Goal: Task Accomplishment & Management: Manage account settings

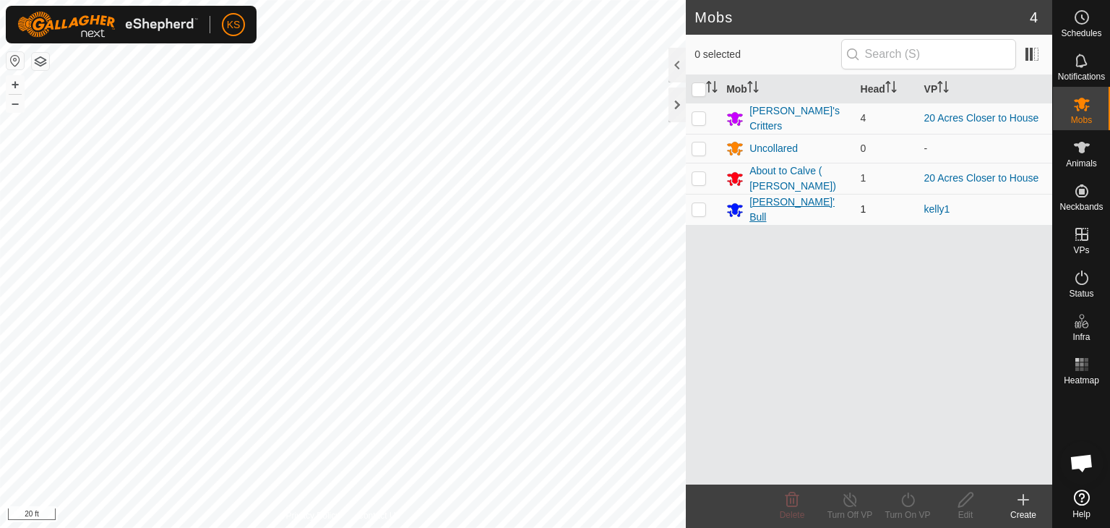
click at [789, 207] on div "[PERSON_NAME]' Bull" at bounding box center [798, 209] width 99 height 30
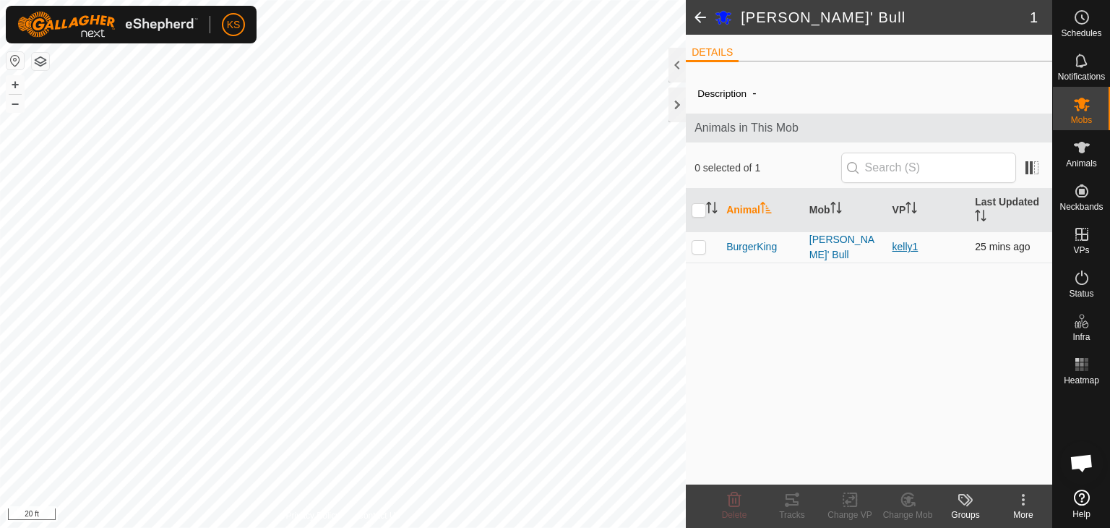
click at [907, 246] on link "kelly1" at bounding box center [906, 247] width 26 height 12
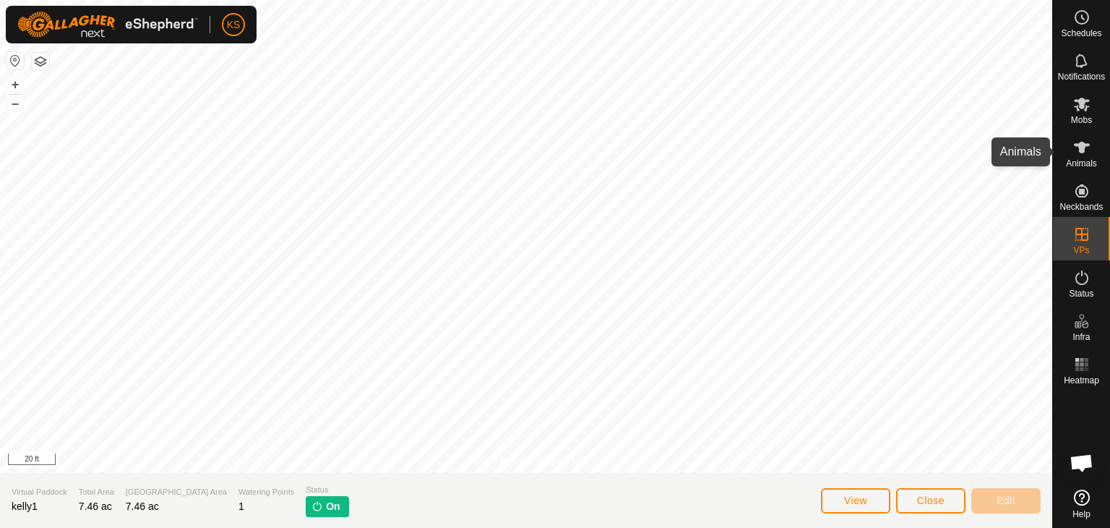
click at [1078, 147] on icon at bounding box center [1082, 148] width 16 height 12
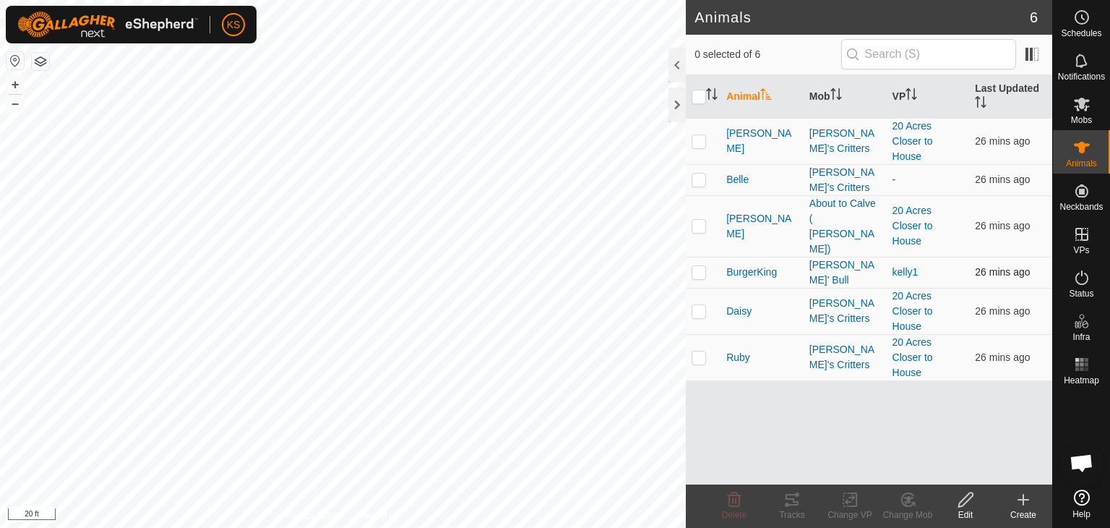
click at [697, 266] on p-checkbox at bounding box center [699, 272] width 14 height 12
checkbox input "true"
click at [850, 499] on icon at bounding box center [850, 499] width 18 height 17
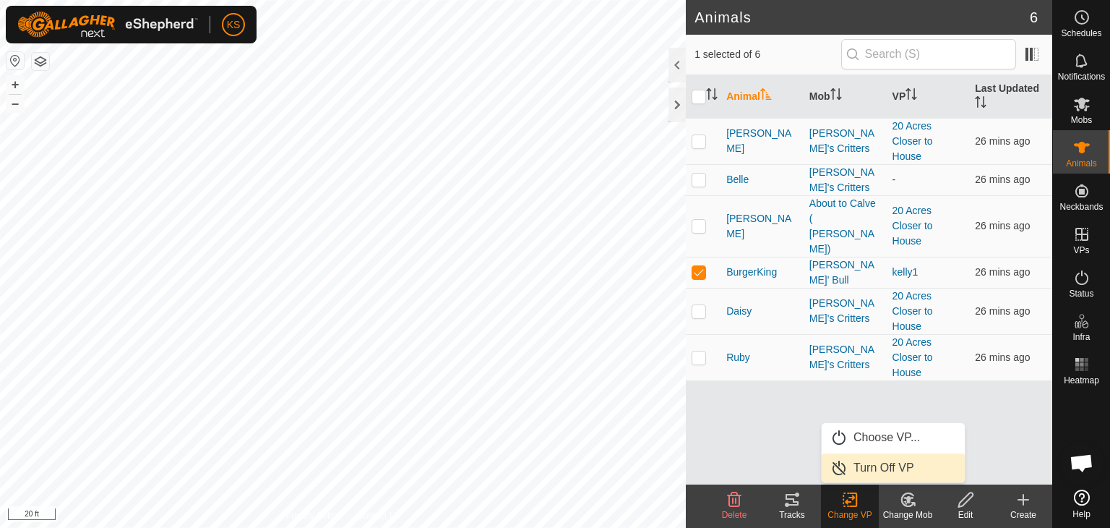
click at [870, 466] on link "Turn Off VP" at bounding box center [893, 467] width 143 height 29
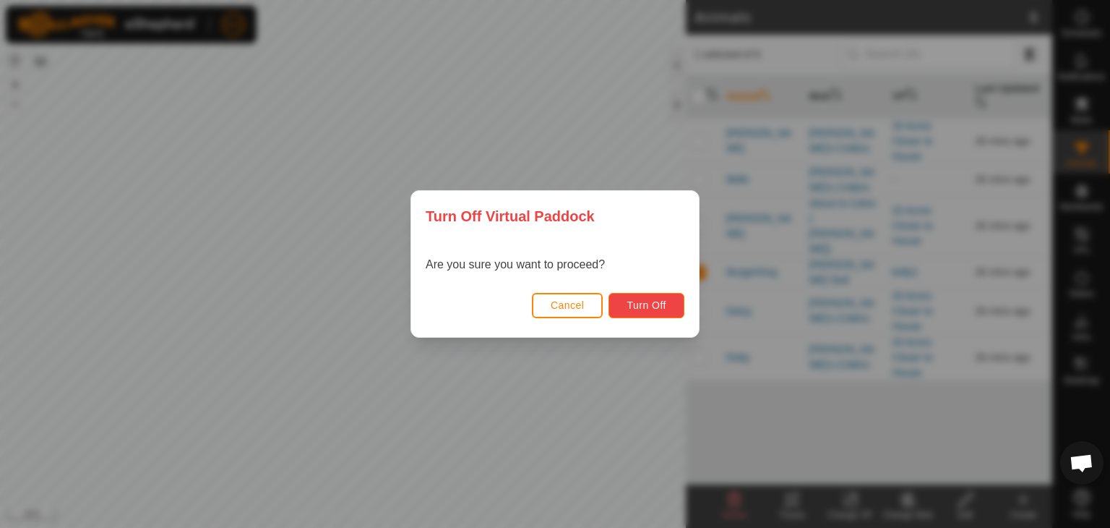
click at [628, 309] on span "Turn Off" at bounding box center [647, 305] width 40 height 12
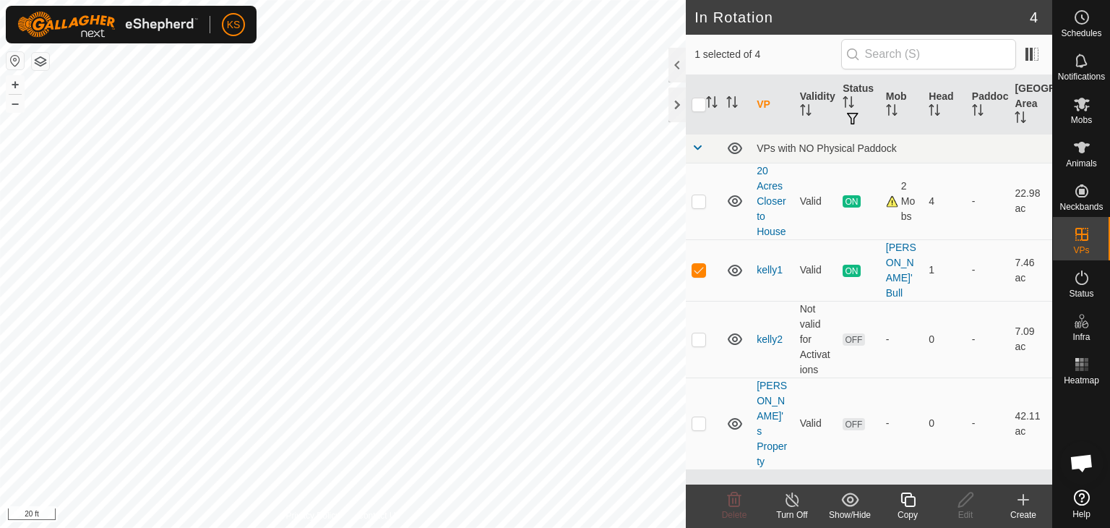
checkbox input "false"
checkbox input "true"
checkbox input "false"
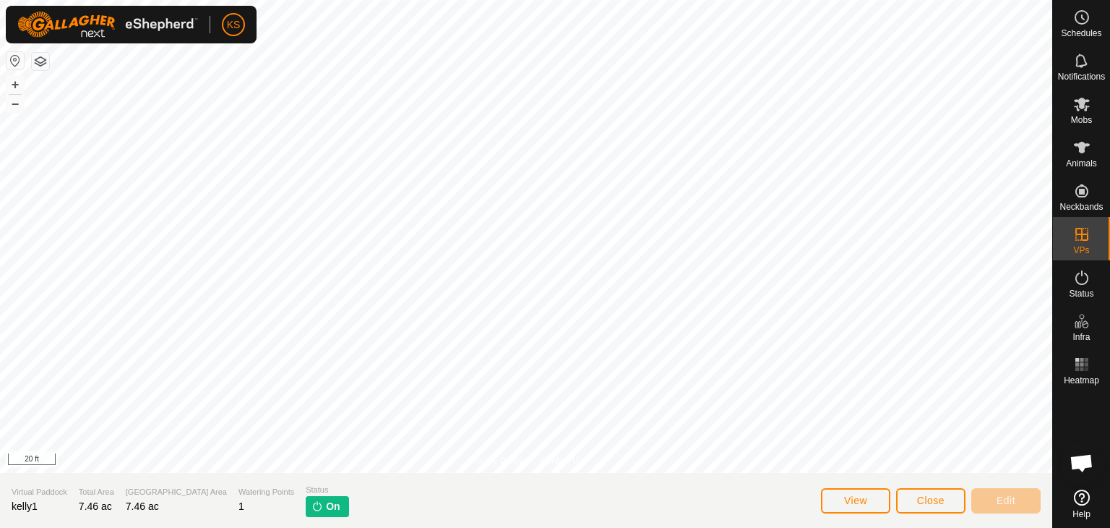
click at [326, 512] on span "On" at bounding box center [333, 506] width 14 height 15
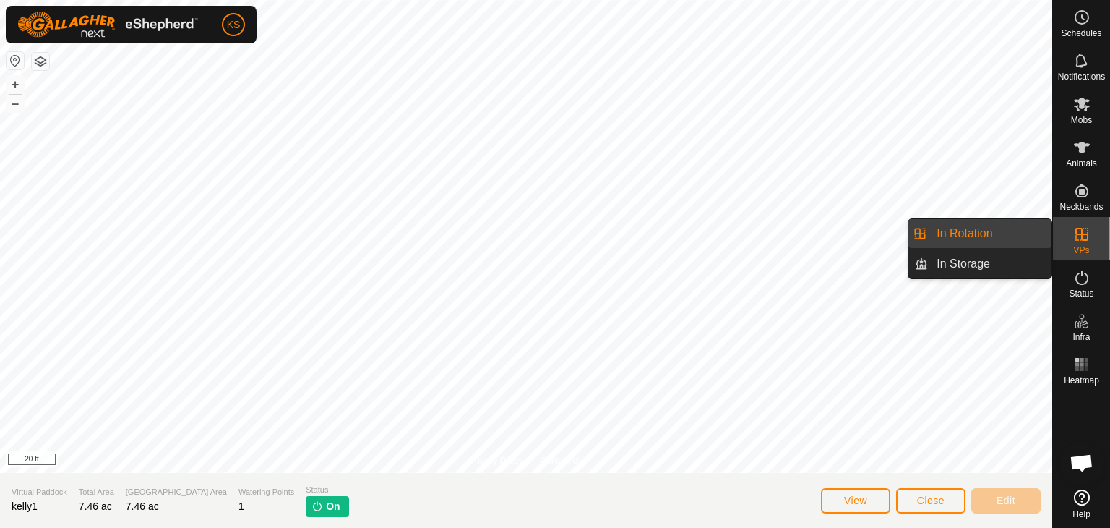
click at [1084, 243] on es-virtualpaddocks-svg-icon at bounding box center [1082, 234] width 26 height 23
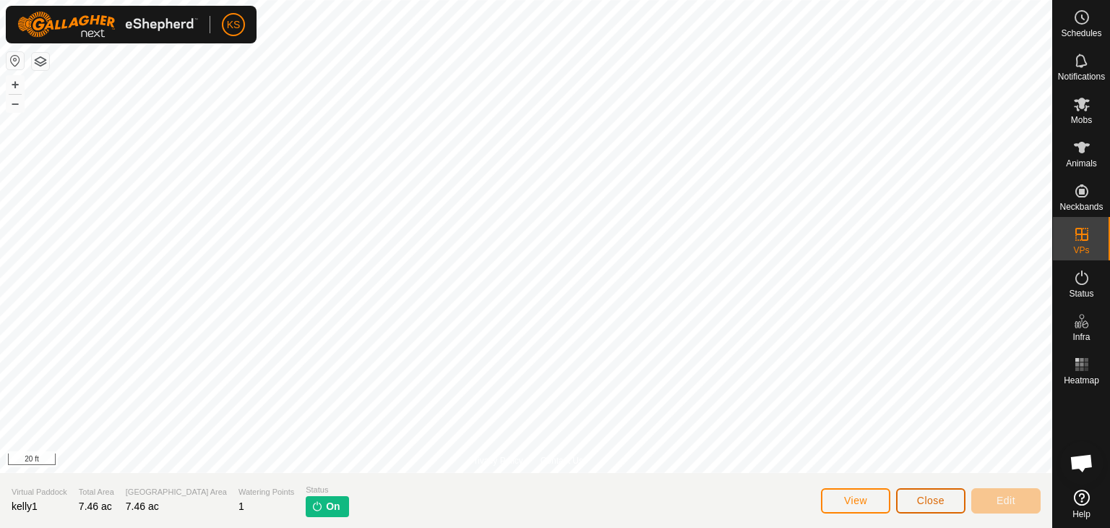
click at [914, 497] on button "Close" at bounding box center [930, 500] width 69 height 25
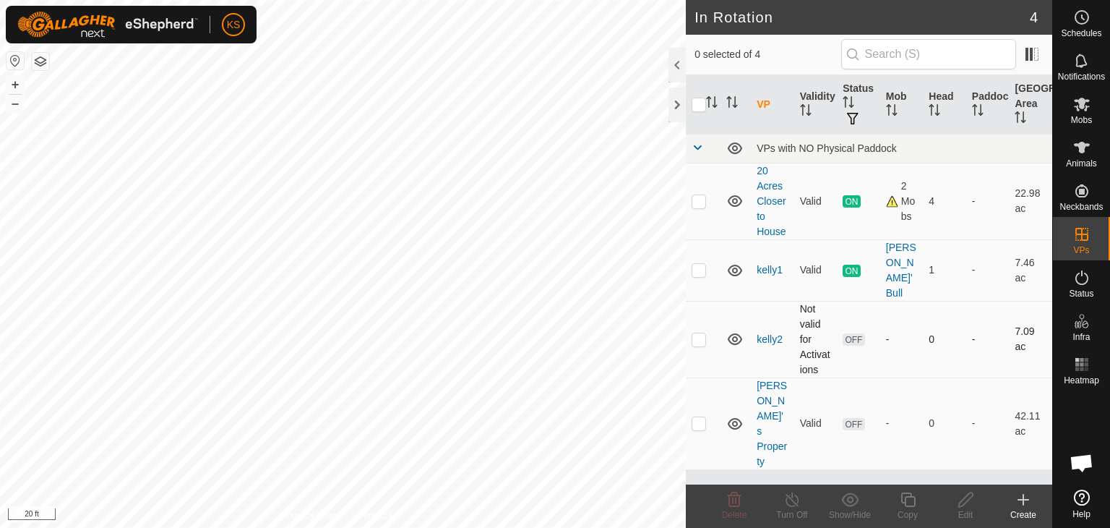
click at [700, 333] on p-checkbox at bounding box center [699, 339] width 14 height 12
click at [857, 333] on span "OFF" at bounding box center [854, 339] width 22 height 12
click at [701, 333] on p-checkbox at bounding box center [699, 339] width 14 height 12
checkbox input "false"
click at [701, 264] on p-checkbox at bounding box center [699, 270] width 14 height 12
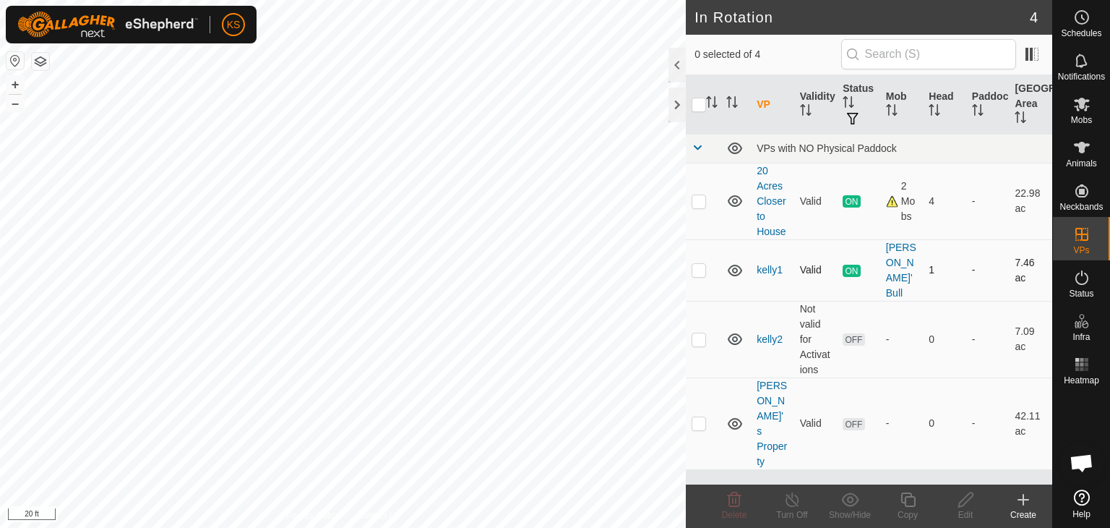
checkbox input "true"
click at [790, 502] on icon at bounding box center [792, 499] width 18 height 17
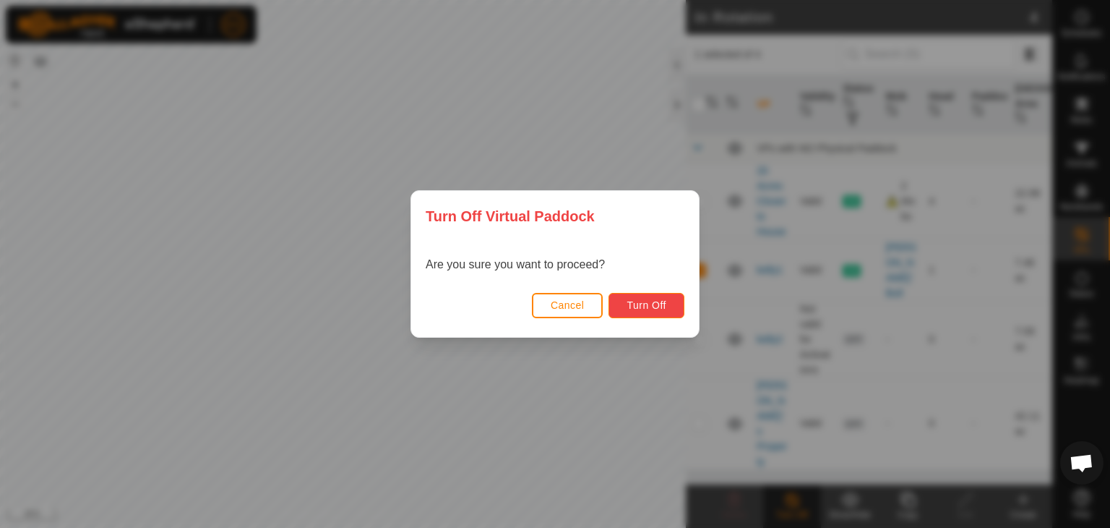
click at [675, 311] on button "Turn Off" at bounding box center [647, 305] width 76 height 25
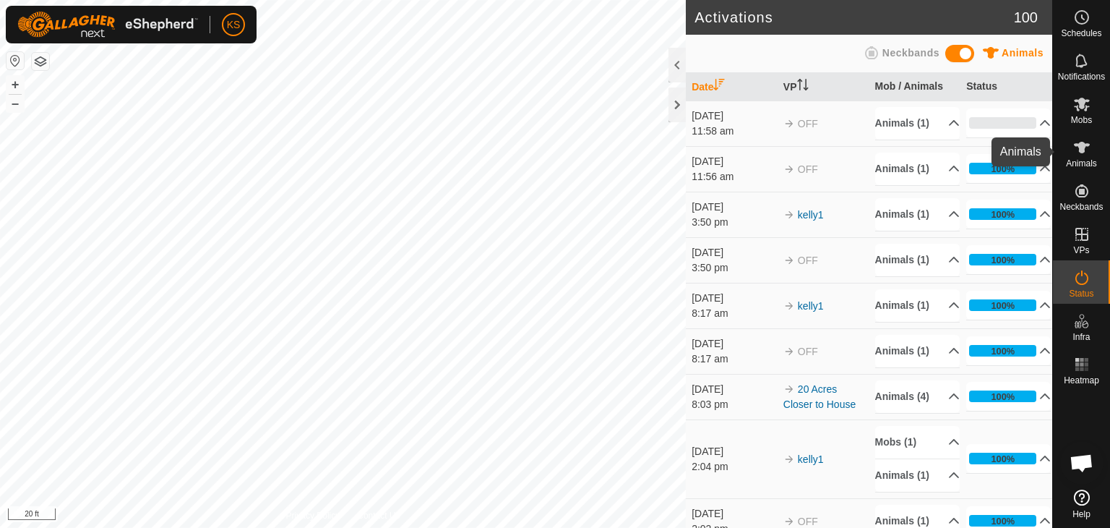
click at [1081, 153] on icon at bounding box center [1081, 147] width 17 height 17
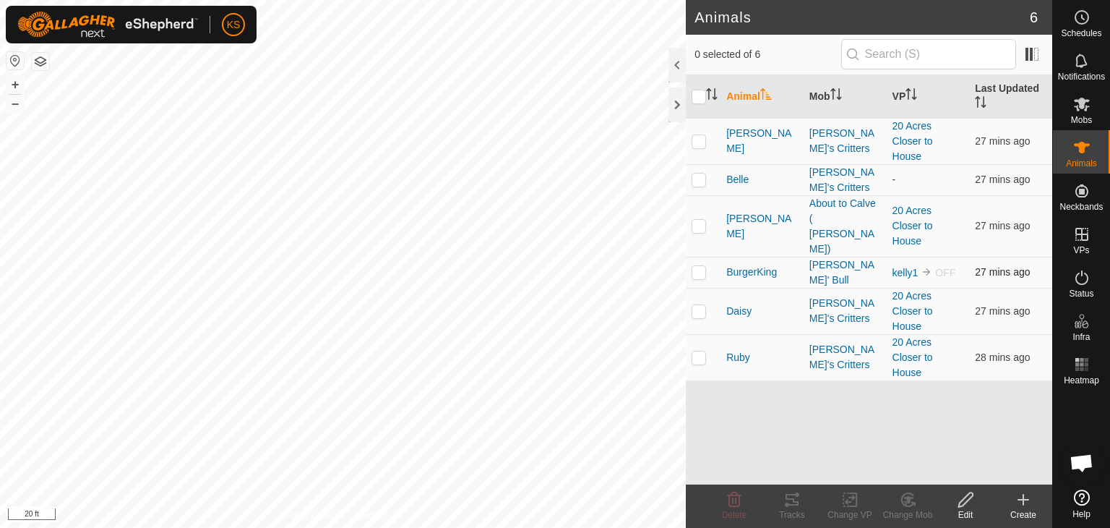
click at [696, 266] on p-checkbox at bounding box center [699, 272] width 14 height 12
checkbox input "true"
click at [847, 498] on icon at bounding box center [850, 499] width 18 height 17
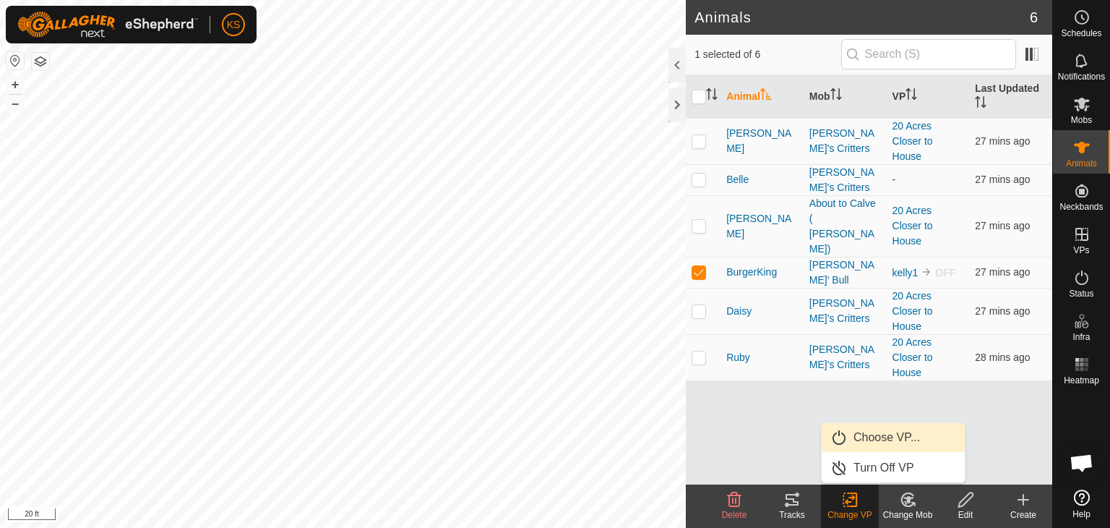
click at [867, 435] on link "Choose VP..." at bounding box center [893, 437] width 143 height 29
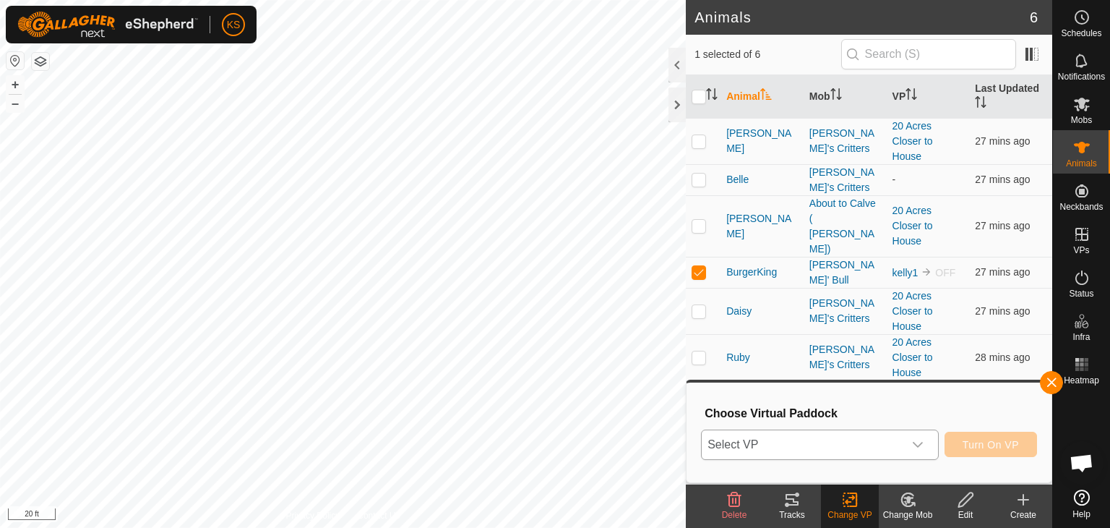
click at [916, 446] on icon "dropdown trigger" at bounding box center [918, 445] width 12 height 12
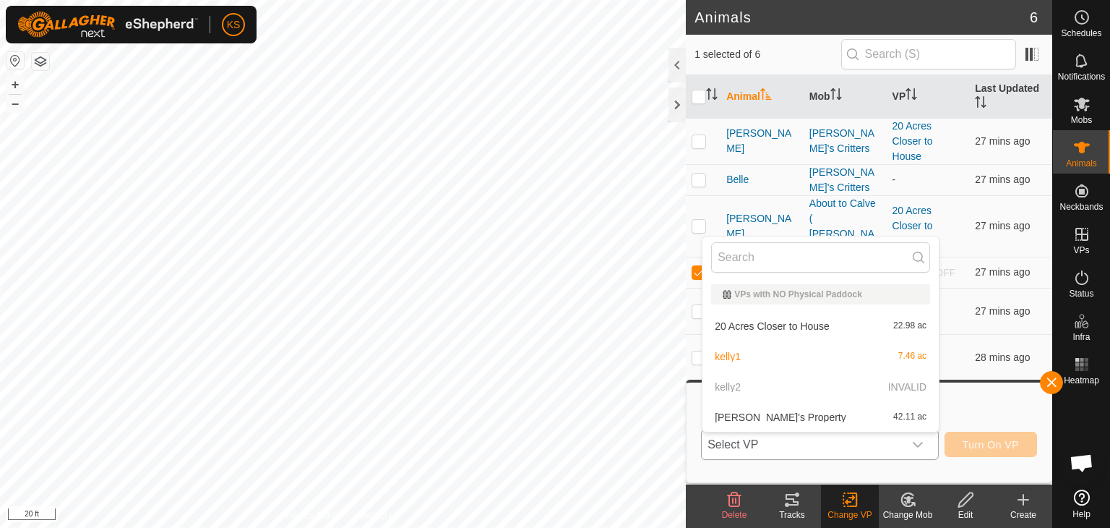
click at [740, 387] on p-selectitem "kelly2 INVALID" at bounding box center [821, 386] width 236 height 29
click at [739, 384] on p-selectitem "kelly2 INVALID" at bounding box center [821, 386] width 236 height 29
click at [741, 385] on p-selectitem "kelly2 INVALID" at bounding box center [821, 386] width 236 height 29
click at [742, 386] on p-selectitem "kelly2 INVALID" at bounding box center [821, 386] width 236 height 29
click at [958, 419] on h3 "Choose Virtual Paddock" at bounding box center [871, 413] width 332 height 14
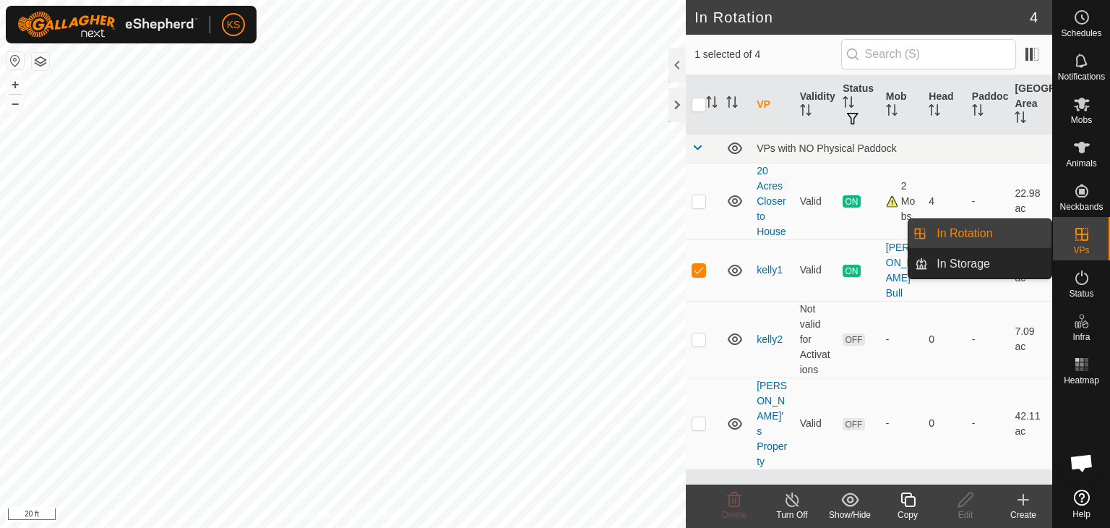
click at [1080, 243] on es-virtualpaddocks-svg-icon at bounding box center [1082, 234] width 26 height 23
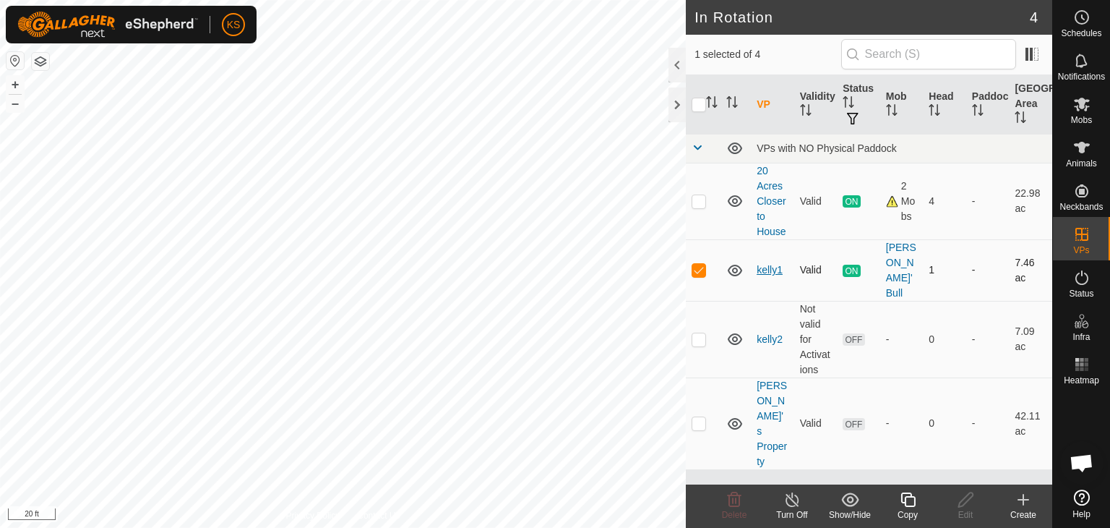
click at [765, 264] on link "kelly1" at bounding box center [770, 270] width 26 height 12
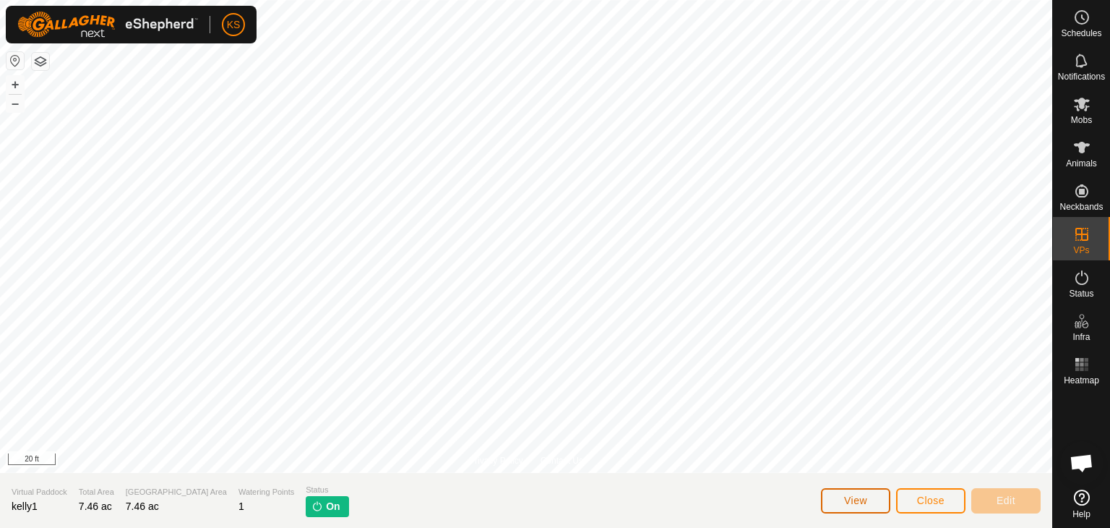
click at [854, 502] on span "View" at bounding box center [855, 500] width 23 height 12
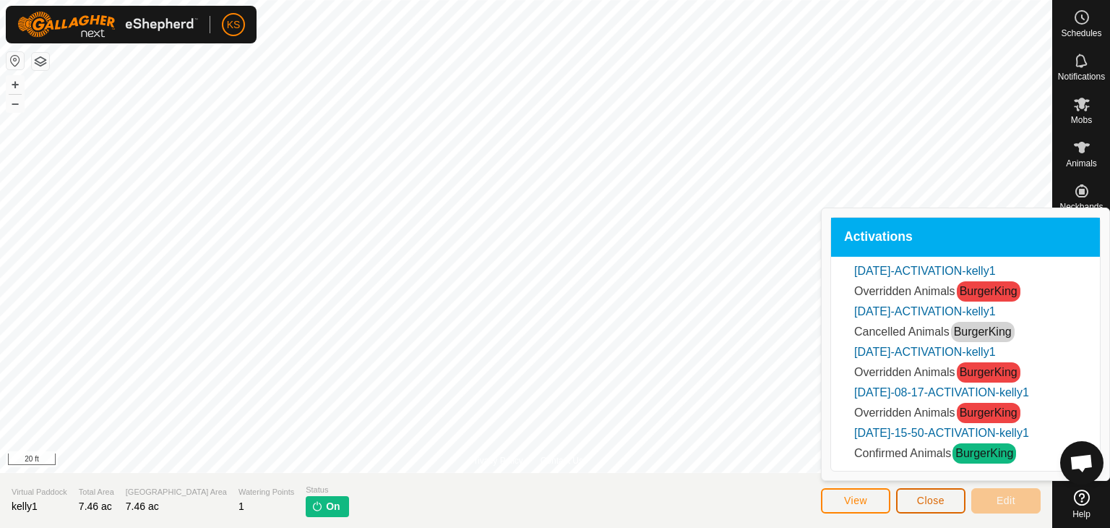
click at [914, 503] on button "Close" at bounding box center [930, 500] width 69 height 25
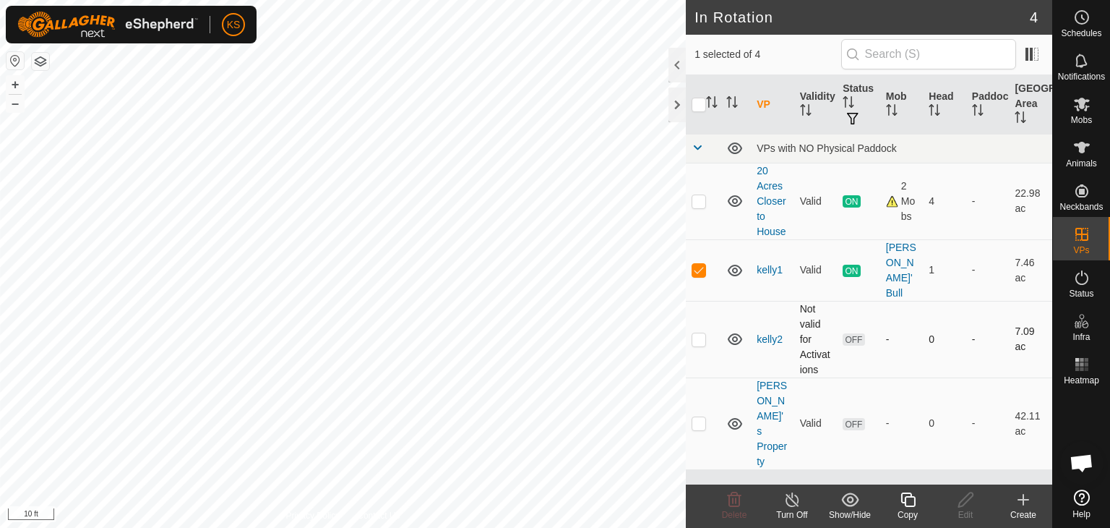
checkbox input "false"
checkbox input "true"
click at [697, 333] on p-checkbox at bounding box center [699, 339] width 14 height 12
checkbox input "true"
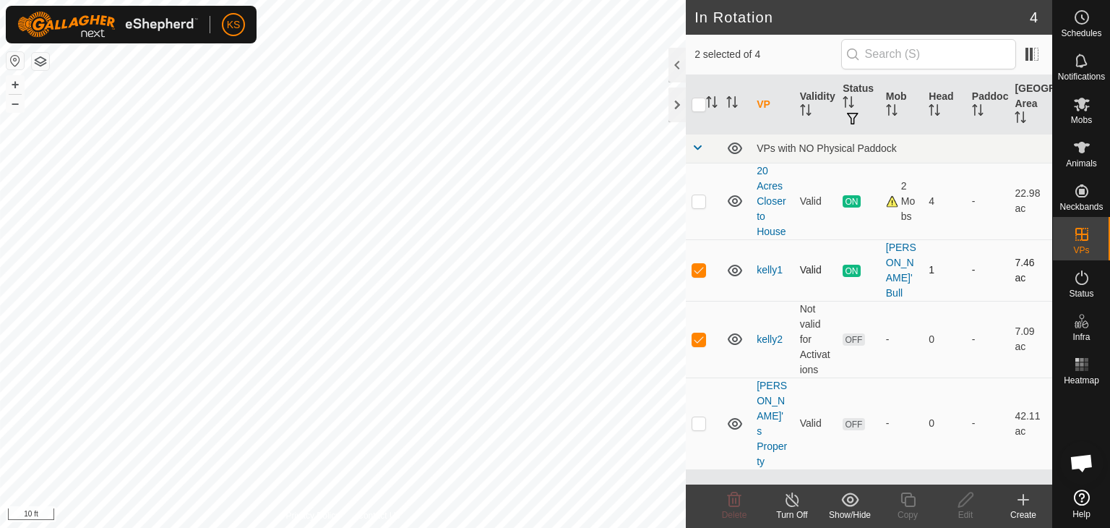
click at [698, 264] on p-checkbox at bounding box center [699, 270] width 14 height 12
checkbox input "false"
click at [959, 506] on icon at bounding box center [965, 499] width 14 height 14
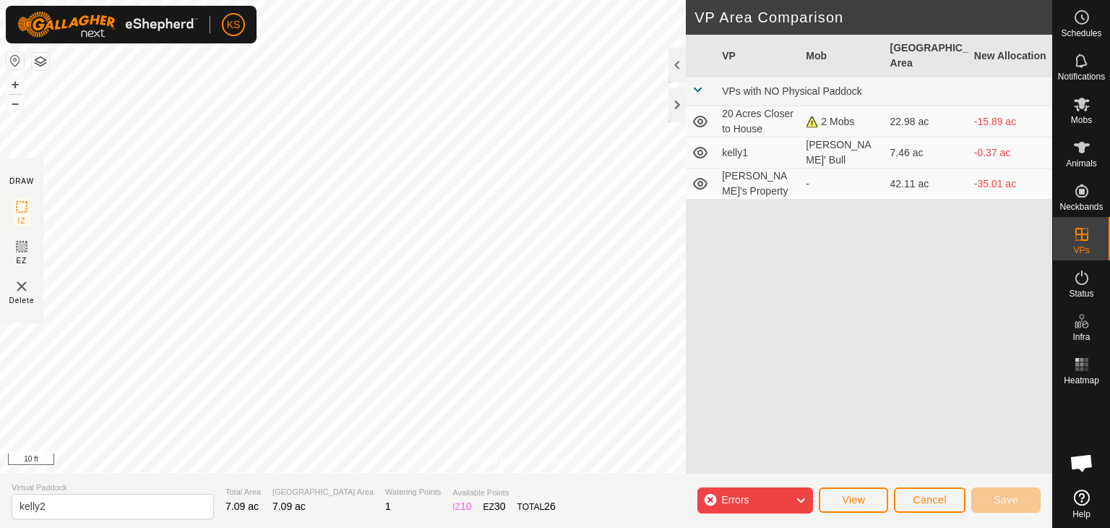
click at [801, 503] on icon at bounding box center [801, 500] width 12 height 19
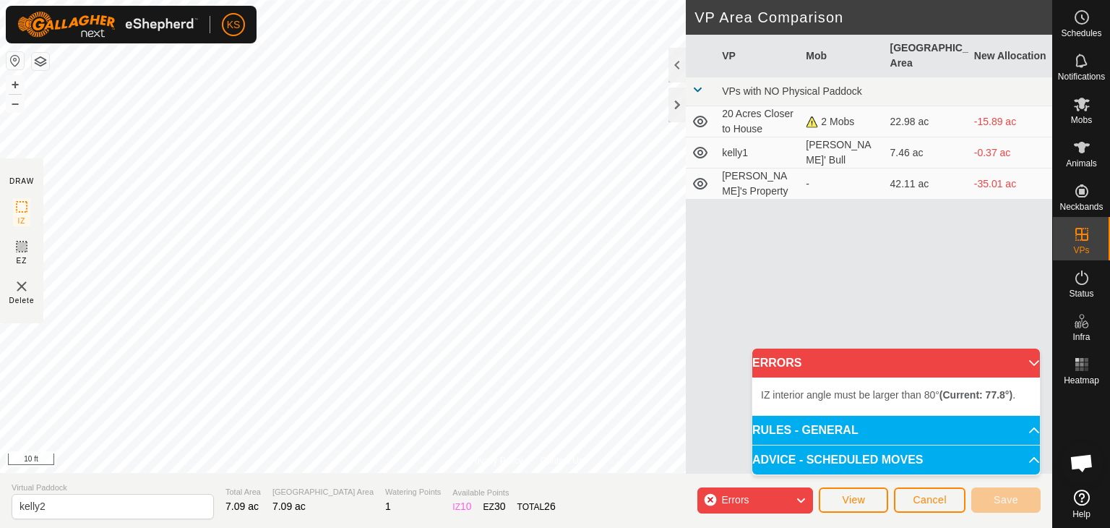
click at [798, 500] on icon at bounding box center [801, 500] width 12 height 19
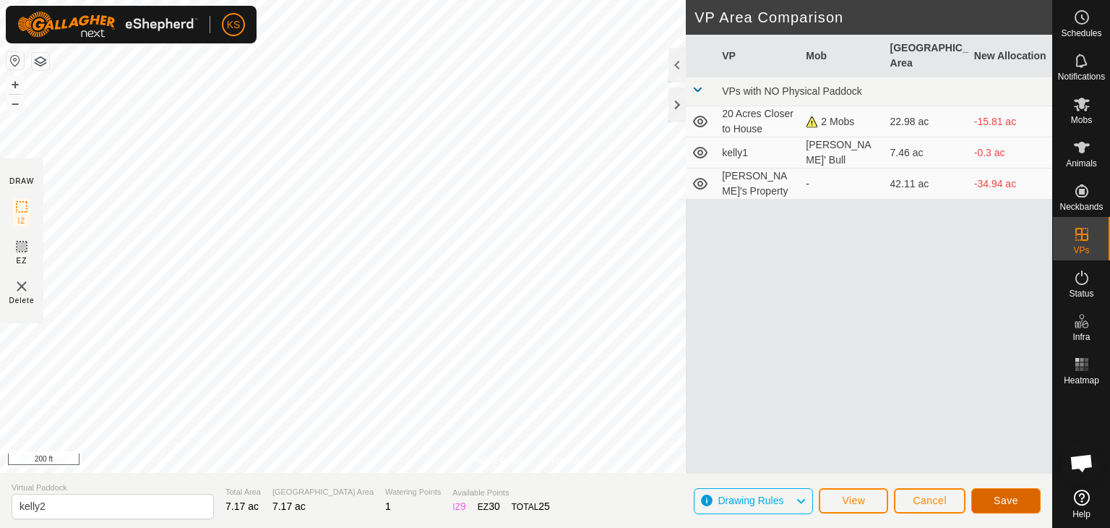
click at [1002, 498] on span "Save" at bounding box center [1006, 500] width 25 height 12
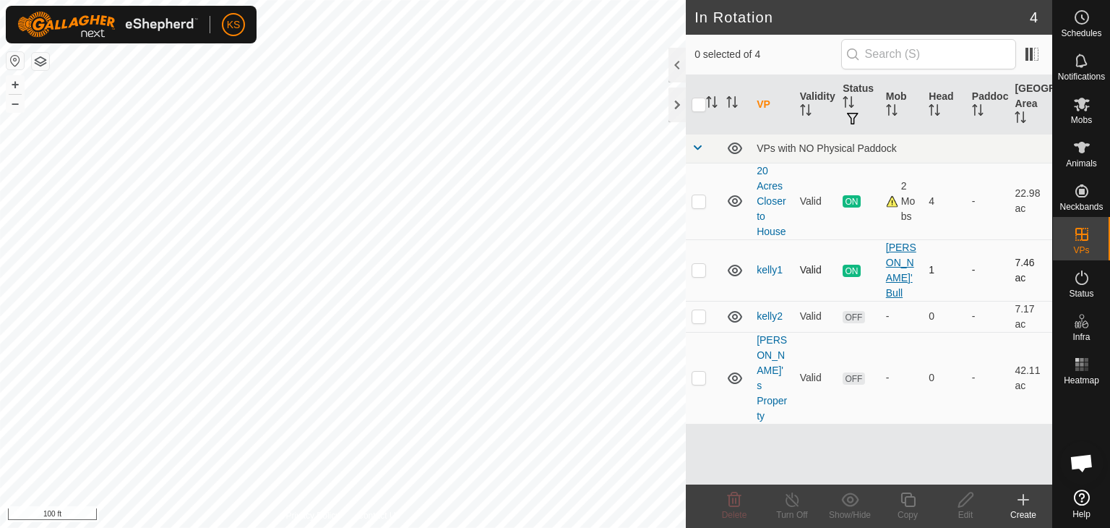
click at [893, 254] on div "[PERSON_NAME]' Bull" at bounding box center [902, 270] width 32 height 61
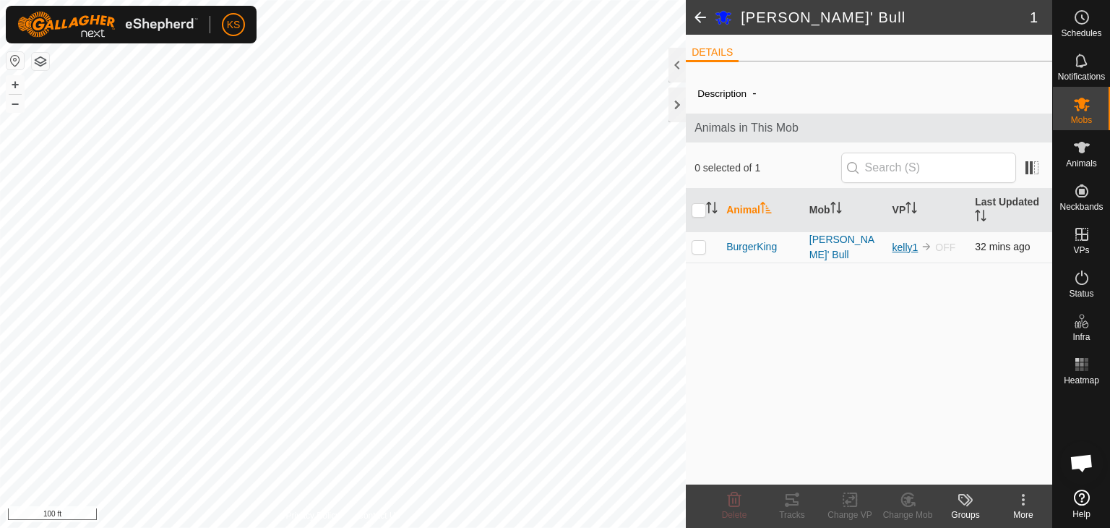
click at [902, 241] on link "kelly1" at bounding box center [906, 247] width 26 height 12
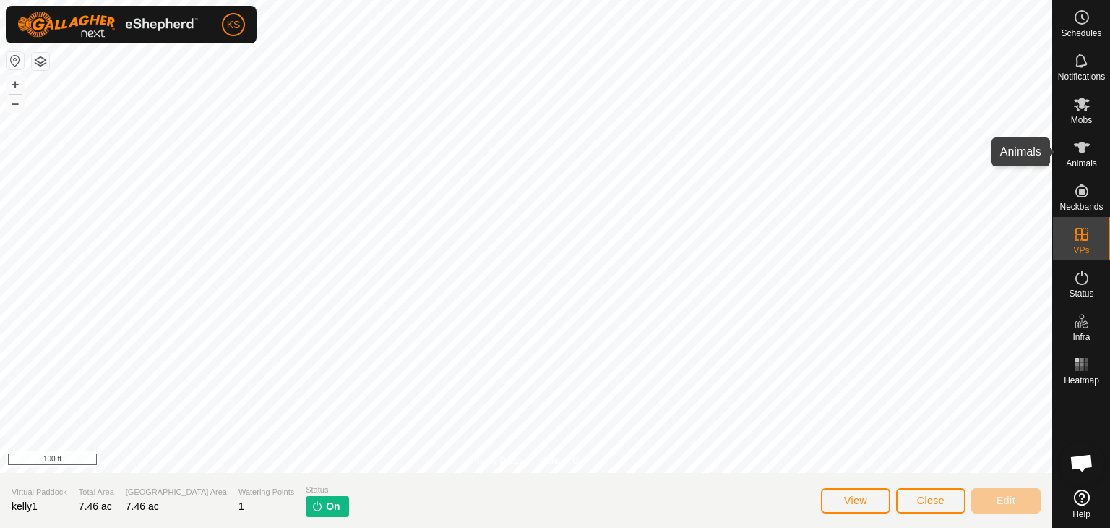
click at [1073, 152] on icon at bounding box center [1081, 147] width 17 height 17
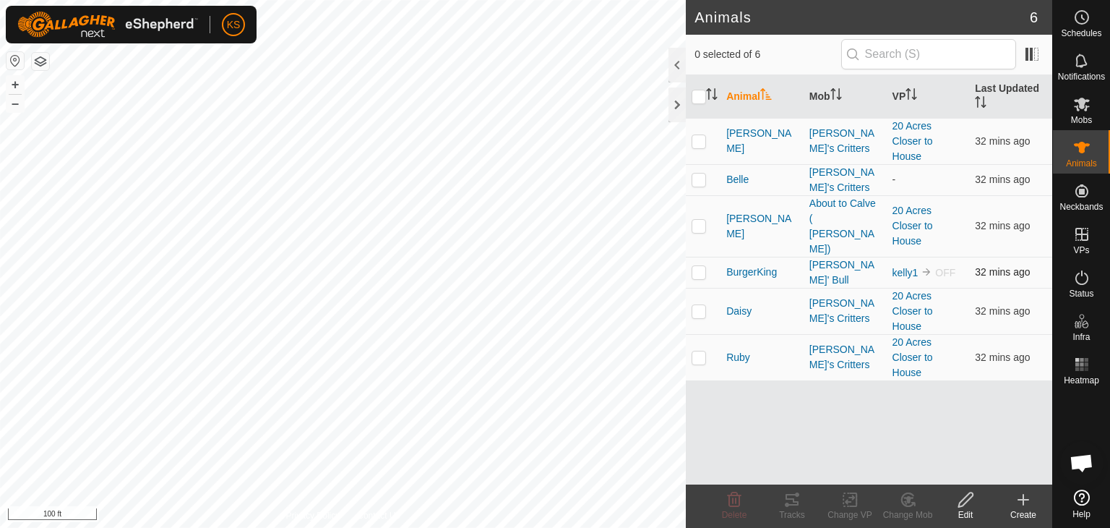
click at [696, 266] on p-checkbox at bounding box center [699, 272] width 14 height 12
checkbox input "true"
click at [850, 497] on icon at bounding box center [850, 499] width 10 height 9
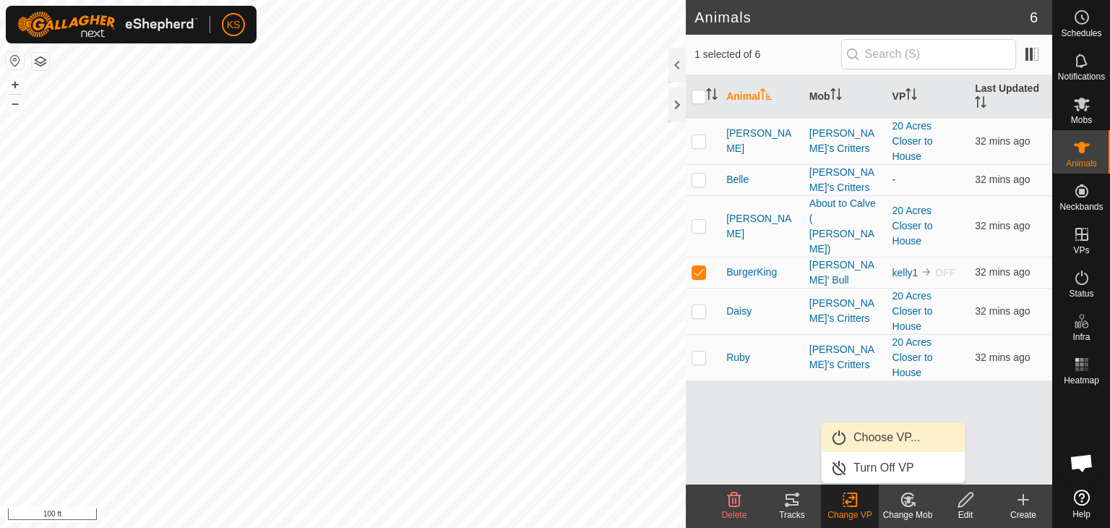
click at [864, 439] on link "Choose VP..." at bounding box center [893, 437] width 143 height 29
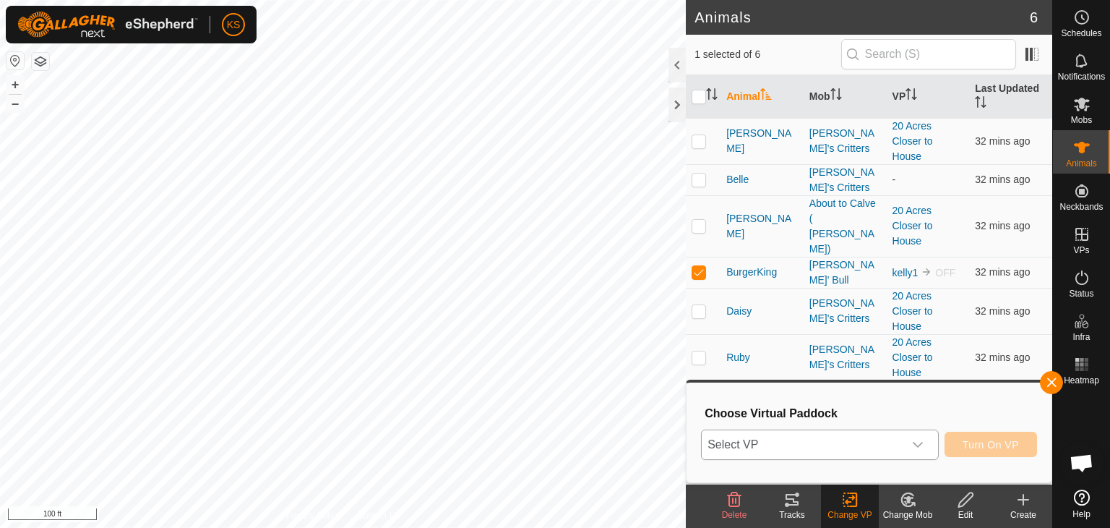
click at [919, 442] on icon "dropdown trigger" at bounding box center [918, 445] width 12 height 12
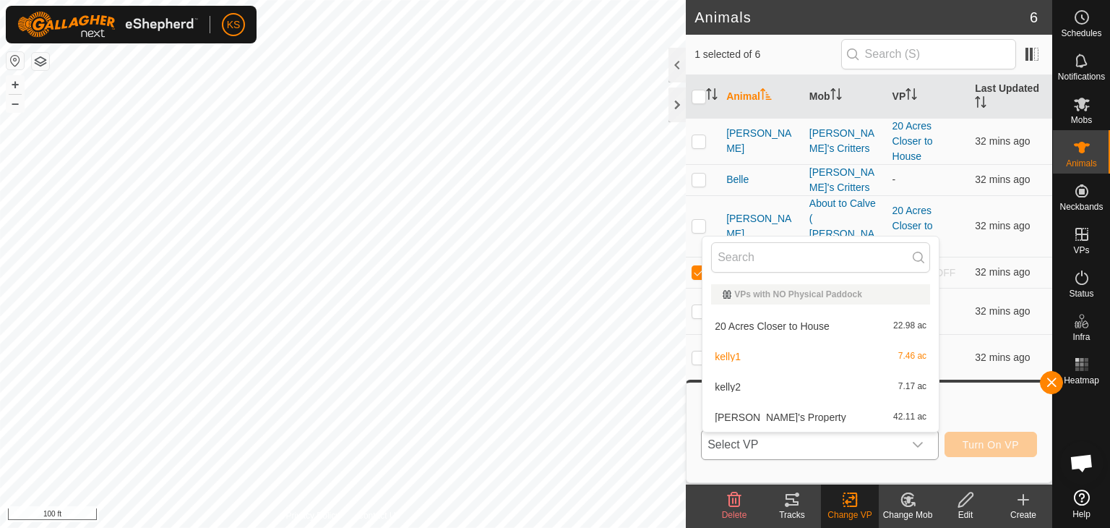
click at [781, 388] on li "kelly2 7.17 ac" at bounding box center [821, 386] width 236 height 29
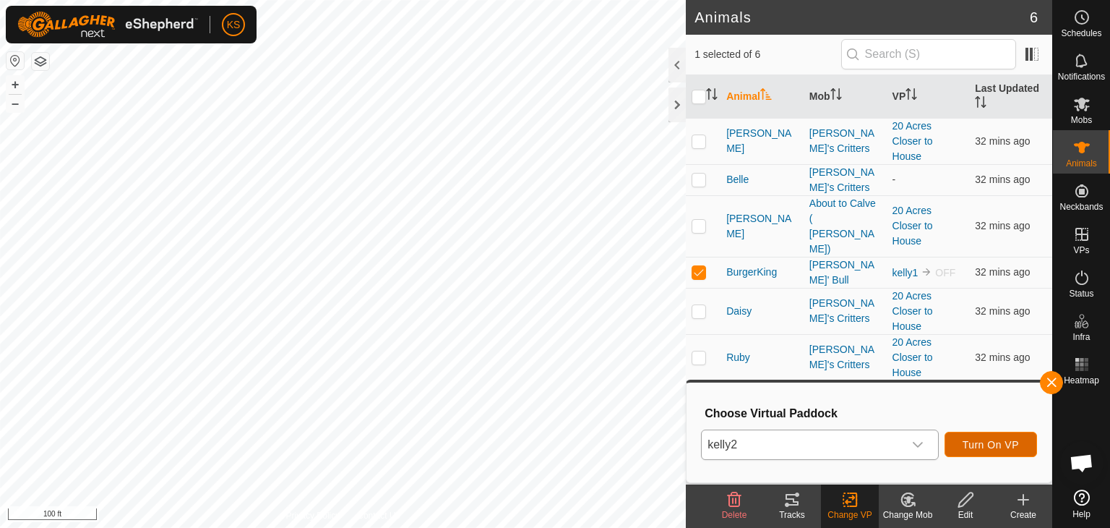
click at [984, 439] on span "Turn On VP" at bounding box center [991, 445] width 56 height 12
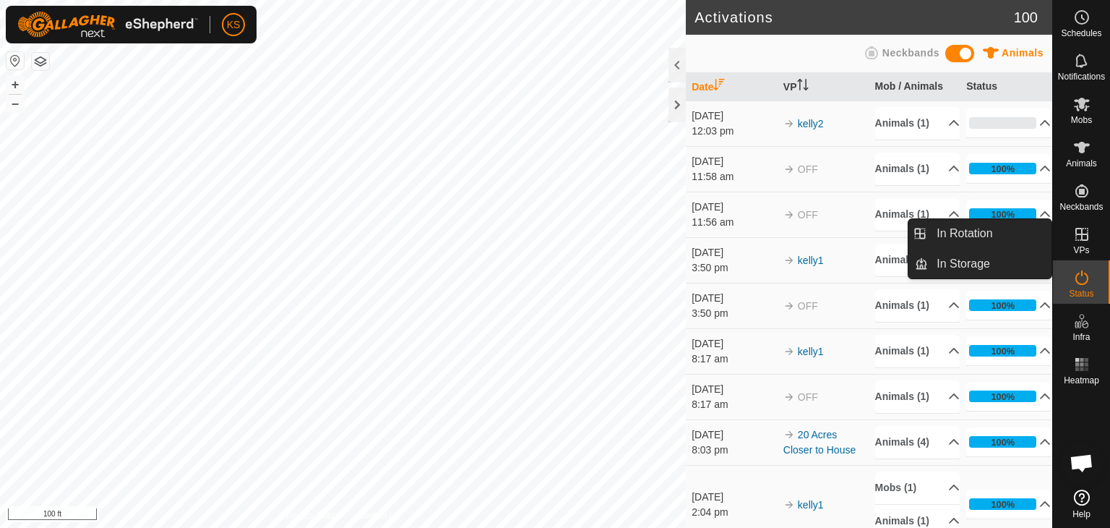
click at [1084, 229] on icon at bounding box center [1081, 233] width 17 height 17
click at [1083, 235] on icon at bounding box center [1081, 233] width 17 height 17
click at [997, 232] on link "In Rotation" at bounding box center [990, 233] width 124 height 29
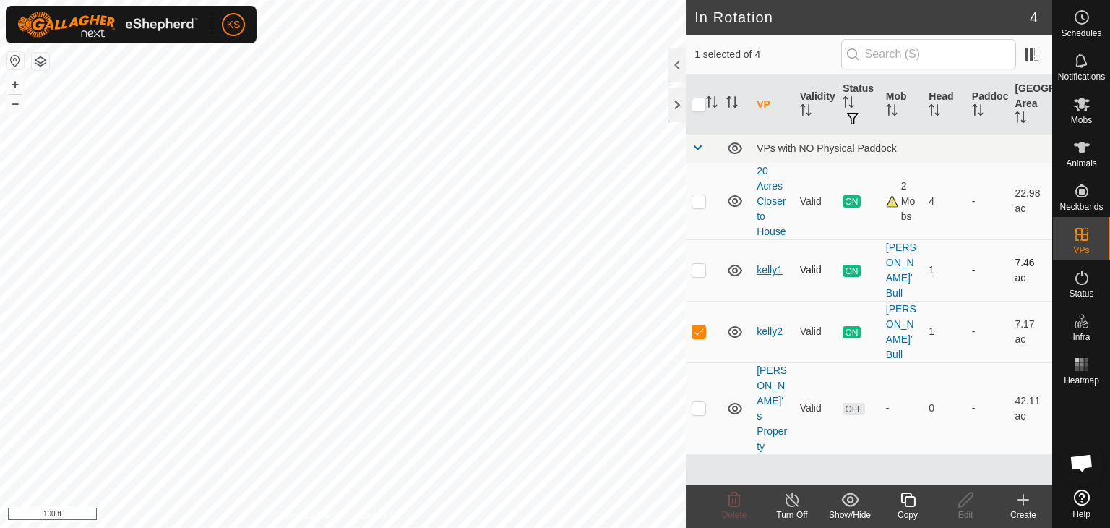
click at [769, 264] on link "kelly1" at bounding box center [770, 270] width 26 height 12
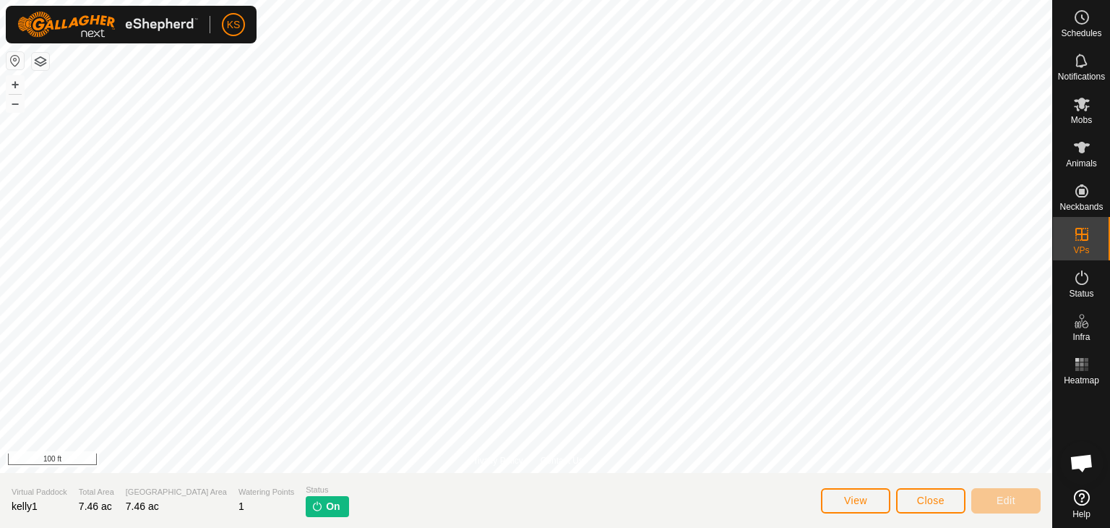
click at [306, 507] on p-tag "On" at bounding box center [327, 506] width 43 height 21
click at [868, 497] on button "View" at bounding box center [855, 500] width 69 height 25
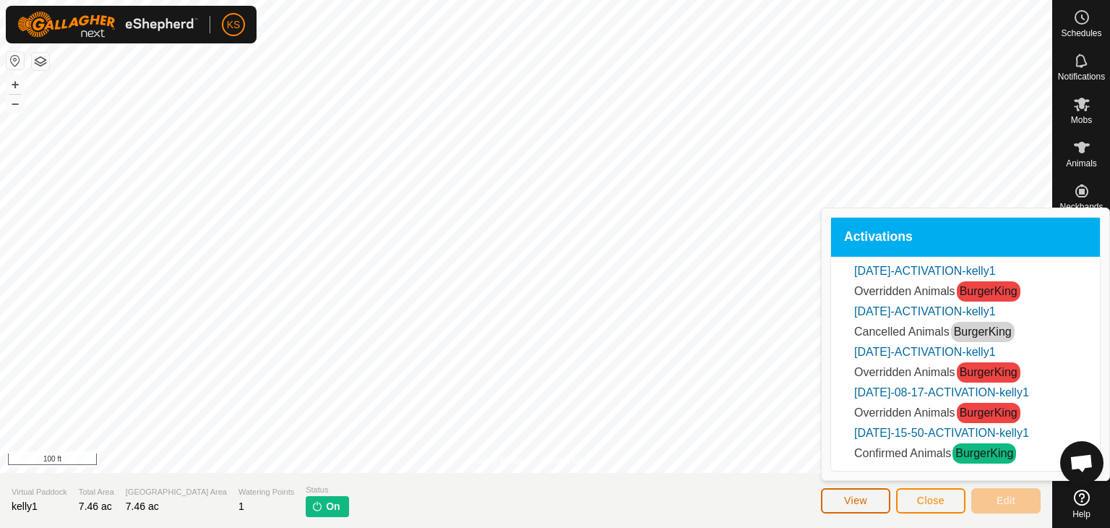
click at [867, 496] on button "View" at bounding box center [855, 500] width 69 height 25
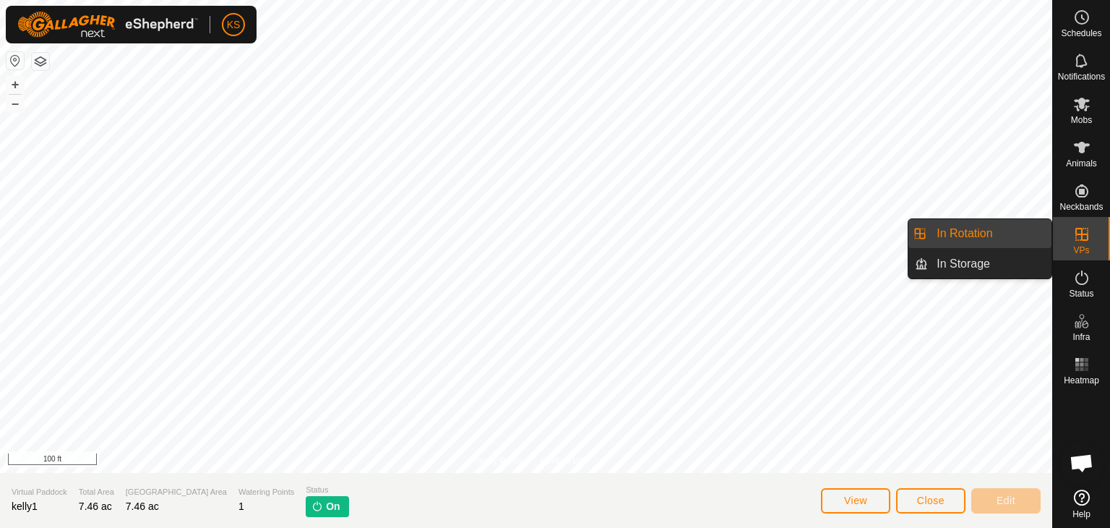
click at [1075, 237] on icon at bounding box center [1081, 233] width 17 height 17
click at [992, 233] on link "In Rotation" at bounding box center [990, 233] width 124 height 29
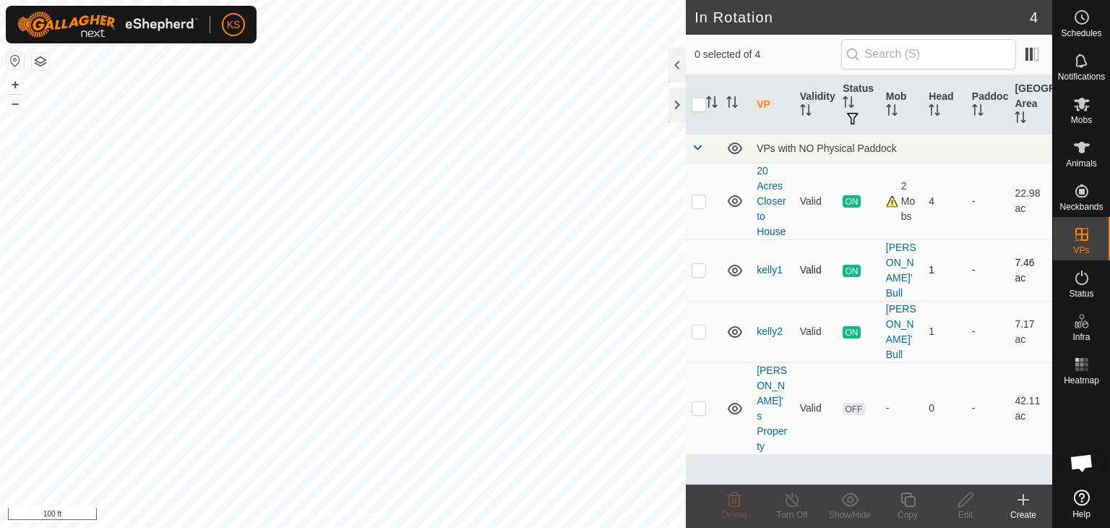
click at [695, 264] on p-checkbox at bounding box center [699, 270] width 14 height 12
checkbox input "true"
click at [794, 501] on line at bounding box center [792, 500] width 12 height 12
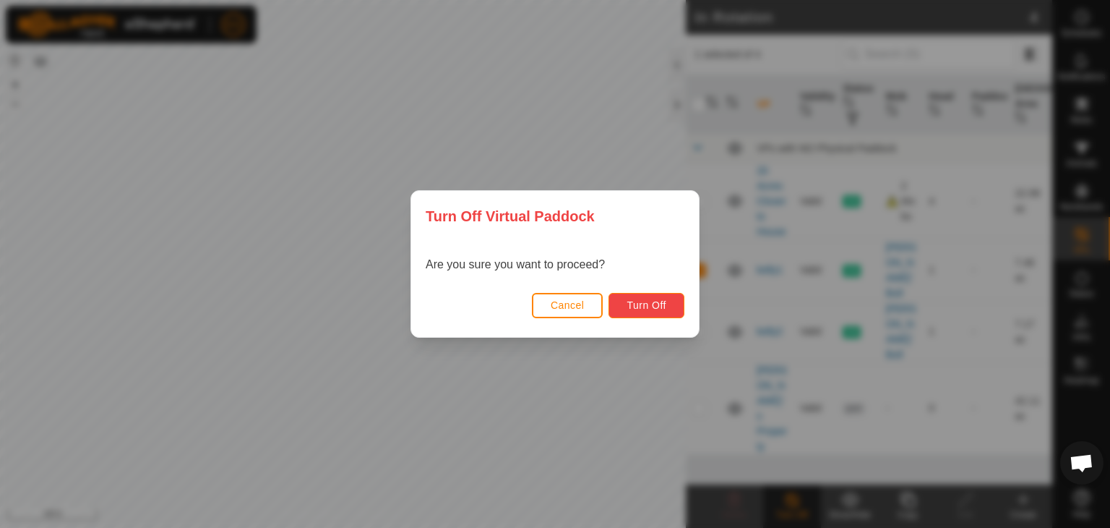
click at [665, 306] on span "Turn Off" at bounding box center [647, 305] width 40 height 12
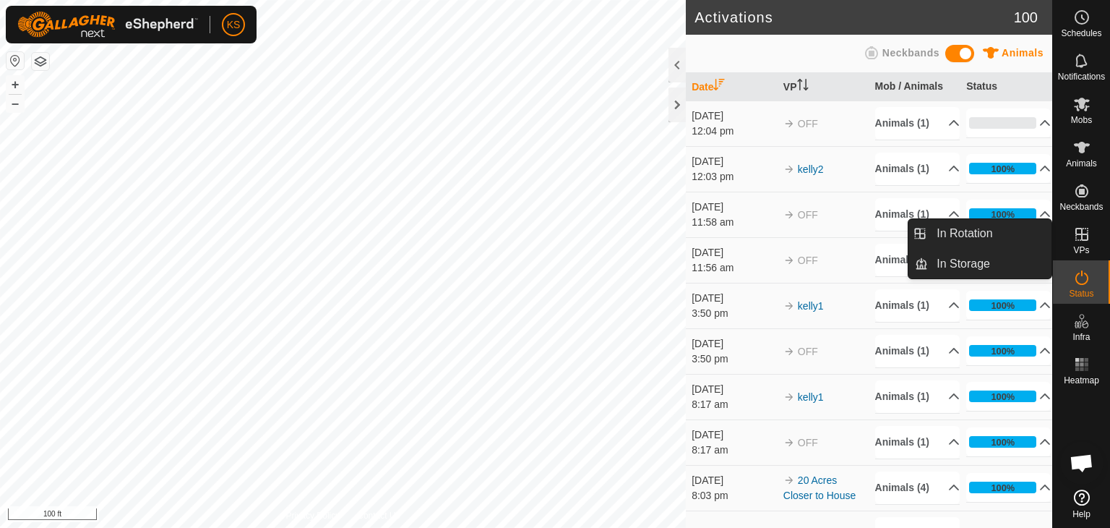
click at [1087, 235] on icon at bounding box center [1081, 234] width 13 height 13
click at [1011, 239] on link "In Rotation" at bounding box center [990, 233] width 124 height 29
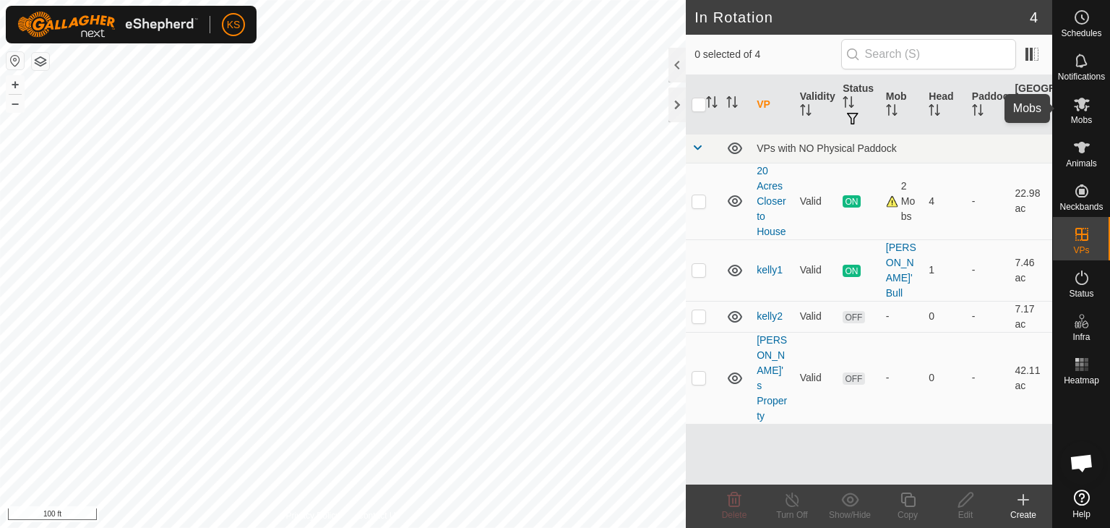
click at [1083, 99] on icon at bounding box center [1082, 105] width 16 height 14
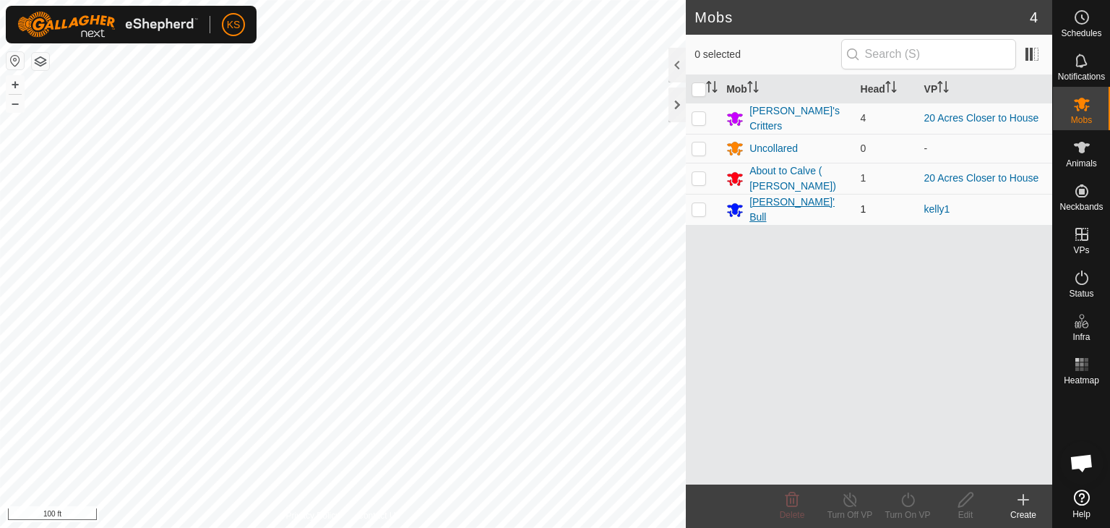
click at [772, 206] on div "[PERSON_NAME]' Bull" at bounding box center [798, 209] width 99 height 30
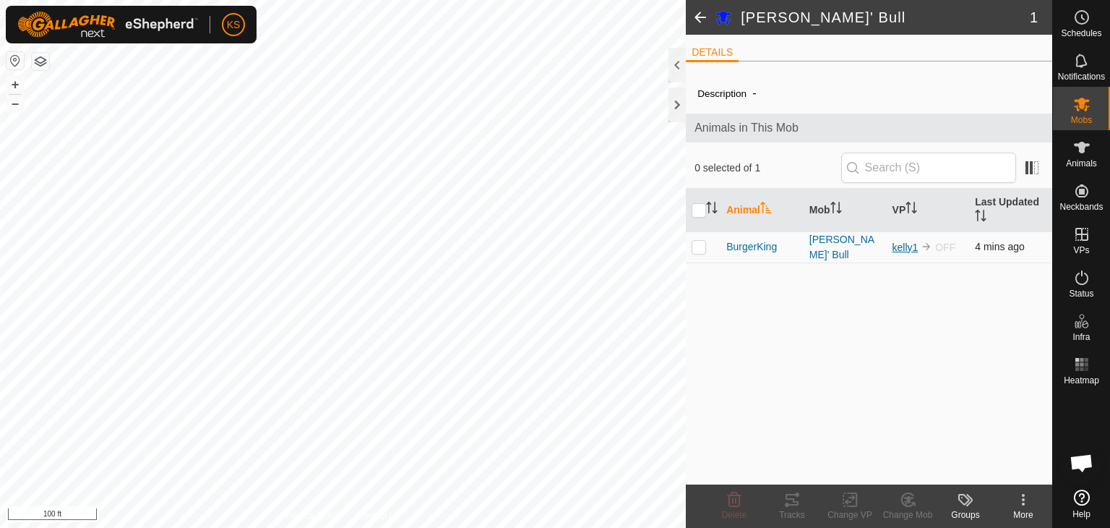
click at [902, 246] on link "kelly1" at bounding box center [906, 247] width 26 height 12
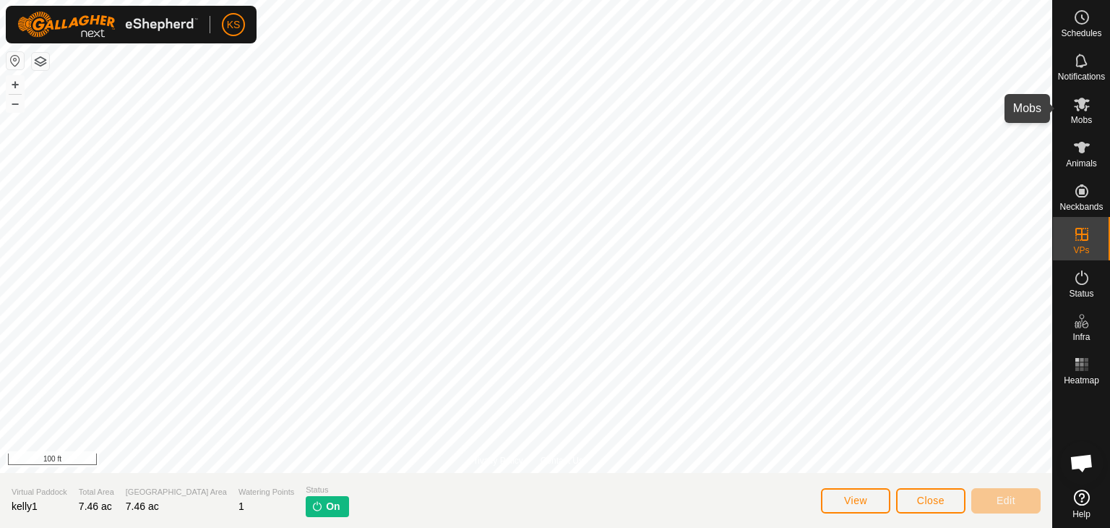
click at [1081, 109] on icon at bounding box center [1081, 103] width 17 height 17
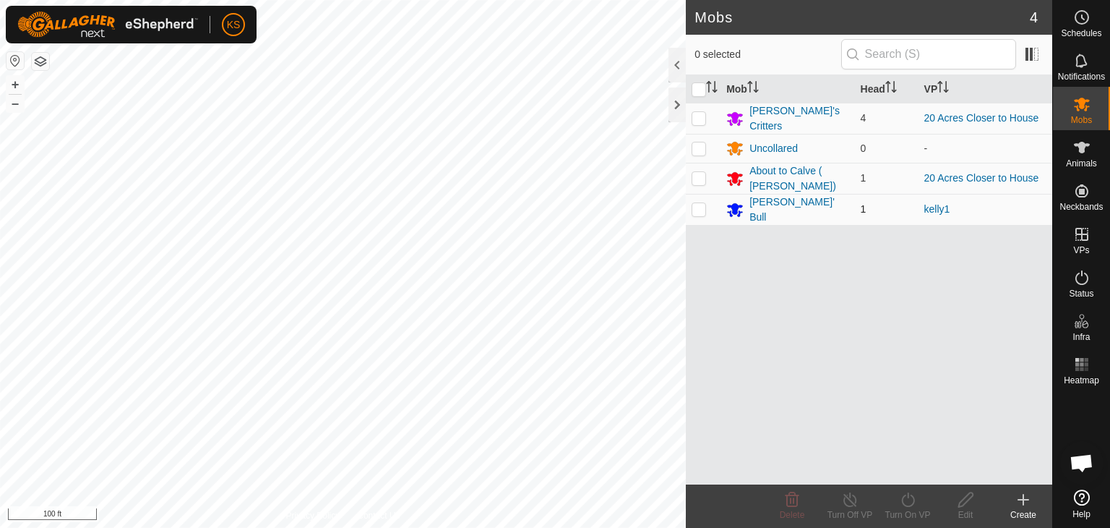
click at [700, 203] on p-checkbox at bounding box center [699, 209] width 14 height 12
checkbox input "true"
click at [906, 501] on icon at bounding box center [908, 499] width 18 height 17
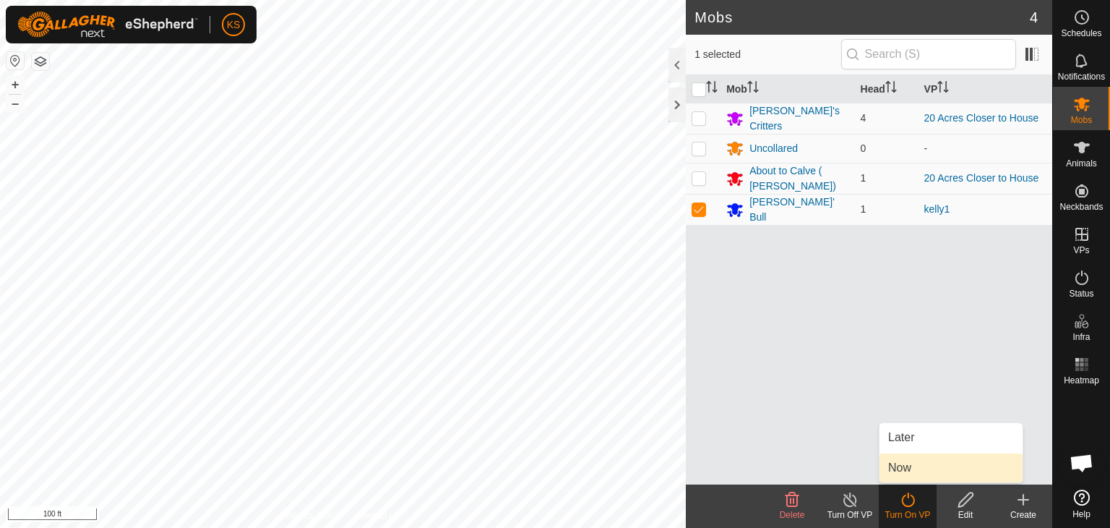
click at [907, 463] on span "Now" at bounding box center [899, 467] width 23 height 17
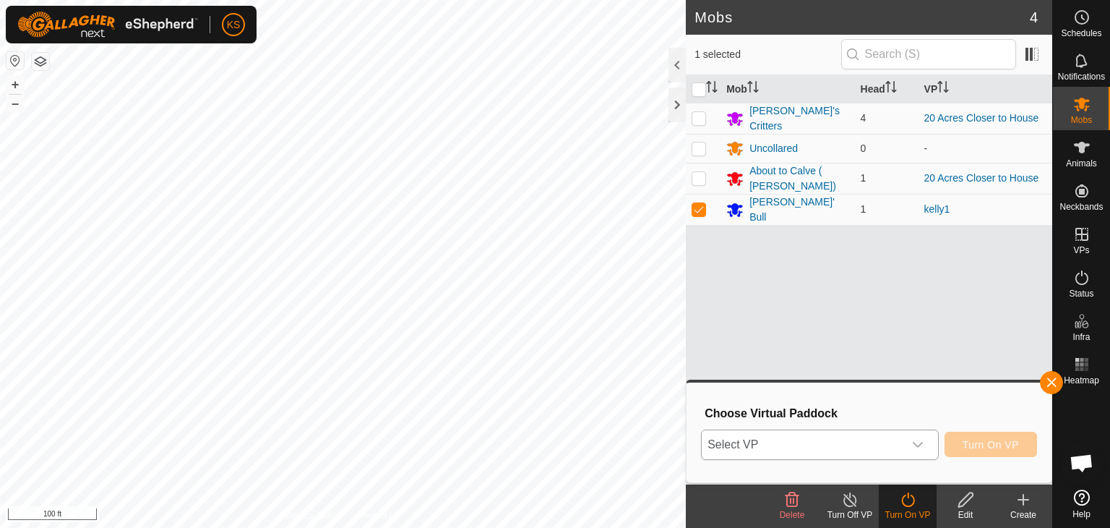
click at [919, 443] on icon "dropdown trigger" at bounding box center [918, 445] width 12 height 12
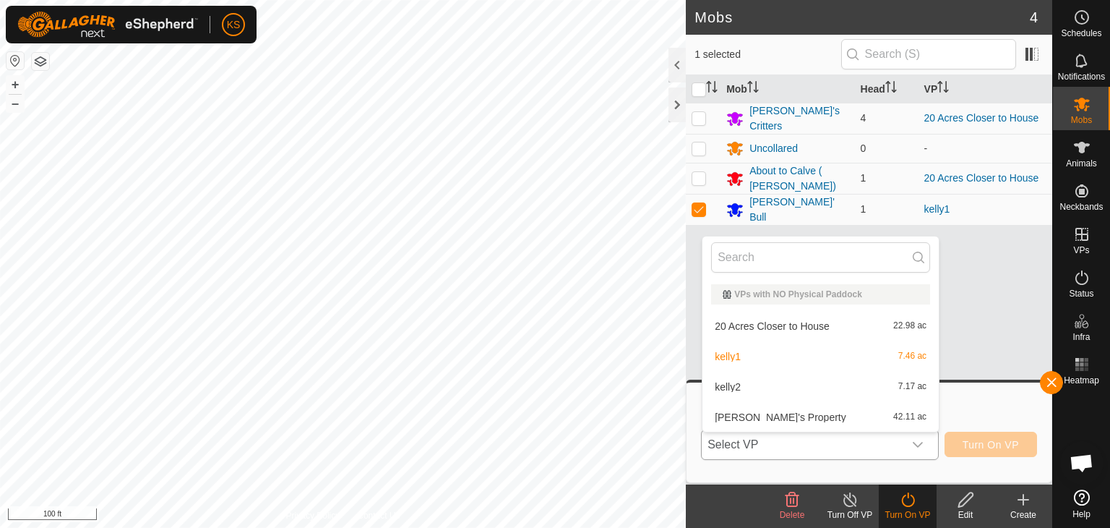
click at [773, 386] on li "kelly2 7.17 ac" at bounding box center [821, 386] width 236 height 29
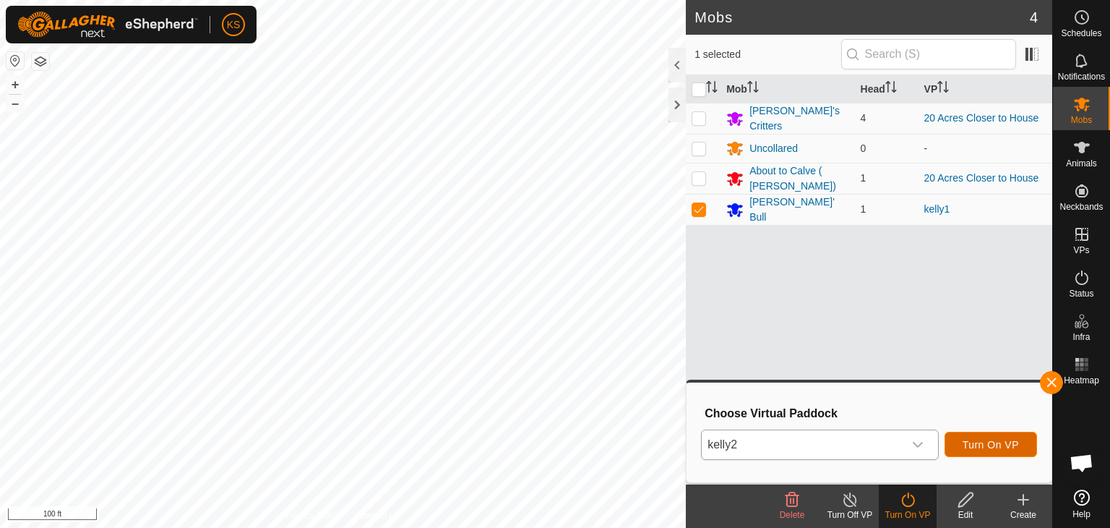
click at [968, 440] on span "Turn On VP" at bounding box center [991, 445] width 56 height 12
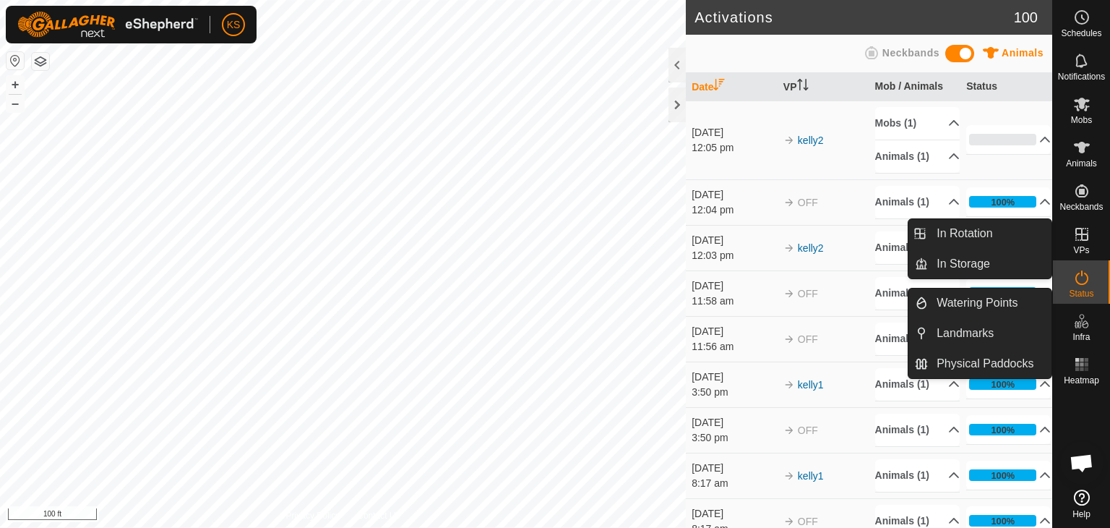
click at [1078, 241] on icon at bounding box center [1081, 233] width 17 height 17
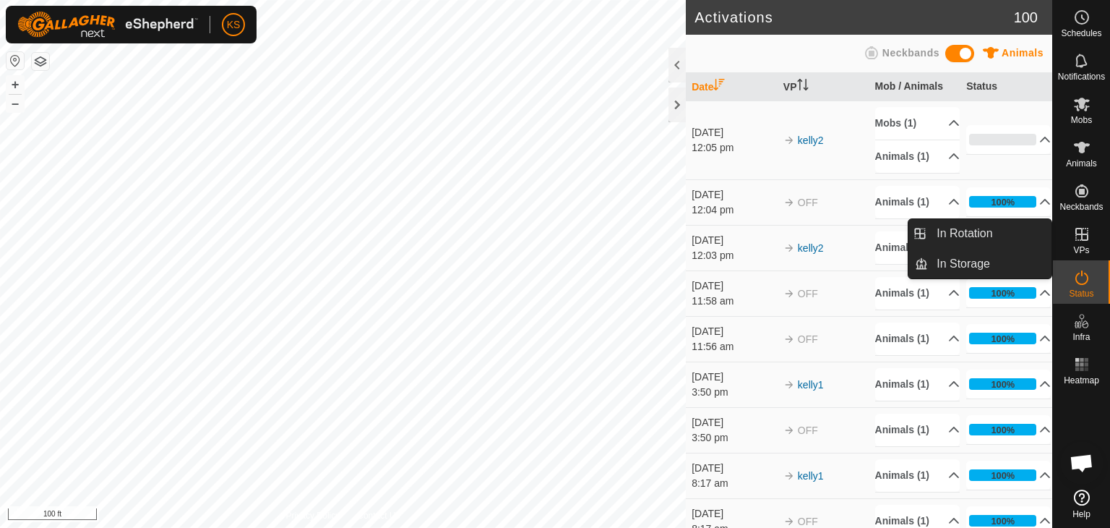
click at [1079, 235] on icon at bounding box center [1081, 233] width 17 height 17
click at [1084, 244] on es-virtualpaddocks-svg-icon at bounding box center [1082, 234] width 26 height 23
click at [1007, 237] on link "In Rotation" at bounding box center [990, 233] width 124 height 29
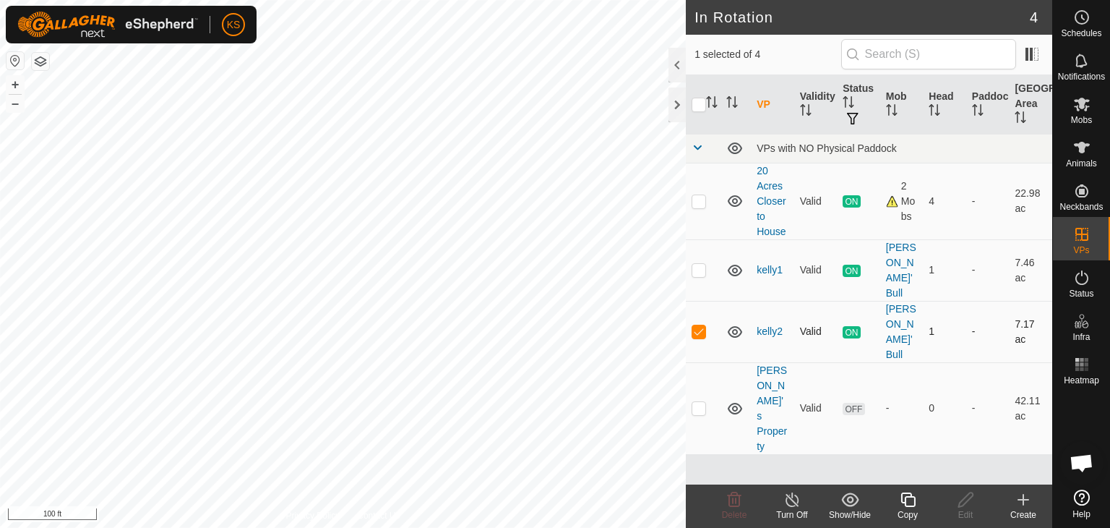
click at [698, 325] on p-checkbox at bounding box center [699, 331] width 14 height 12
checkbox input "false"
click at [770, 264] on link "kelly1" at bounding box center [770, 270] width 26 height 12
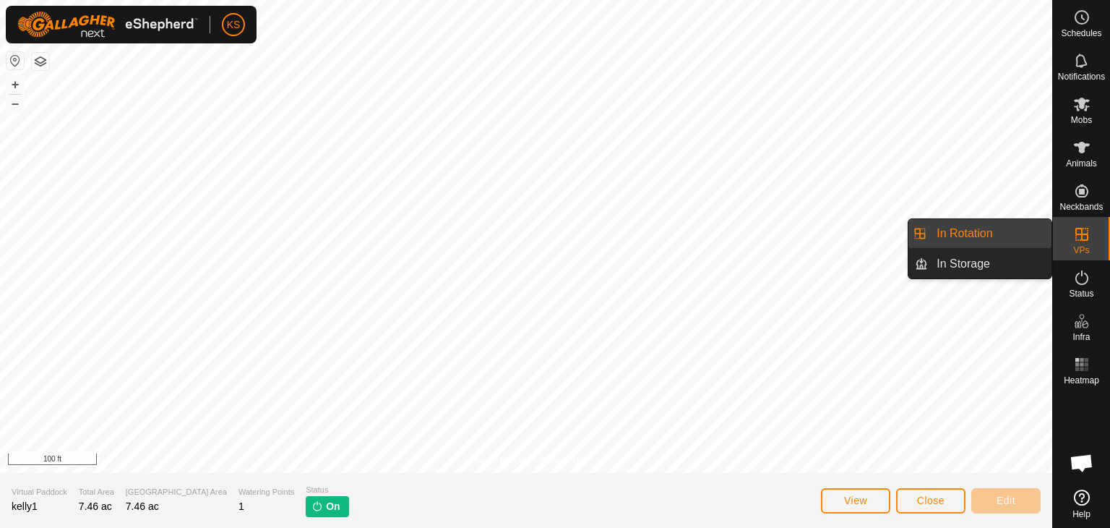
click at [999, 232] on link "In Rotation" at bounding box center [990, 233] width 124 height 29
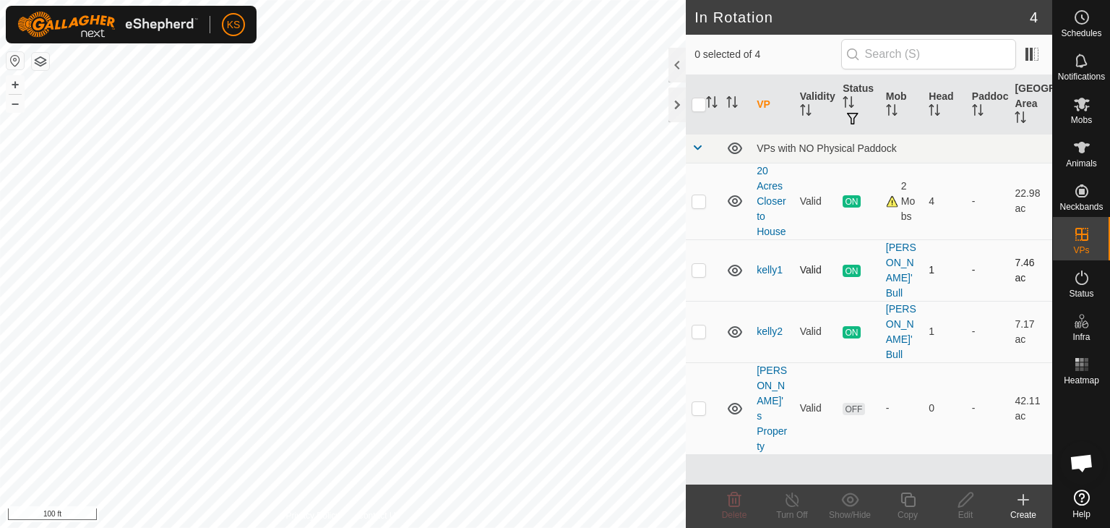
click at [697, 264] on p-checkbox at bounding box center [699, 270] width 14 height 12
checkbox input "true"
click at [792, 502] on icon at bounding box center [792, 499] width 18 height 17
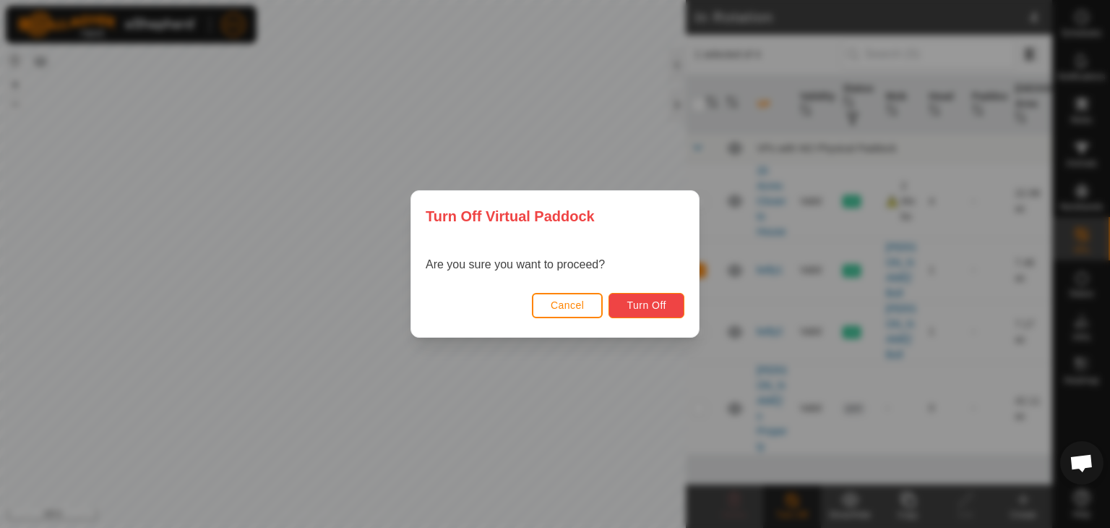
click at [671, 308] on button "Turn Off" at bounding box center [647, 305] width 76 height 25
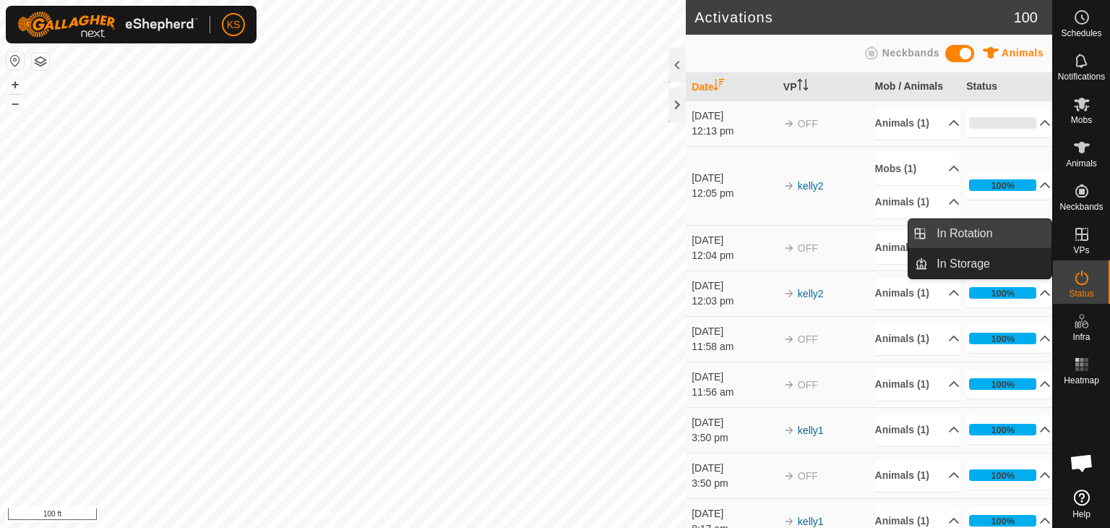
click at [1014, 239] on link "In Rotation" at bounding box center [990, 233] width 124 height 29
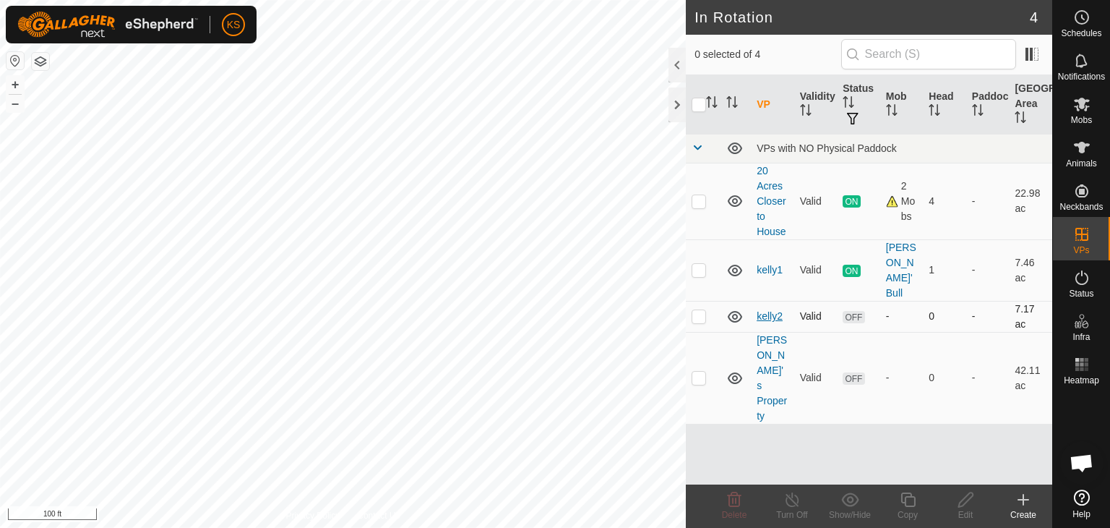
click at [766, 310] on link "kelly2" at bounding box center [770, 316] width 26 height 12
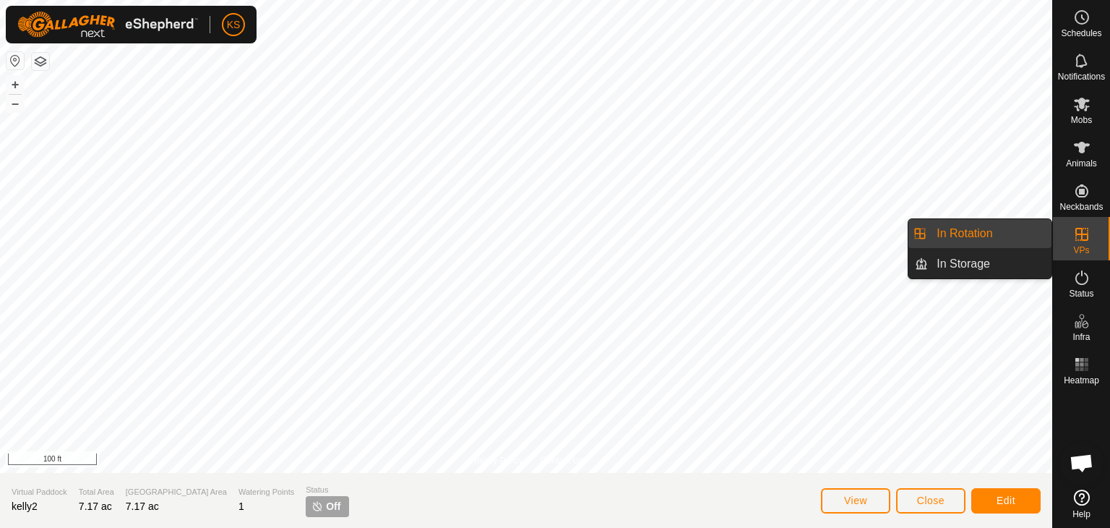
click at [1079, 238] on icon at bounding box center [1081, 233] width 17 height 17
click at [994, 238] on link "In Rotation" at bounding box center [990, 233] width 124 height 29
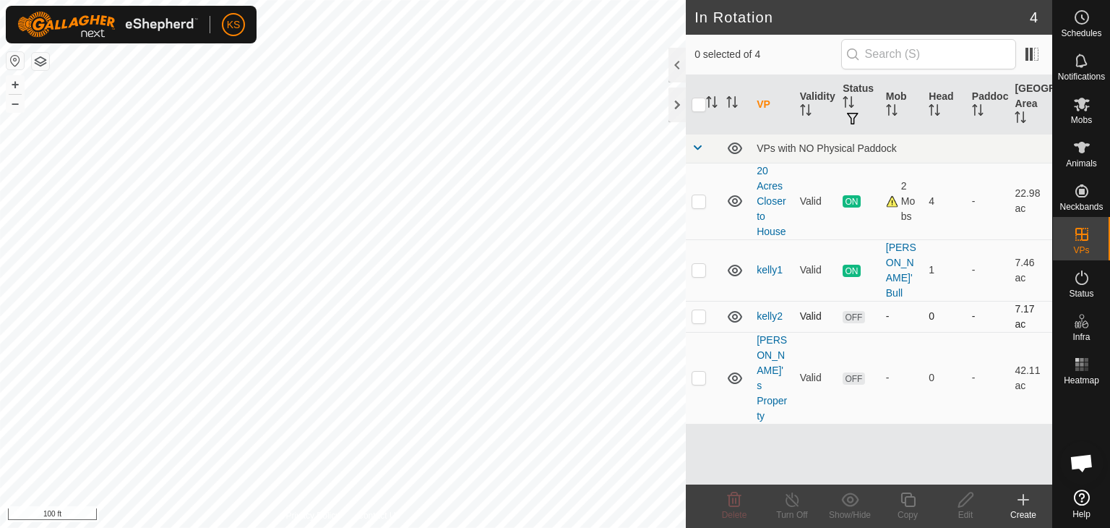
click at [695, 310] on p-checkbox at bounding box center [699, 316] width 14 height 12
checkbox input "true"
click at [766, 310] on link "kelly2" at bounding box center [770, 316] width 26 height 12
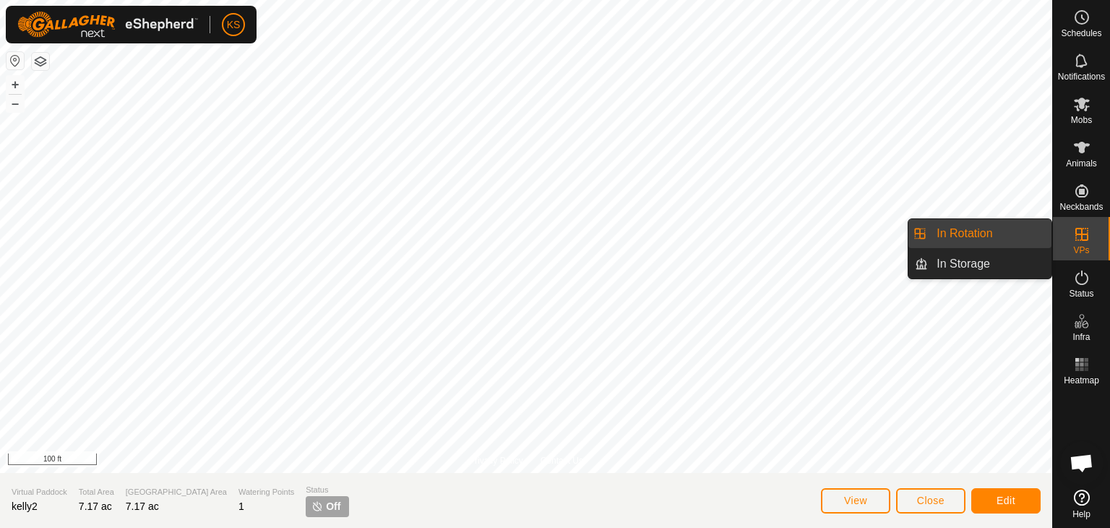
click at [1085, 242] on icon at bounding box center [1081, 233] width 17 height 17
click at [989, 241] on link "In Rotation" at bounding box center [990, 233] width 124 height 29
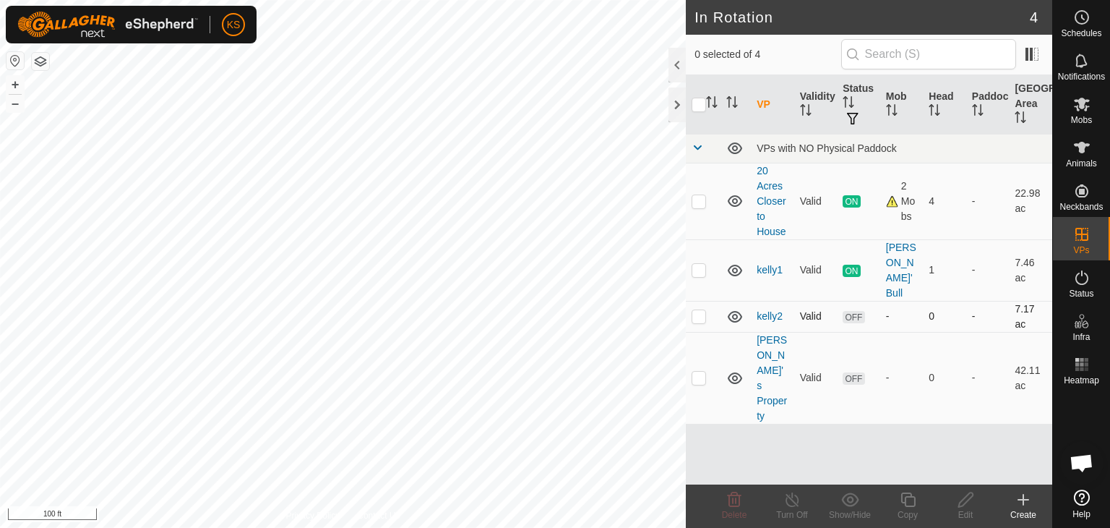
click at [693, 310] on p-checkbox at bounding box center [699, 316] width 14 height 12
checkbox input "true"
click at [766, 310] on link "kelly2" at bounding box center [770, 316] width 26 height 12
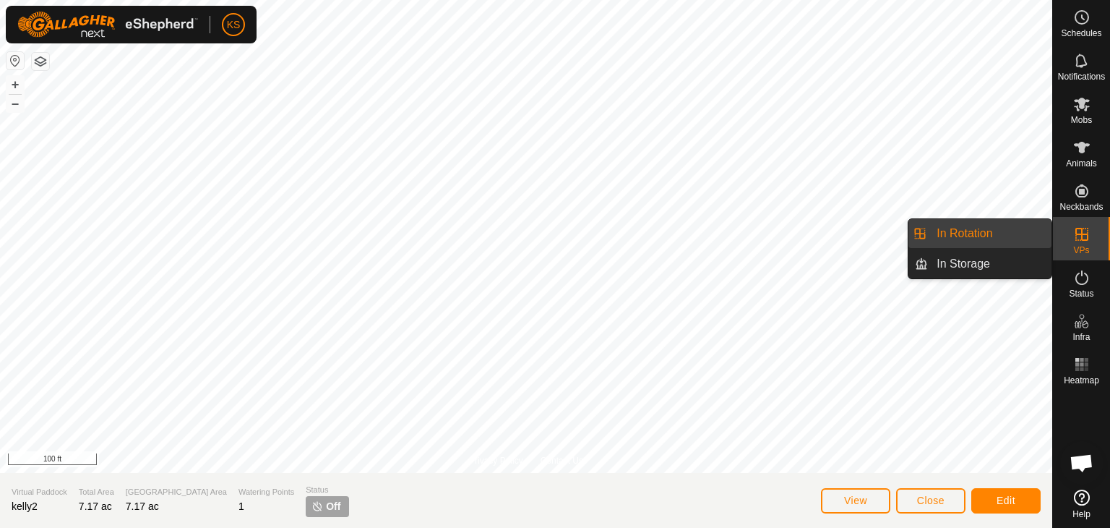
click at [1075, 234] on icon at bounding box center [1081, 234] width 13 height 13
click at [992, 241] on link "In Rotation" at bounding box center [990, 233] width 124 height 29
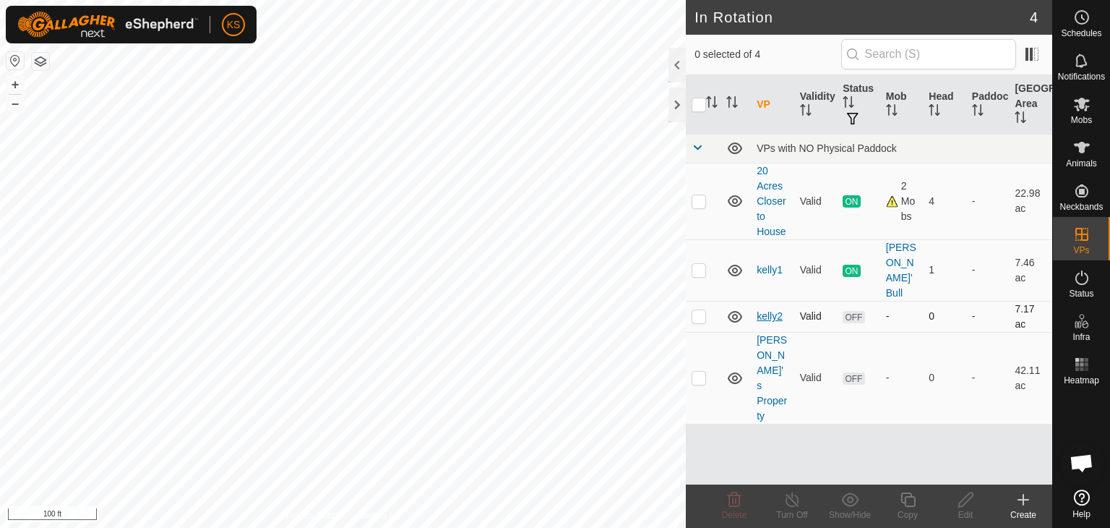
click at [759, 310] on link "kelly2" at bounding box center [770, 316] width 26 height 12
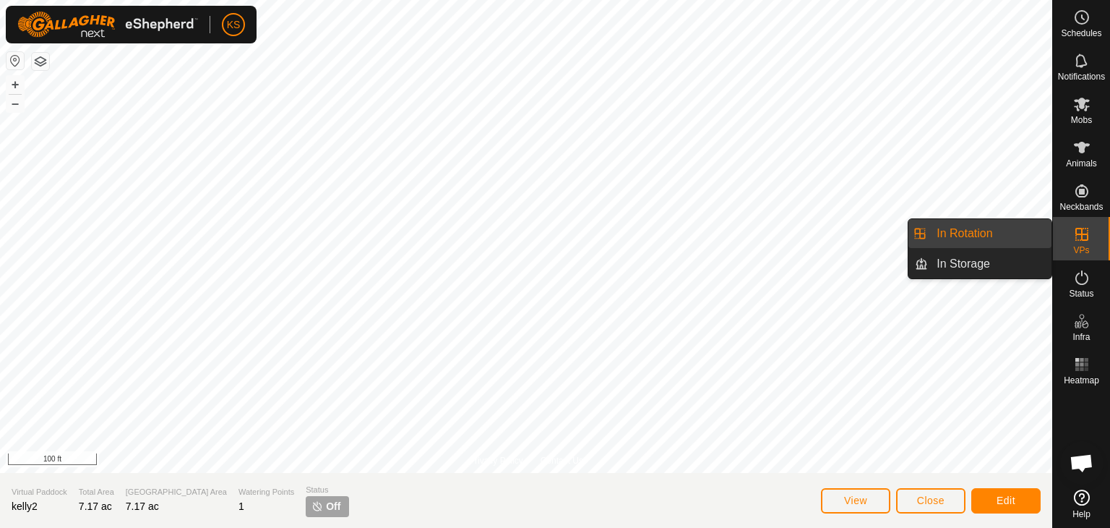
click at [1070, 232] on es-virtualpaddocks-svg-icon at bounding box center [1082, 234] width 26 height 23
click at [984, 236] on link "In Rotation" at bounding box center [990, 233] width 124 height 29
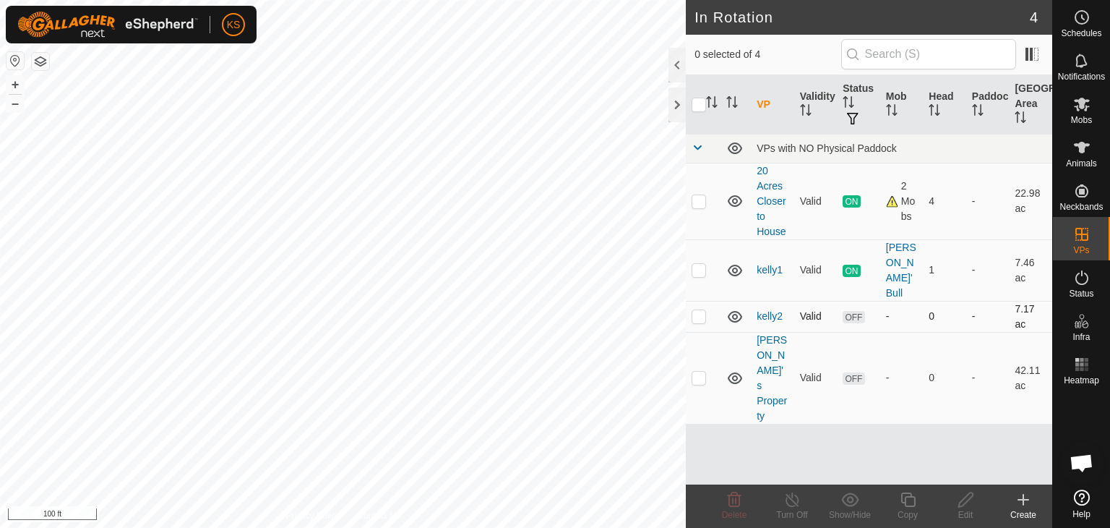
click at [695, 301] on td at bounding box center [703, 316] width 35 height 31
checkbox input "true"
click at [856, 311] on span "OFF" at bounding box center [854, 317] width 22 height 12
click at [763, 310] on link "kelly2" at bounding box center [770, 316] width 26 height 12
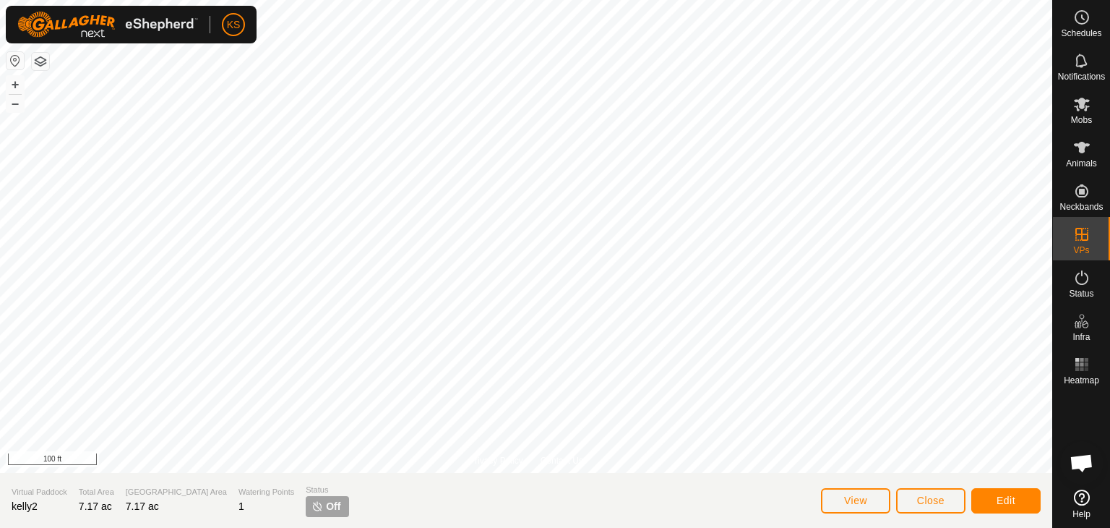
click at [306, 509] on p-tag "Off" at bounding box center [327, 506] width 43 height 21
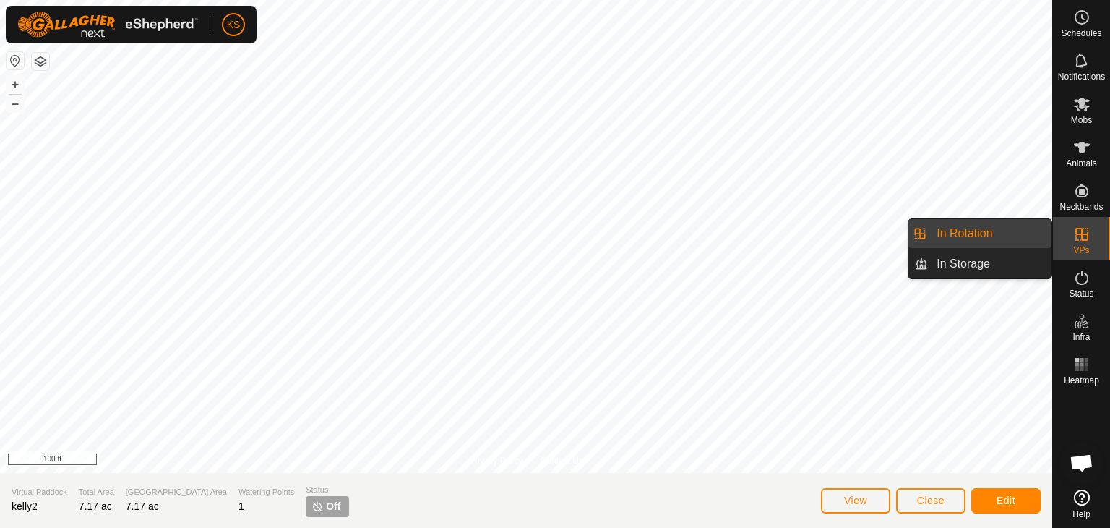
click at [973, 229] on link "In Rotation" at bounding box center [990, 233] width 124 height 29
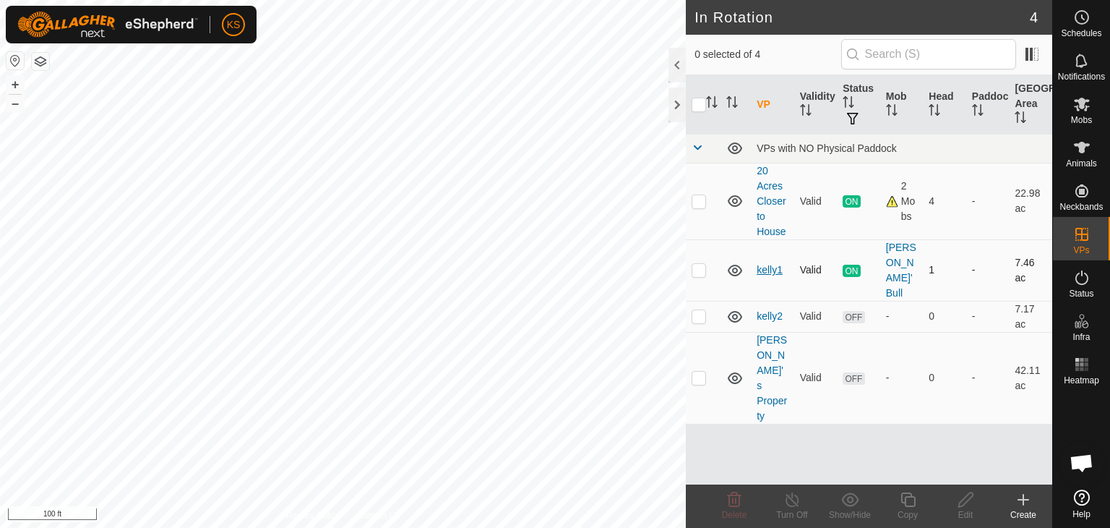
click at [765, 264] on link "kelly1" at bounding box center [770, 270] width 26 height 12
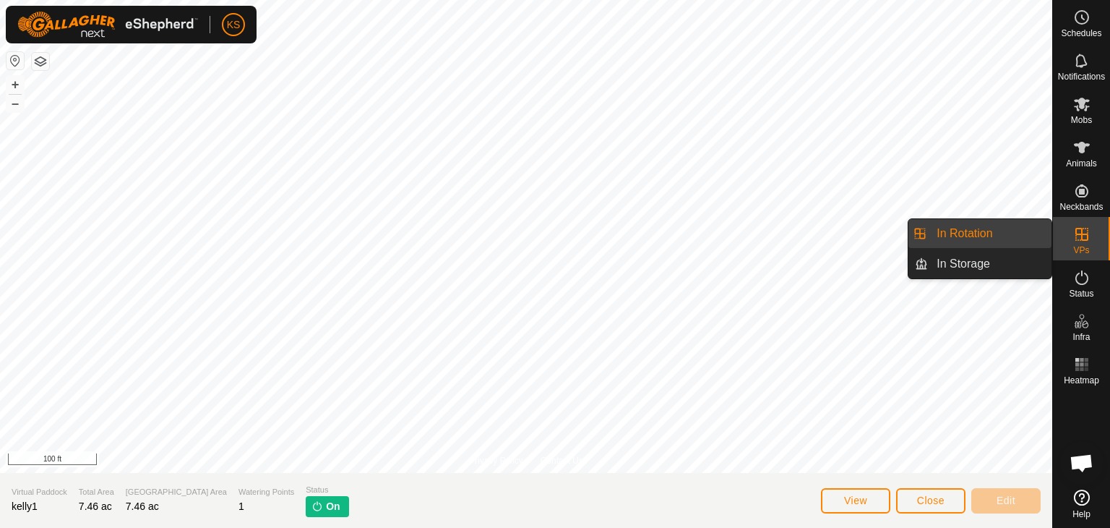
click at [1064, 229] on div "VPs" at bounding box center [1081, 238] width 57 height 43
click at [966, 236] on link "In Rotation" at bounding box center [990, 233] width 124 height 29
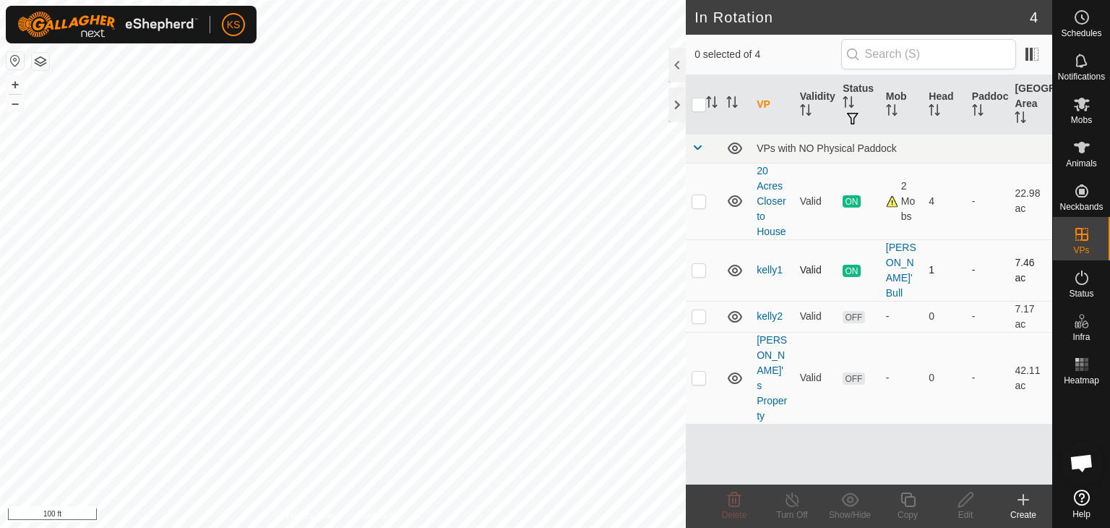
click at [695, 264] on p-checkbox at bounding box center [699, 270] width 14 height 12
checkbox input "true"
click at [786, 508] on div "Turn Off" at bounding box center [792, 514] width 58 height 13
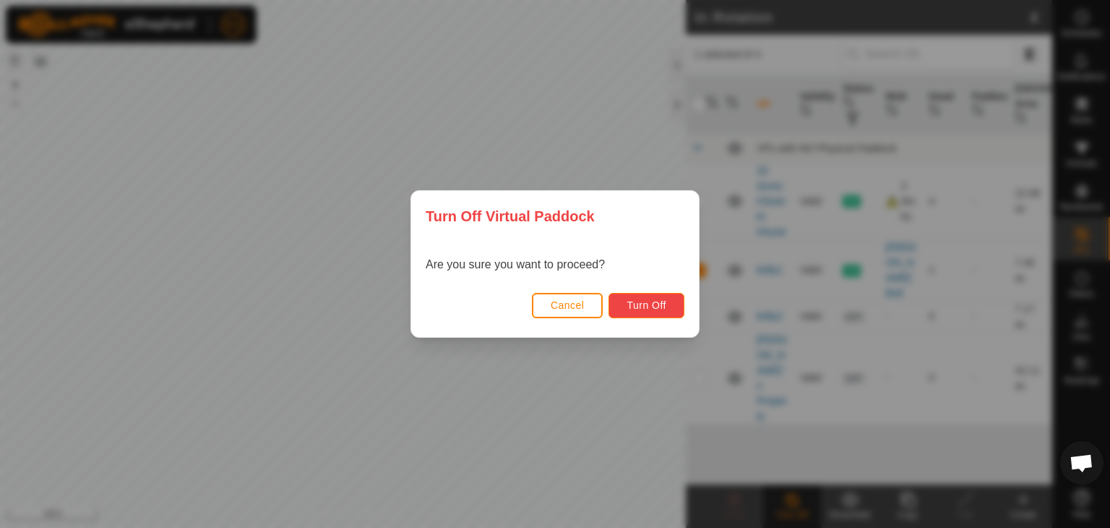
click at [656, 301] on span "Turn Off" at bounding box center [647, 305] width 40 height 12
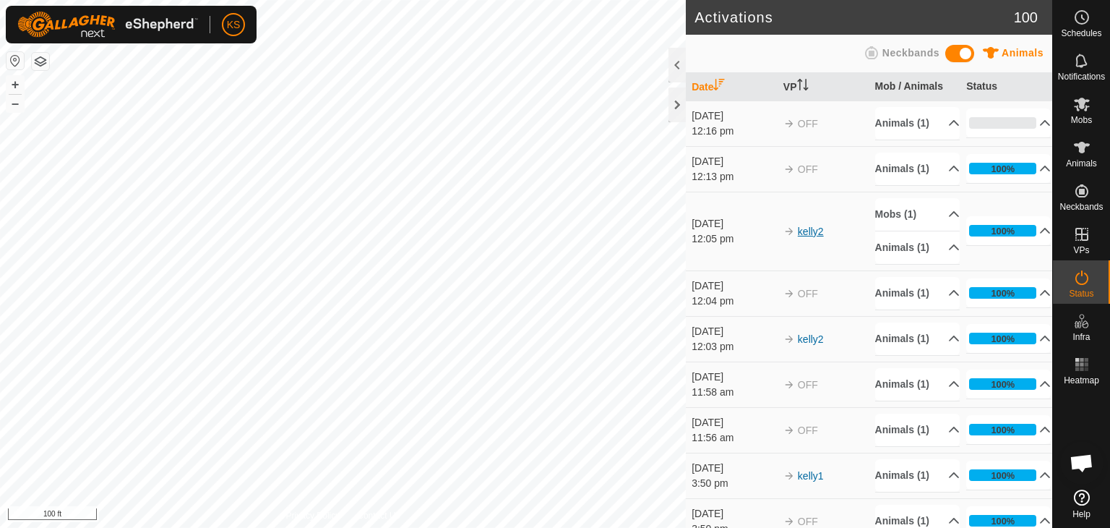
click at [803, 237] on link "kelly2" at bounding box center [811, 231] width 26 height 12
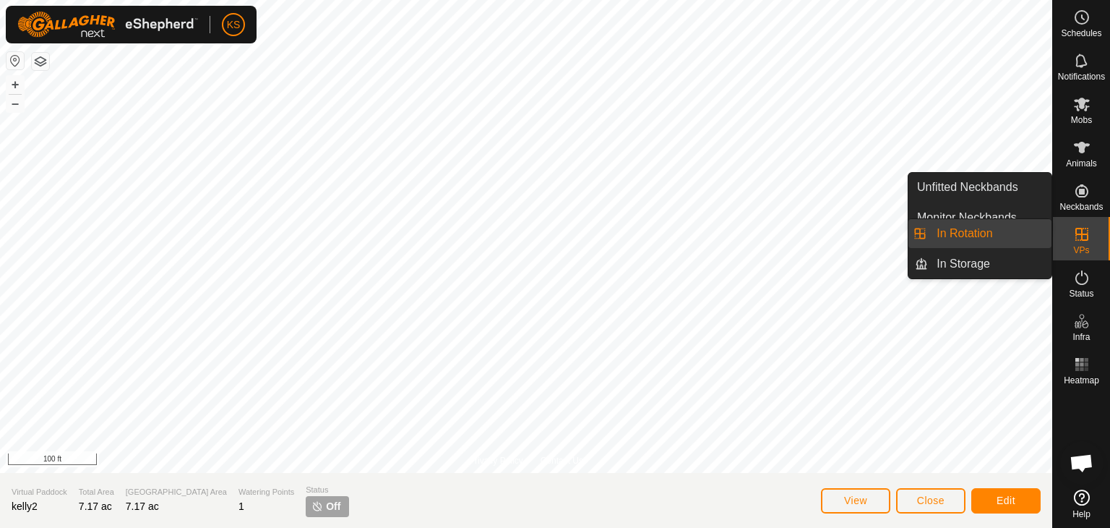
click at [1083, 231] on icon at bounding box center [1081, 233] width 17 height 17
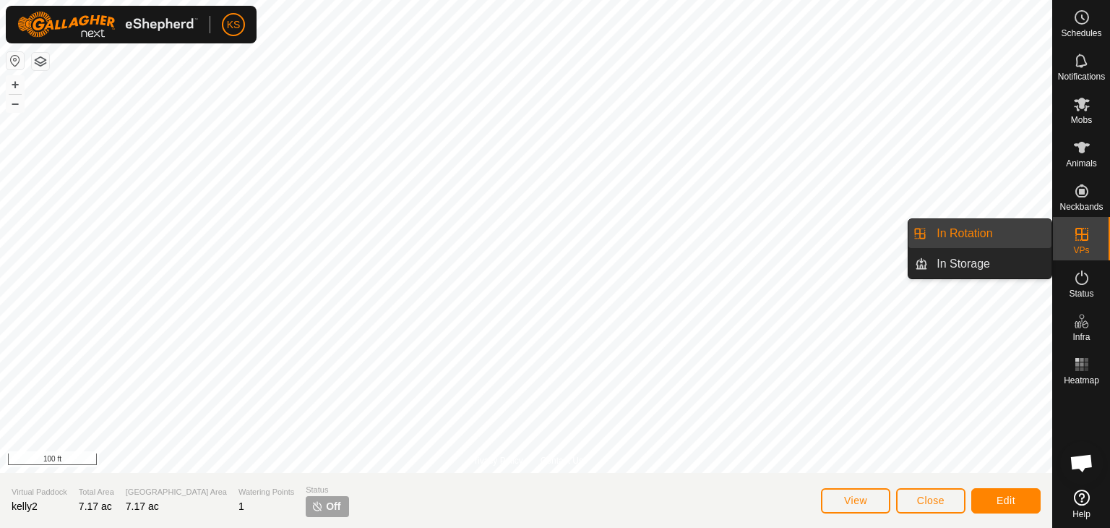
click at [1011, 235] on link "In Rotation" at bounding box center [990, 233] width 124 height 29
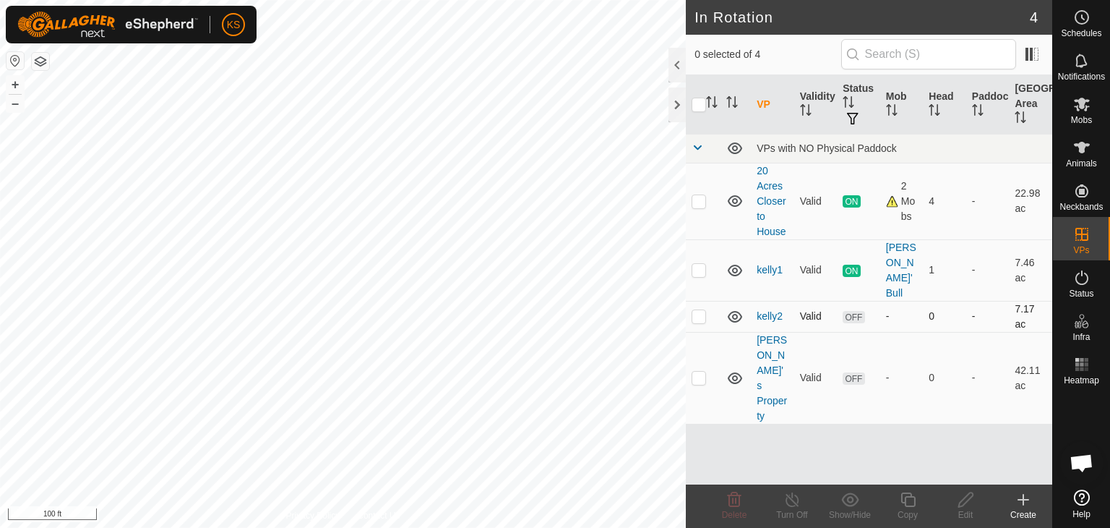
click at [698, 310] on p-checkbox at bounding box center [699, 316] width 14 height 12
checkbox input "true"
click at [1093, 105] on es-mob-svg-icon at bounding box center [1082, 104] width 26 height 23
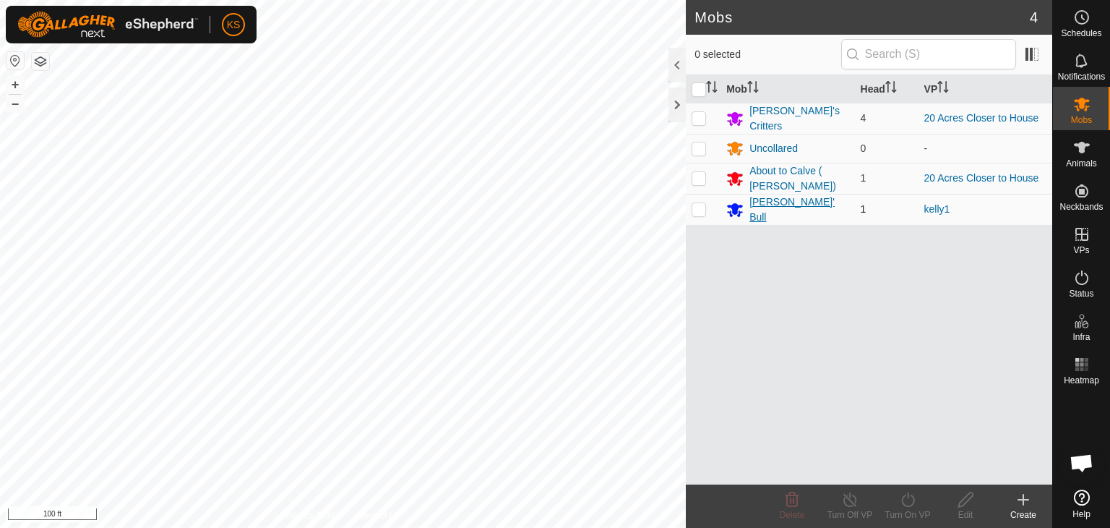
click at [755, 205] on div "[PERSON_NAME]' Bull" at bounding box center [798, 209] width 99 height 30
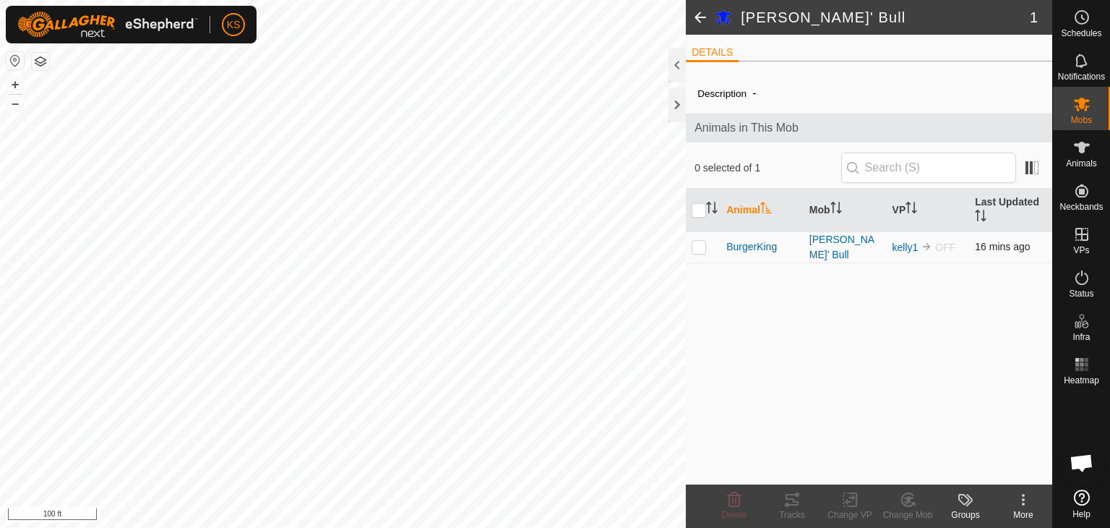
click at [699, 246] on p-checkbox at bounding box center [699, 247] width 14 height 12
checkbox input "true"
click at [848, 501] on icon at bounding box center [850, 499] width 10 height 9
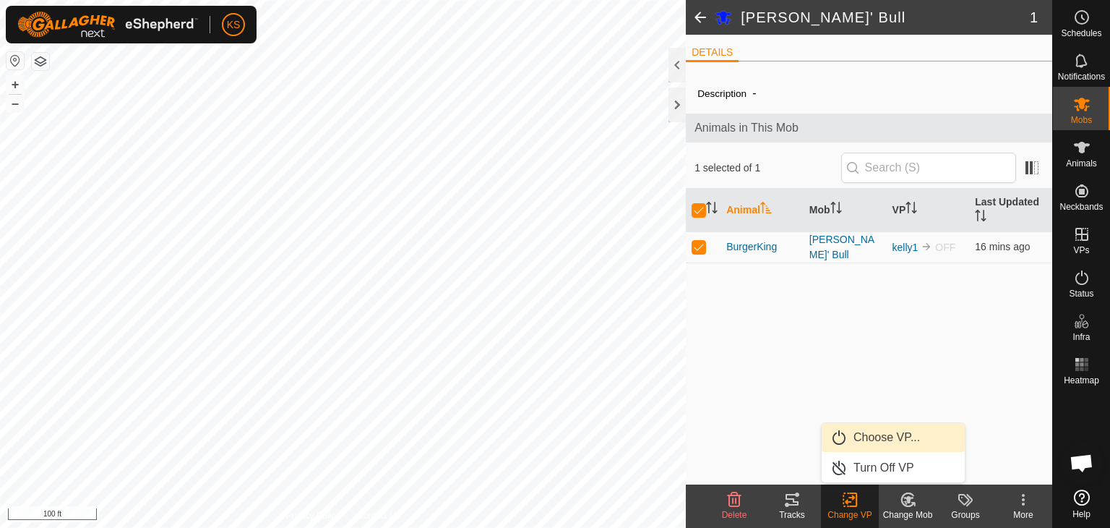
click at [872, 437] on link "Choose VP..." at bounding box center [893, 437] width 143 height 29
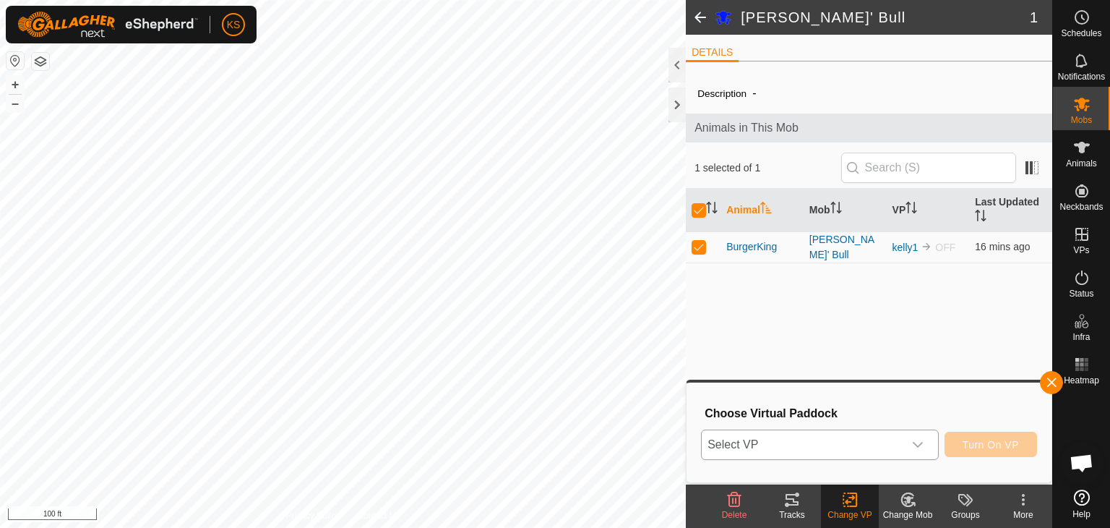
click at [922, 447] on icon "dropdown trigger" at bounding box center [918, 445] width 12 height 12
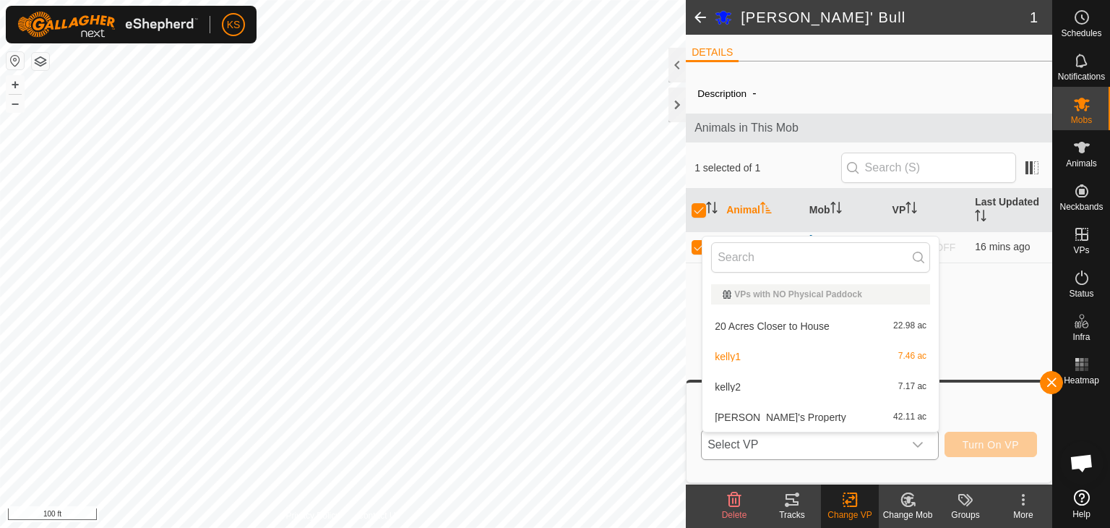
click at [893, 395] on li "kelly2 7.17 ac" at bounding box center [821, 386] width 236 height 29
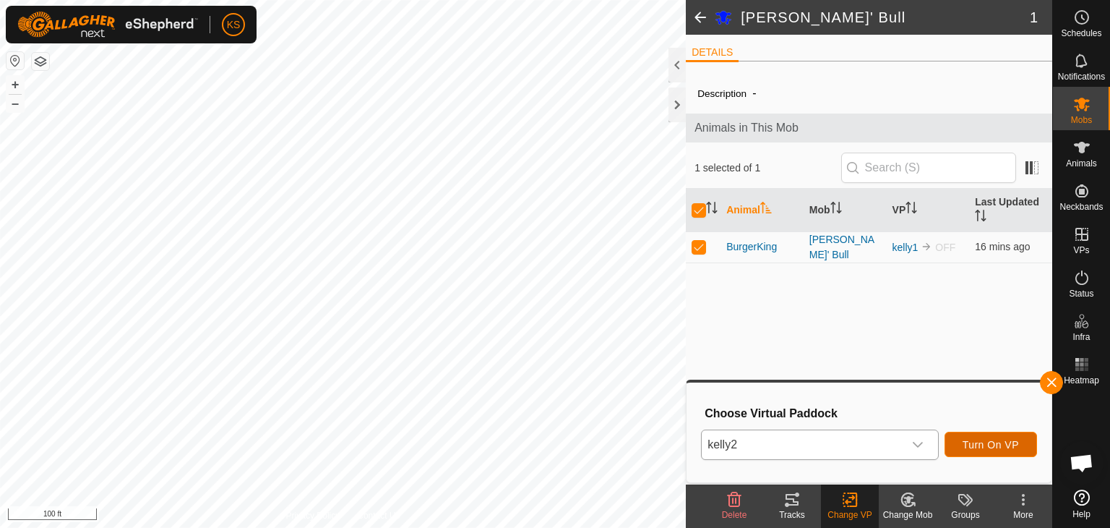
click at [960, 443] on button "Turn On VP" at bounding box center [991, 443] width 93 height 25
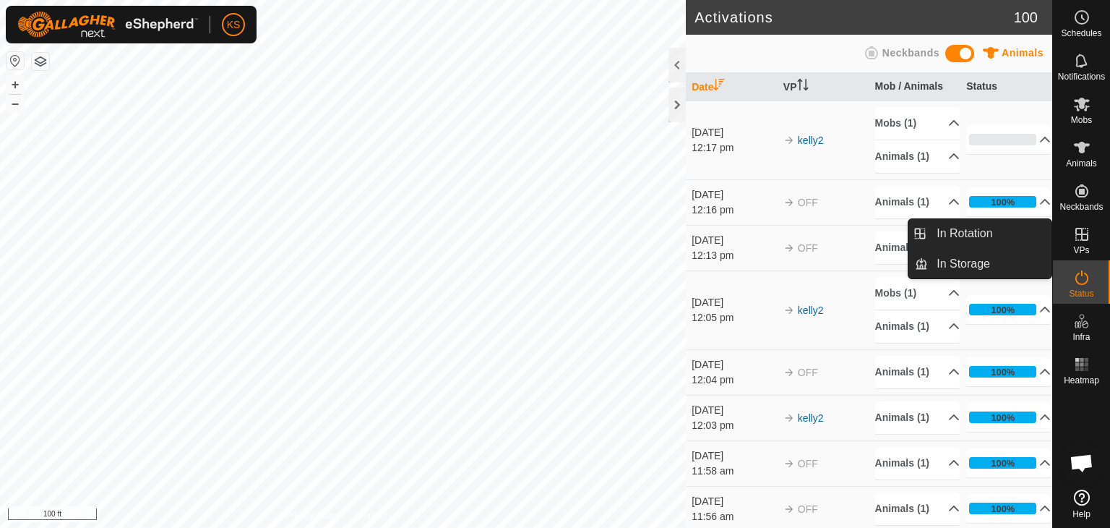
click at [1080, 243] on es-virtualpaddocks-svg-icon at bounding box center [1082, 234] width 26 height 23
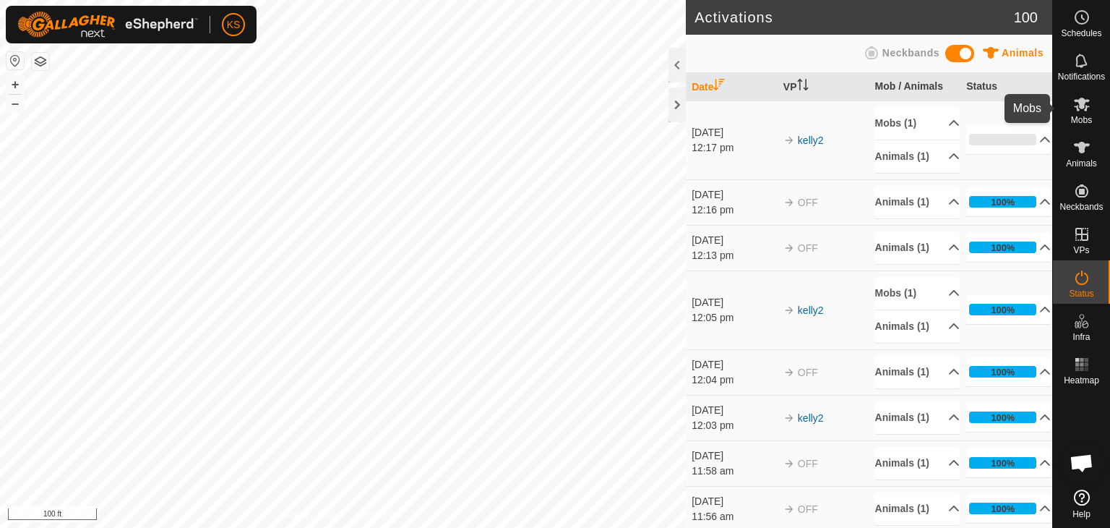
click at [1089, 109] on icon at bounding box center [1081, 103] width 17 height 17
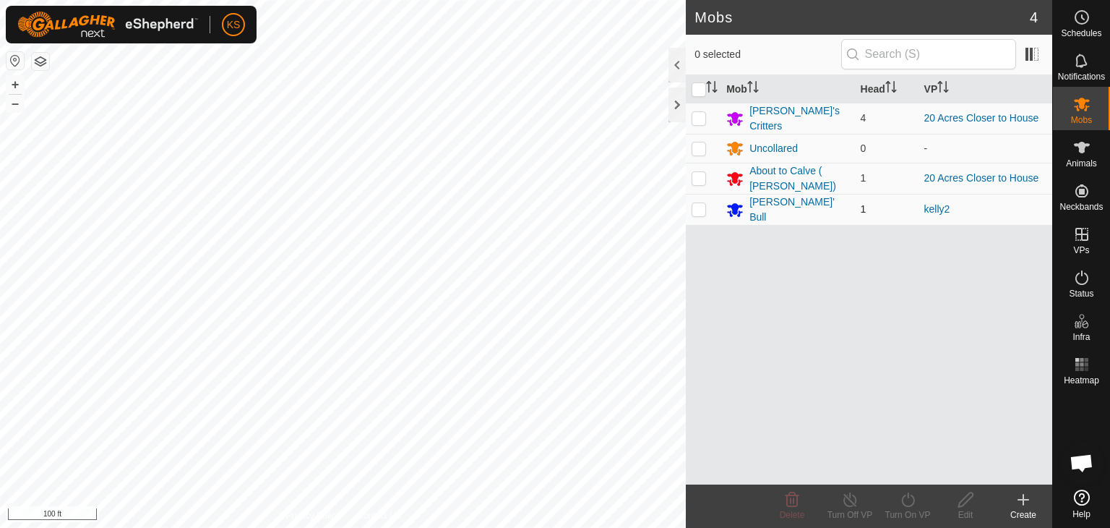
click at [698, 206] on p-checkbox at bounding box center [699, 209] width 14 height 12
checkbox input "true"
click at [778, 204] on div "[PERSON_NAME]' Bull" at bounding box center [798, 209] width 99 height 30
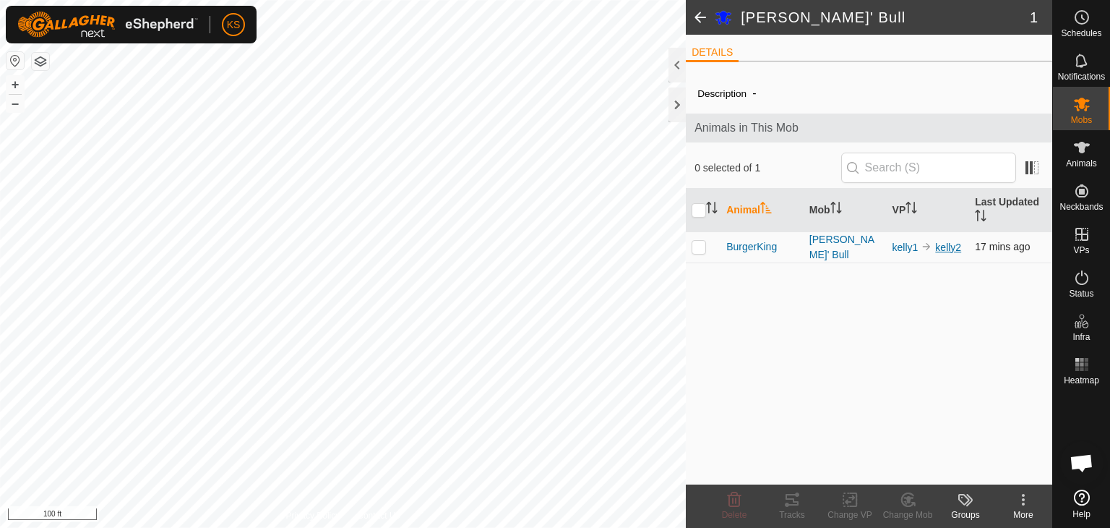
click at [945, 246] on link "kelly2" at bounding box center [948, 247] width 26 height 12
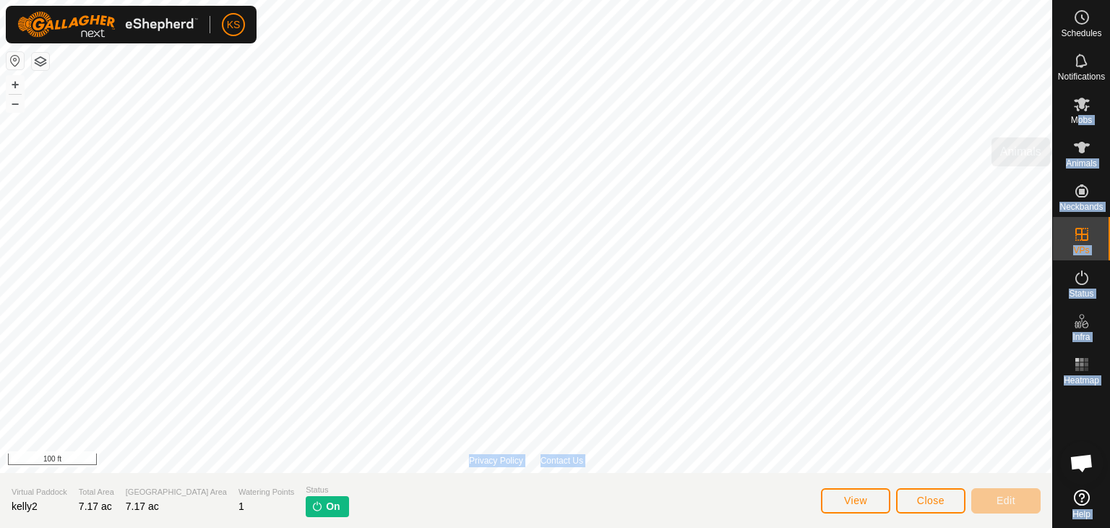
click at [1038, 149] on div "Schedules Notifications Mobs Animals Neckbands VPs Status Infra Heatmap Help Pr…" at bounding box center [555, 264] width 1110 height 528
click at [1084, 148] on icon at bounding box center [1081, 147] width 17 height 17
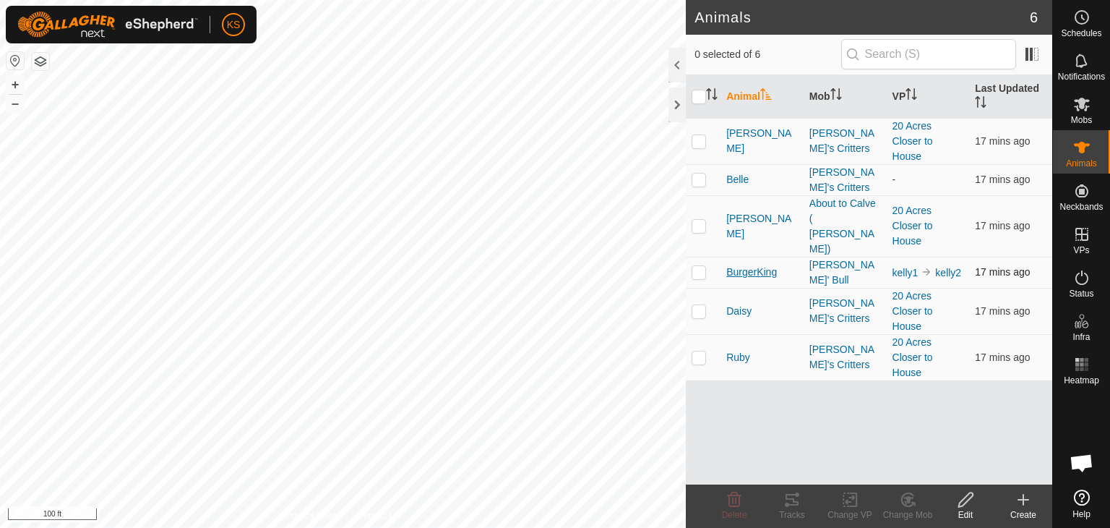
click at [735, 265] on span "BurgerKing" at bounding box center [751, 272] width 51 height 15
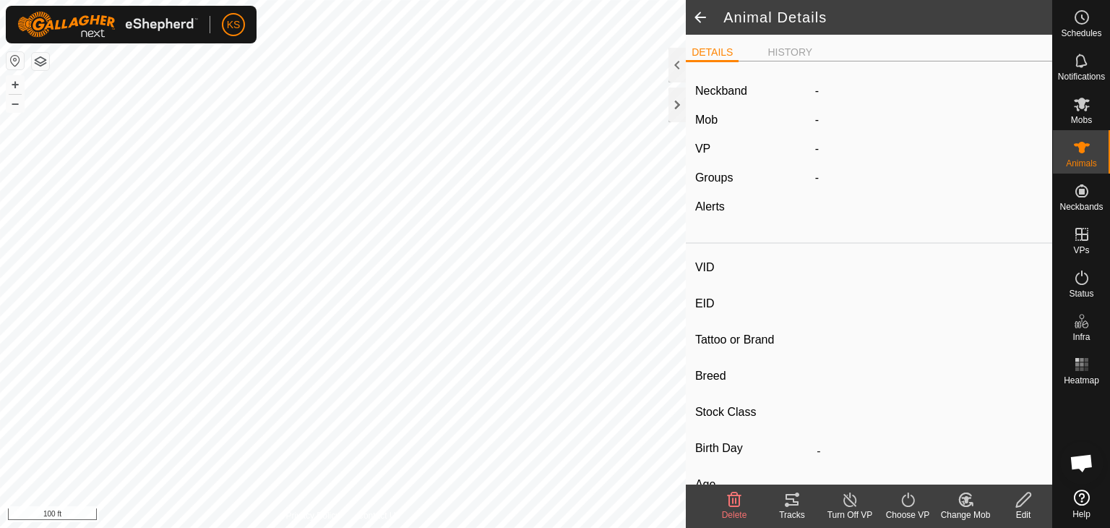
type input "BurgerKing"
type input "-"
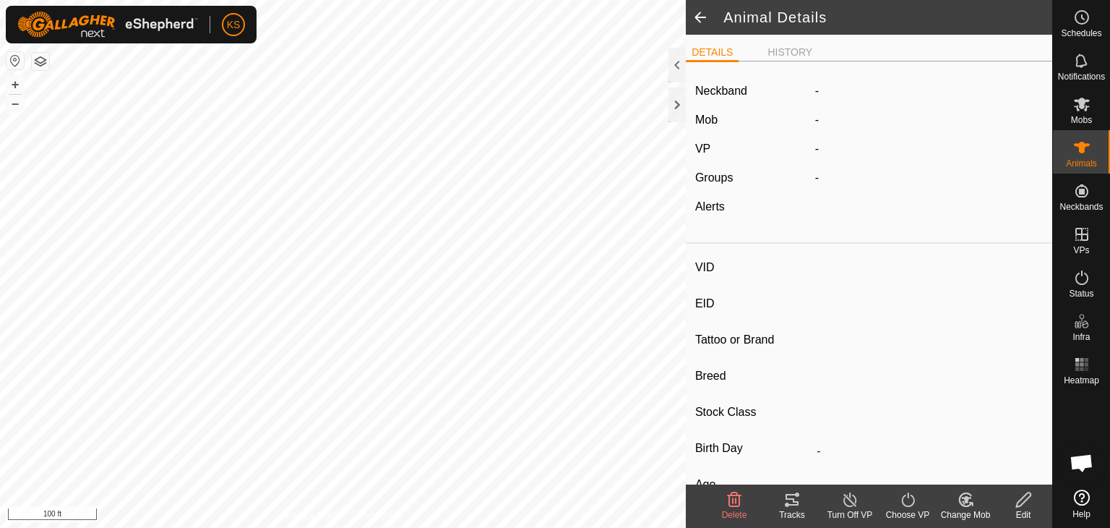
type input "Empty"
type input "0 kg"
type input "-"
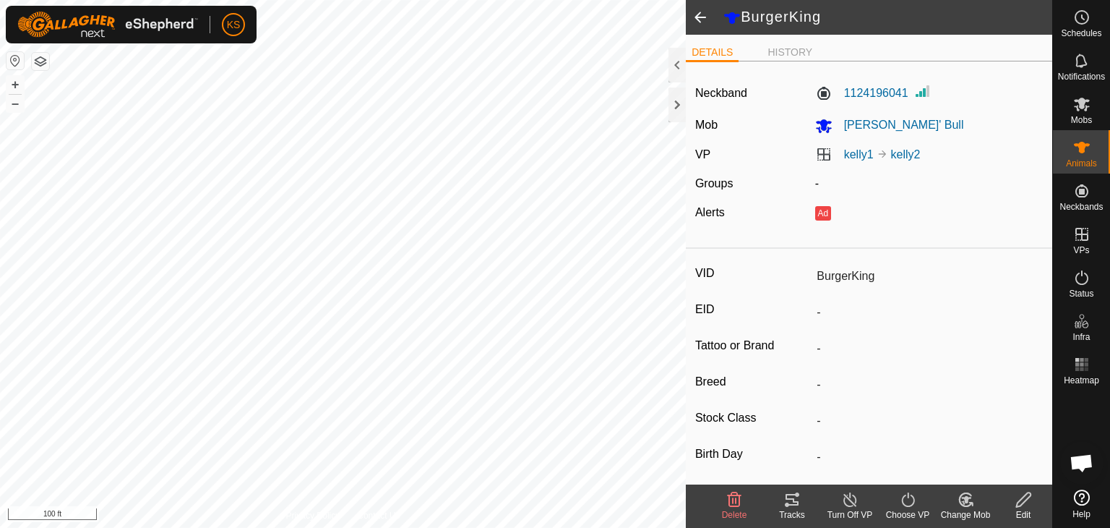
click at [695, 15] on span at bounding box center [700, 17] width 29 height 35
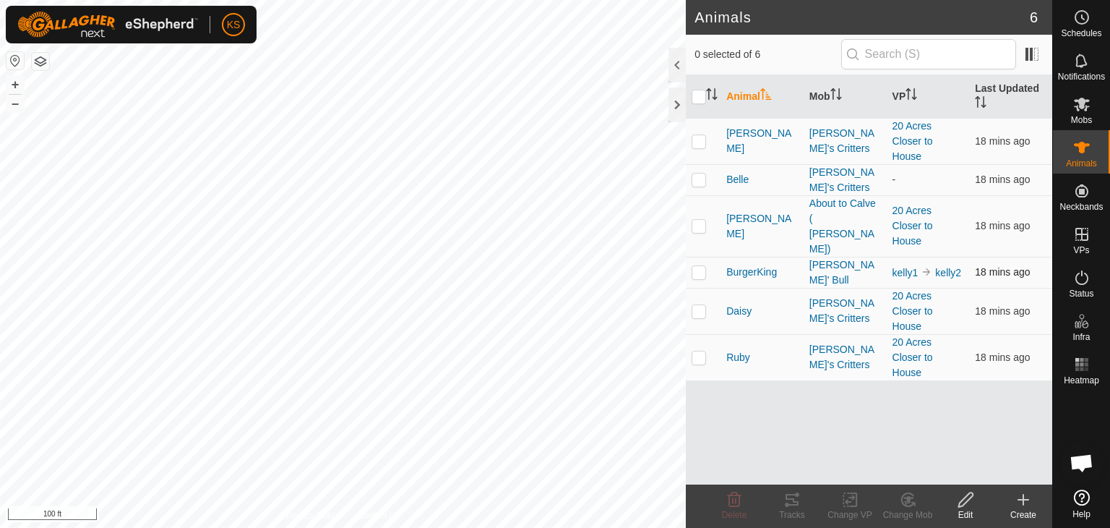
click at [696, 266] on p-checkbox at bounding box center [699, 272] width 14 height 12
checkbox input "true"
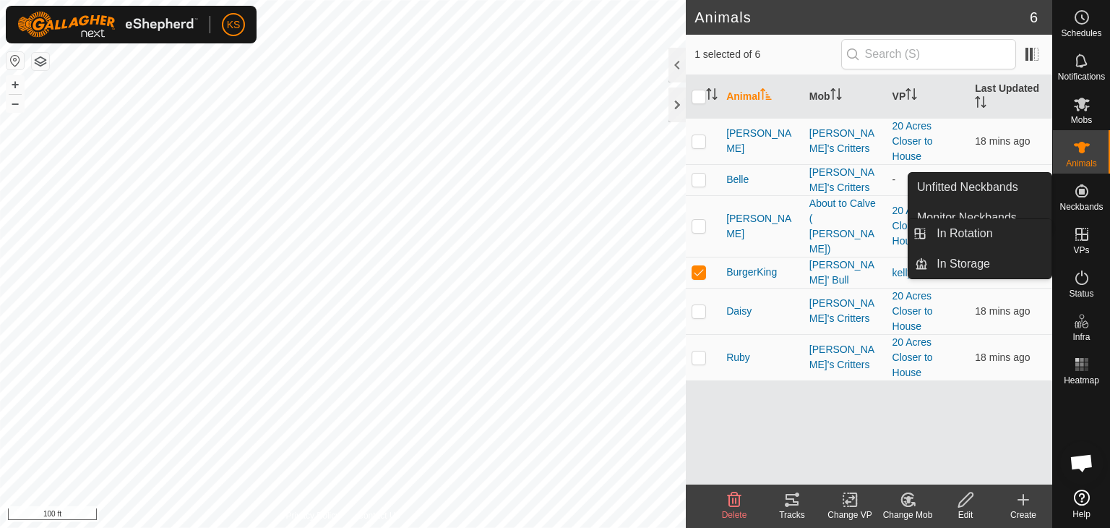
click at [1078, 236] on icon at bounding box center [1081, 233] width 17 height 17
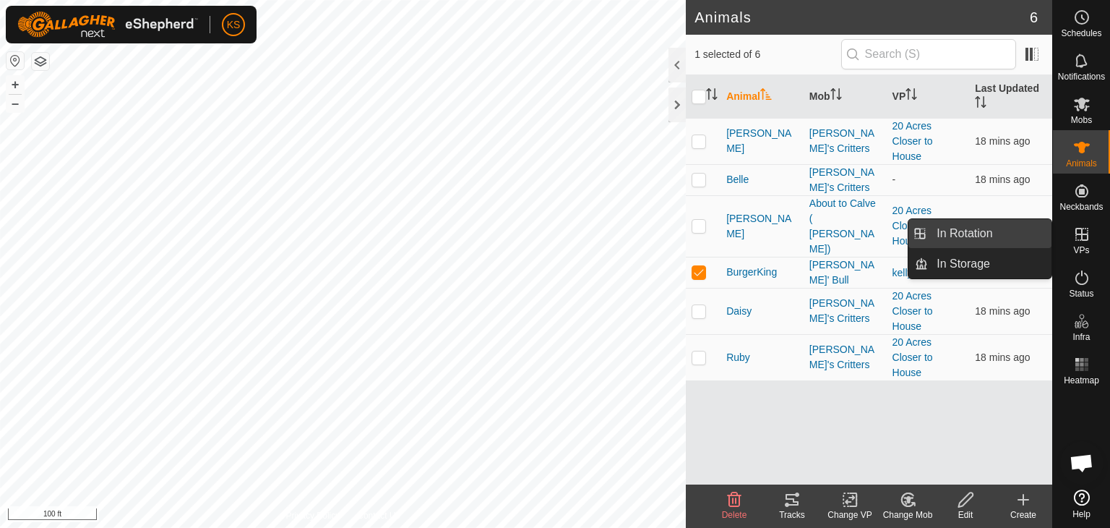
click at [1002, 233] on link "In Rotation" at bounding box center [990, 233] width 124 height 29
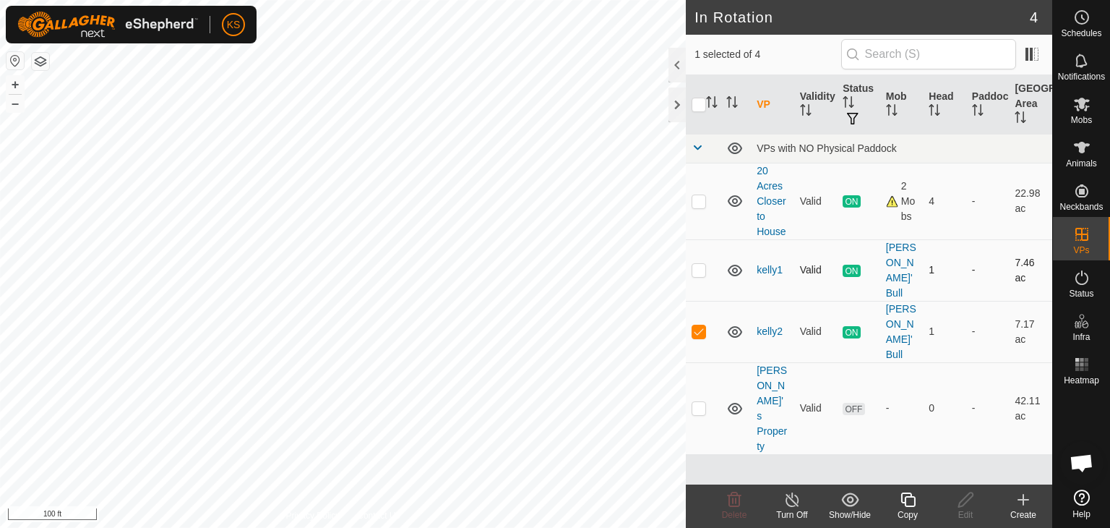
click at [695, 264] on p-checkbox at bounding box center [699, 270] width 14 height 12
checkbox input "true"
click at [697, 325] on p-checkbox at bounding box center [699, 331] width 14 height 12
checkbox input "false"
click at [785, 501] on icon at bounding box center [792, 499] width 18 height 17
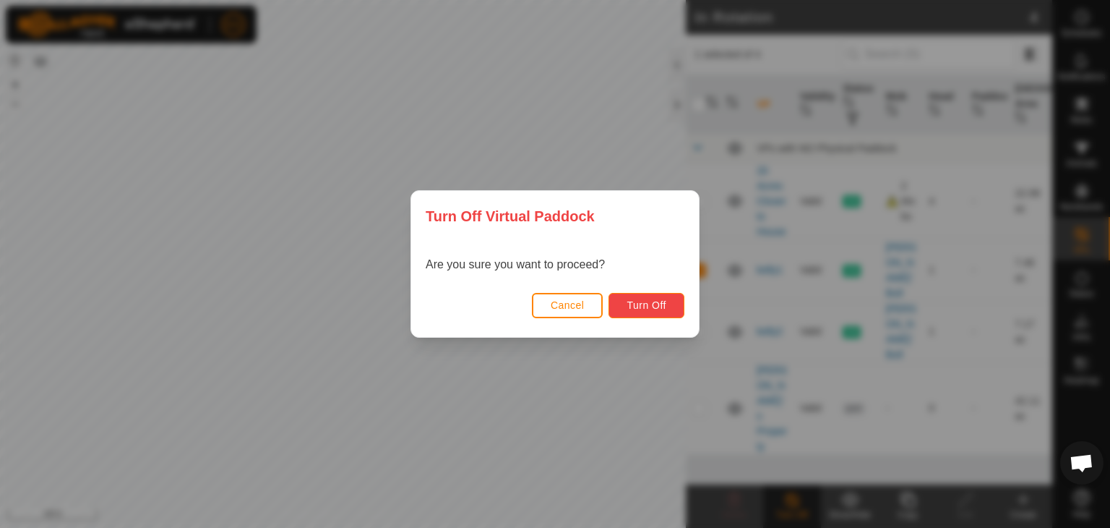
click at [648, 304] on span "Turn Off" at bounding box center [647, 305] width 40 height 12
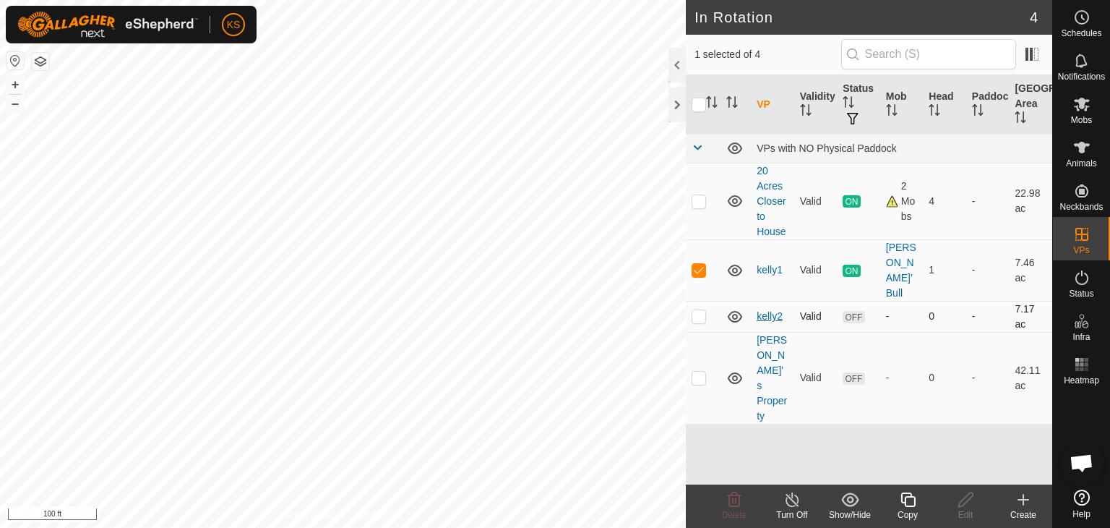
click at [766, 310] on link "kelly2" at bounding box center [770, 316] width 26 height 12
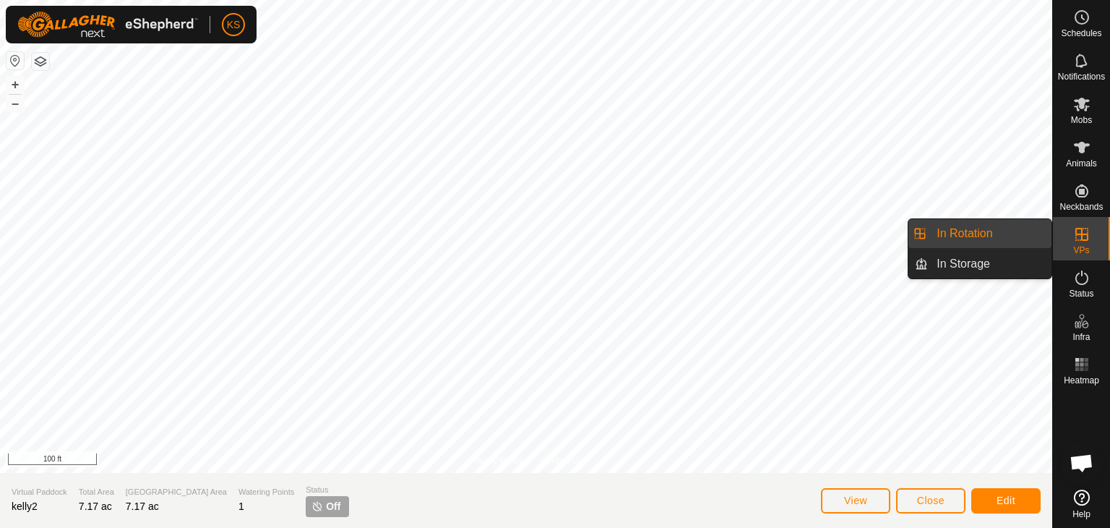
click at [1073, 233] on icon at bounding box center [1081, 233] width 17 height 17
click at [1009, 233] on link "In Rotation" at bounding box center [990, 233] width 124 height 29
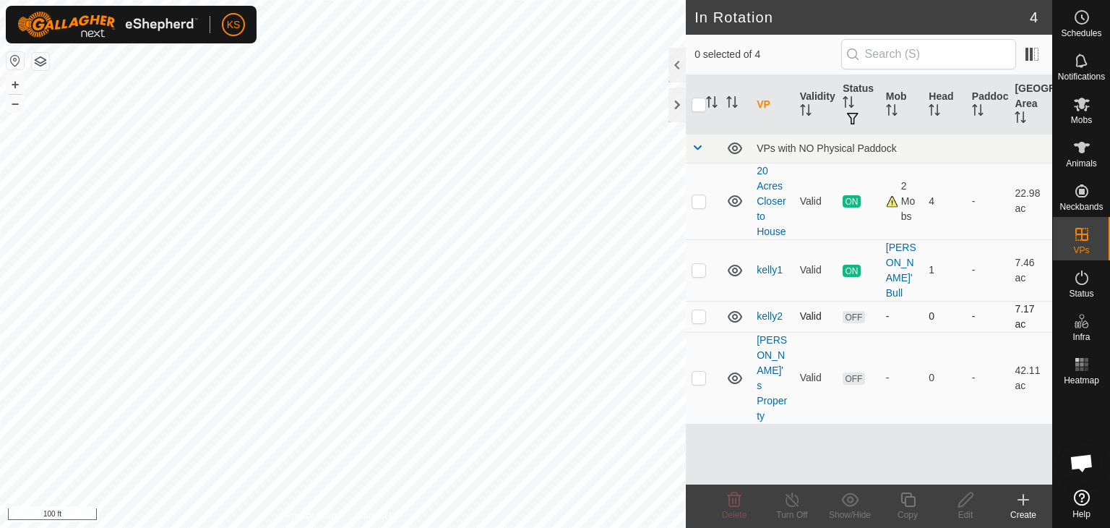
click at [694, 310] on p-checkbox at bounding box center [699, 316] width 14 height 12
checkbox input "true"
click at [692, 264] on p-checkbox at bounding box center [699, 270] width 14 height 12
checkbox input "true"
click at [695, 310] on p-checkbox at bounding box center [699, 316] width 14 height 12
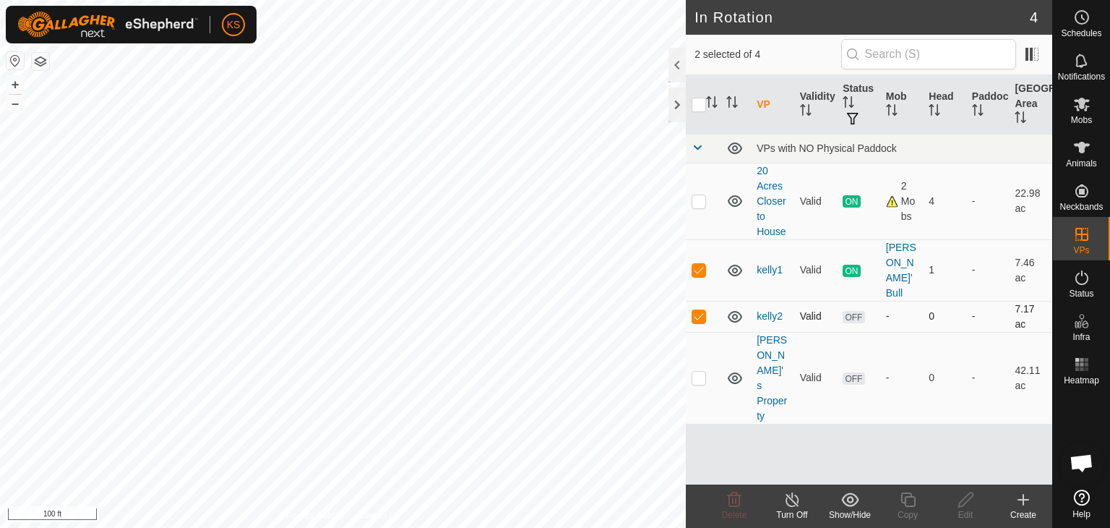
checkbox input "false"
click at [1081, 111] on icon at bounding box center [1081, 103] width 17 height 17
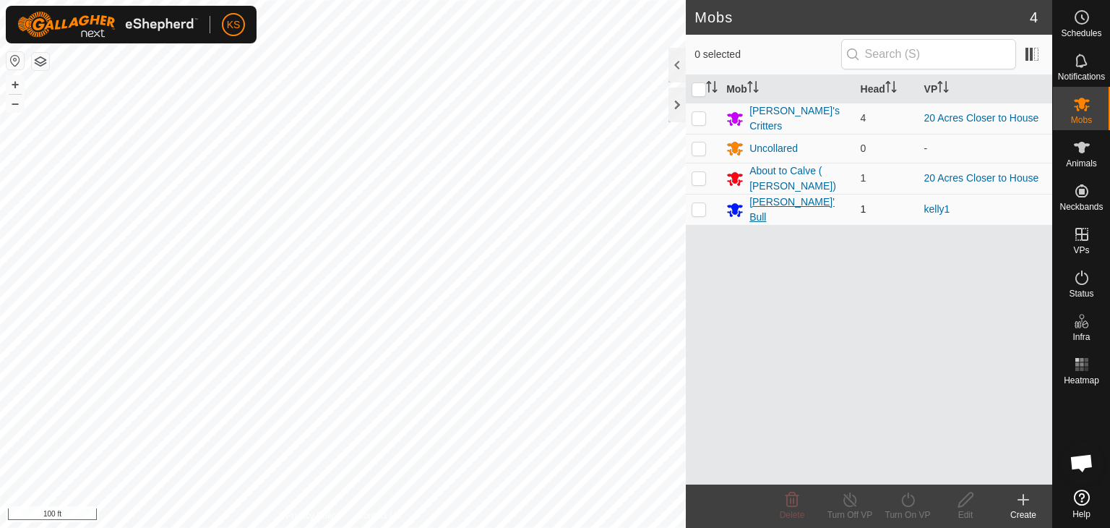
click at [757, 201] on div "[PERSON_NAME]' Bull" at bounding box center [798, 209] width 99 height 30
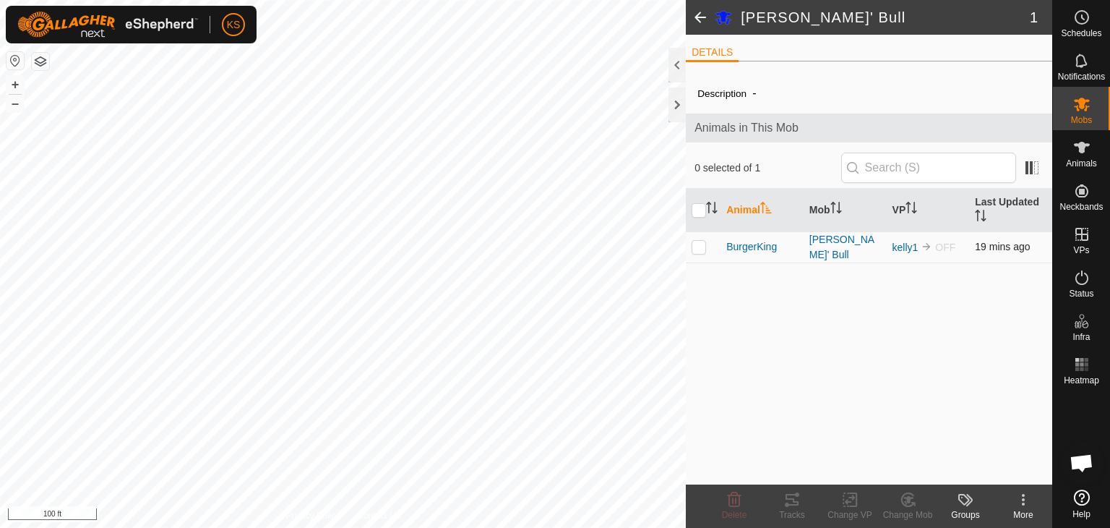
click at [695, 242] on p-checkbox at bounding box center [699, 247] width 14 height 12
checkbox input "true"
click at [850, 503] on icon at bounding box center [850, 499] width 18 height 17
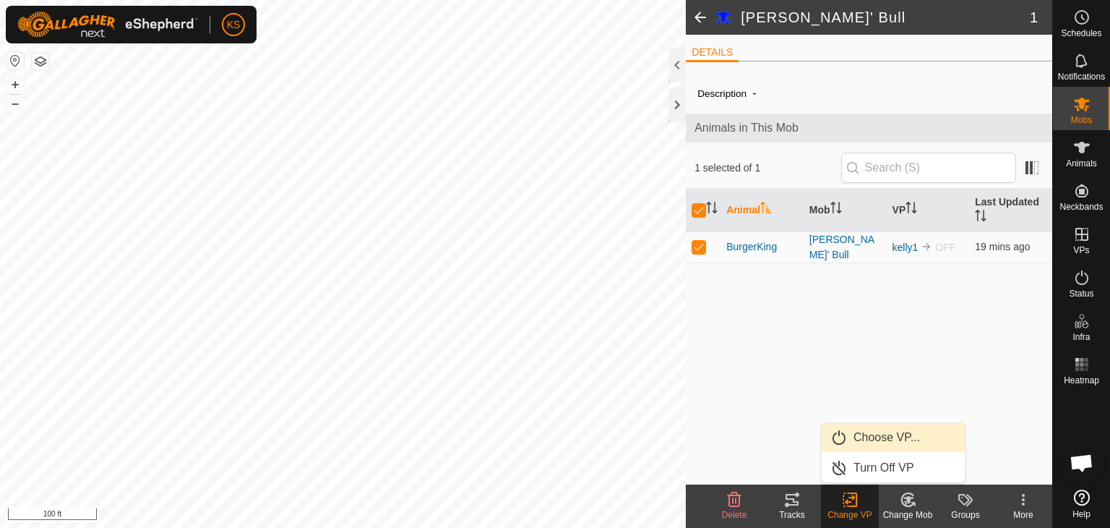
click at [885, 437] on link "Choose VP..." at bounding box center [893, 437] width 143 height 29
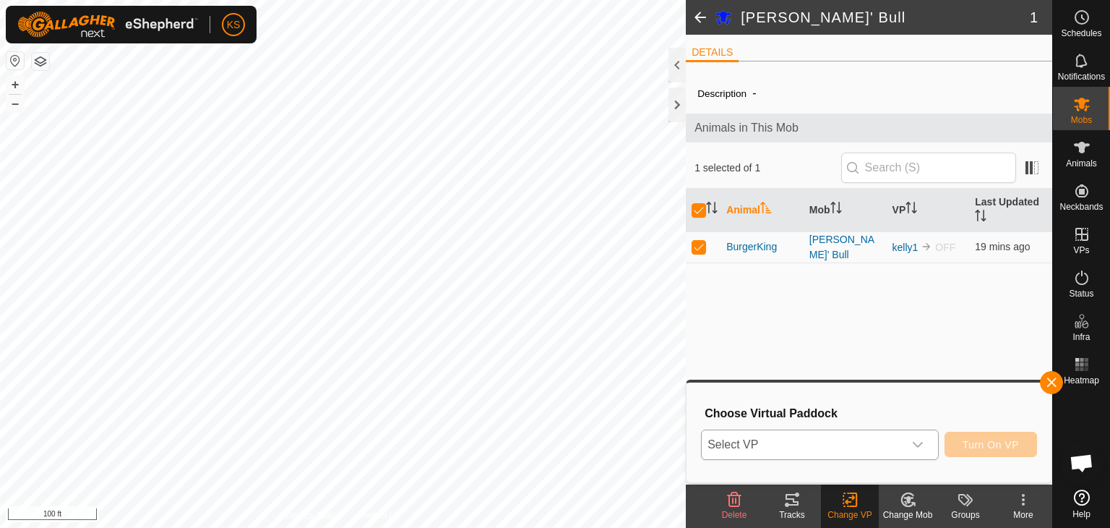
click at [911, 443] on div "dropdown trigger" at bounding box center [917, 444] width 29 height 29
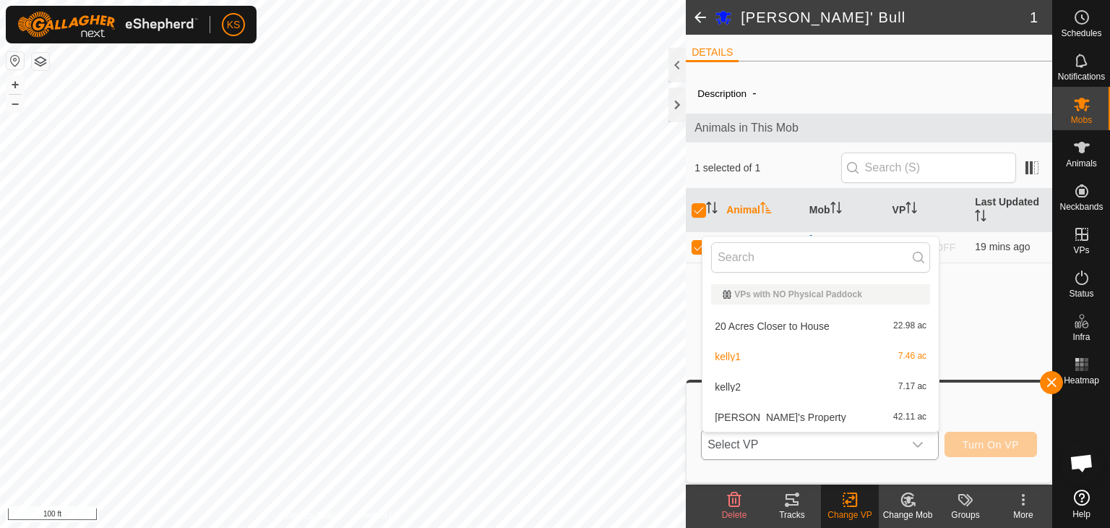
click at [872, 393] on li "kelly2 7.17 ac" at bounding box center [821, 386] width 236 height 29
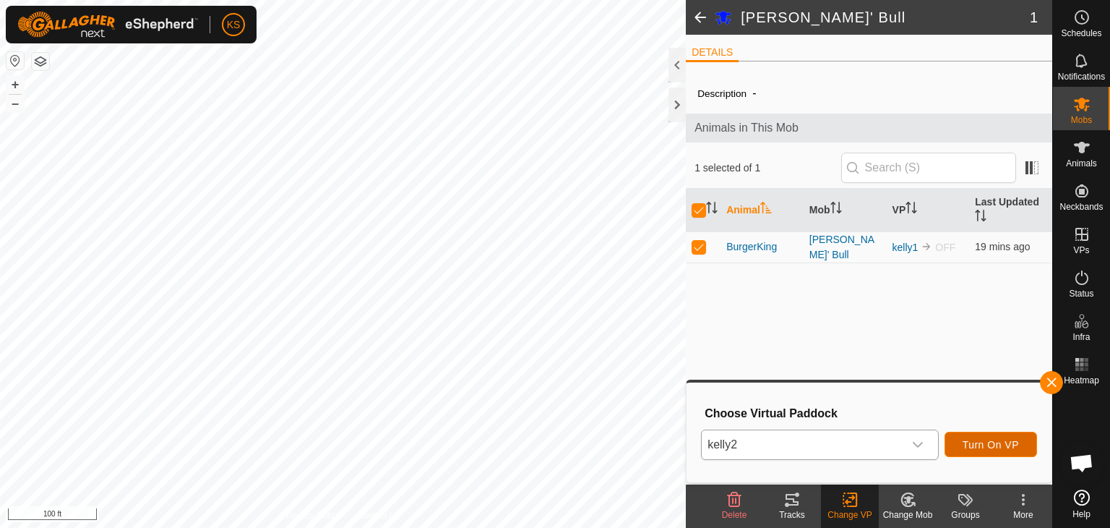
click at [955, 444] on button "Turn On VP" at bounding box center [991, 443] width 93 height 25
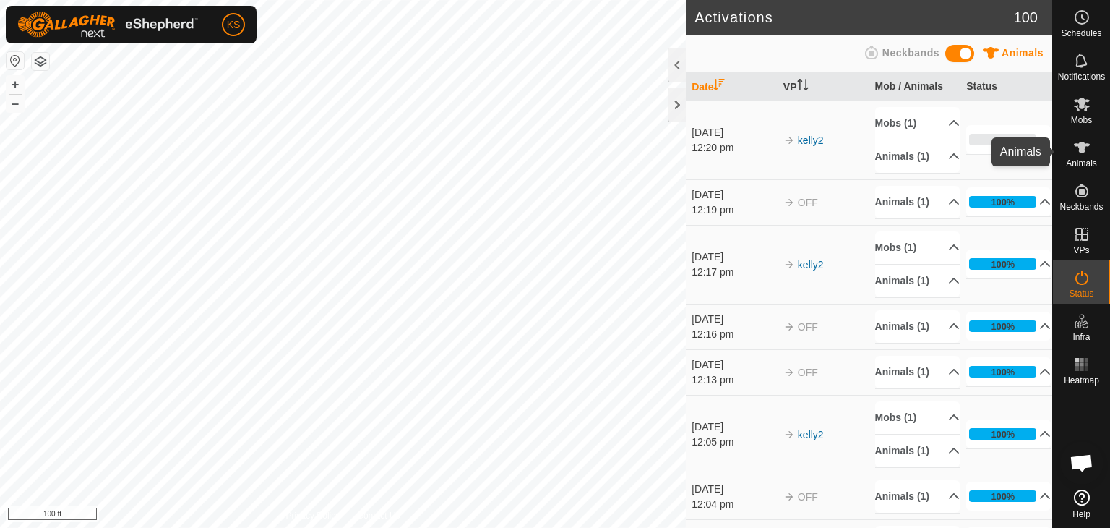
click at [1078, 151] on icon at bounding box center [1081, 147] width 17 height 17
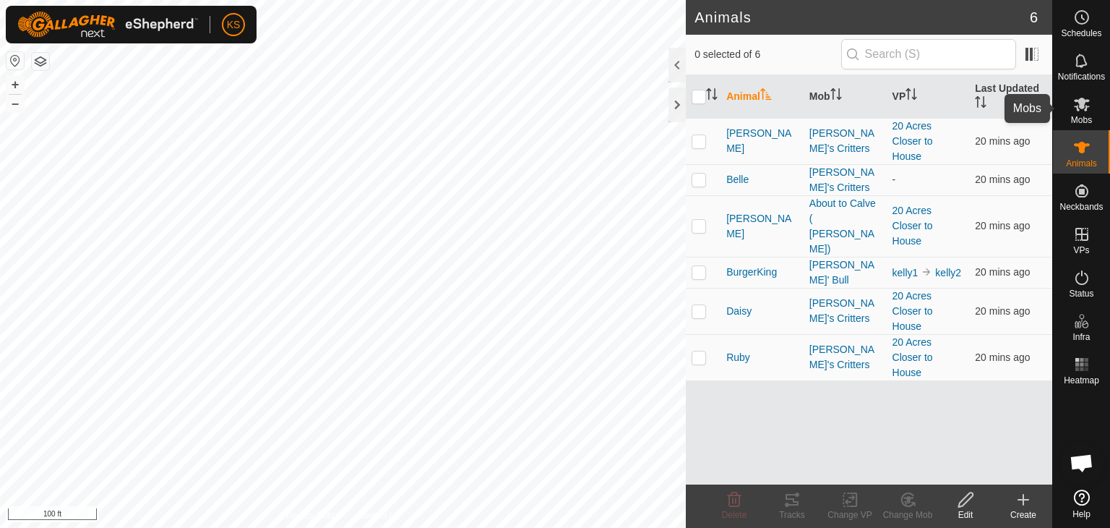
click at [1075, 119] on span "Mobs" at bounding box center [1081, 120] width 21 height 9
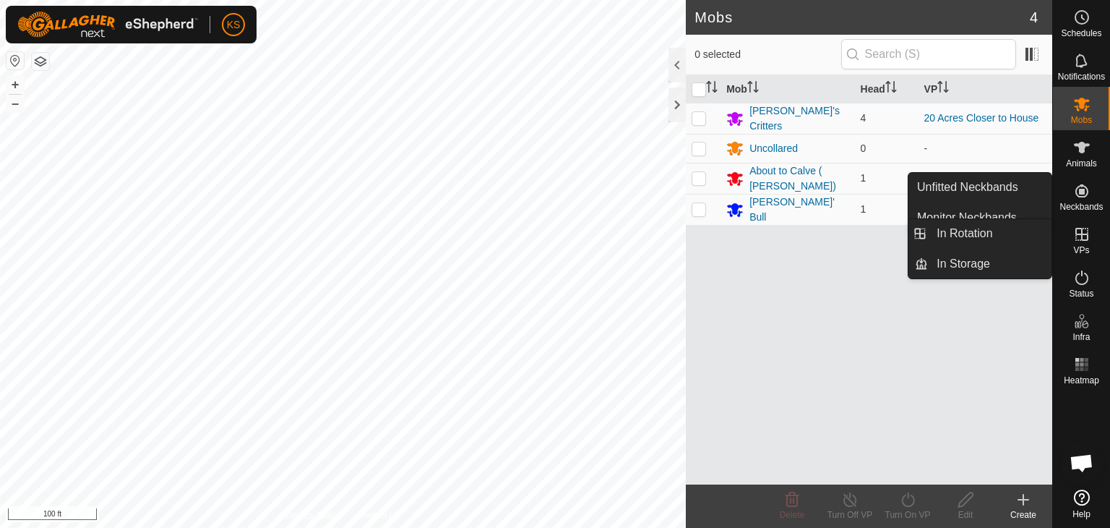
click at [1082, 238] on icon at bounding box center [1081, 233] width 17 height 17
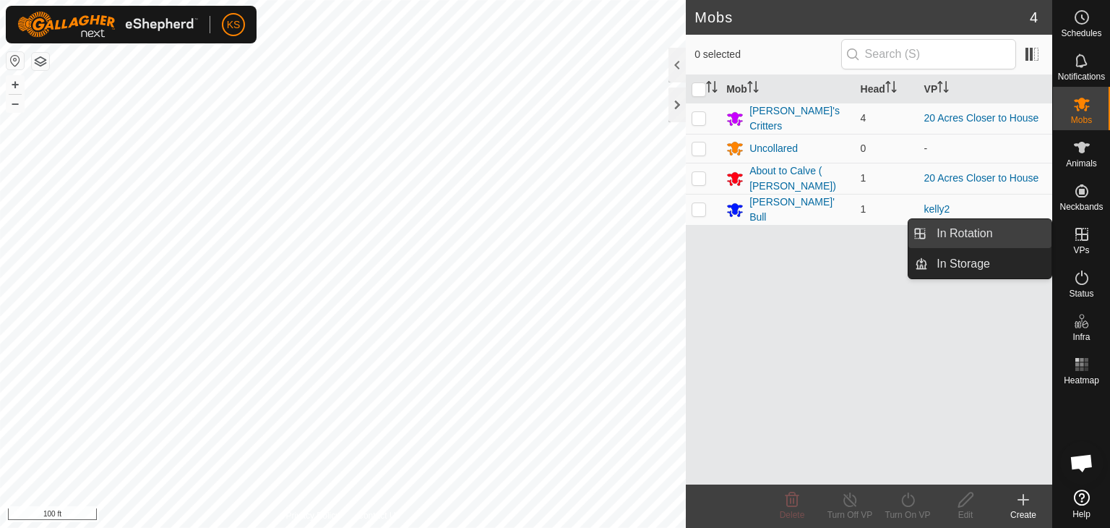
click at [997, 230] on link "In Rotation" at bounding box center [990, 233] width 124 height 29
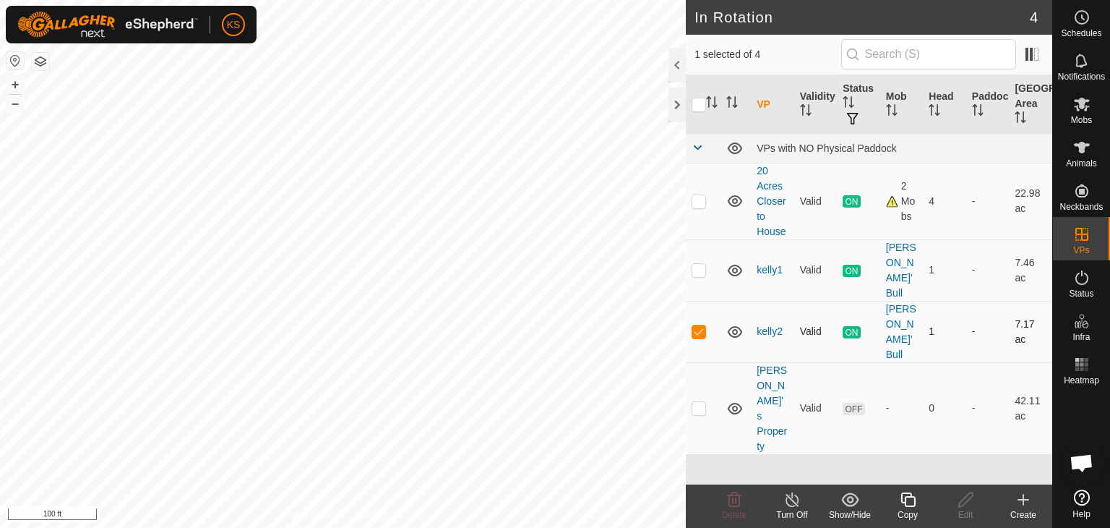
click at [696, 325] on p-checkbox at bounding box center [699, 331] width 14 height 12
checkbox input "false"
click at [699, 264] on p-checkbox at bounding box center [699, 270] width 14 height 12
checkbox input "true"
click at [792, 506] on icon at bounding box center [792, 499] width 13 height 14
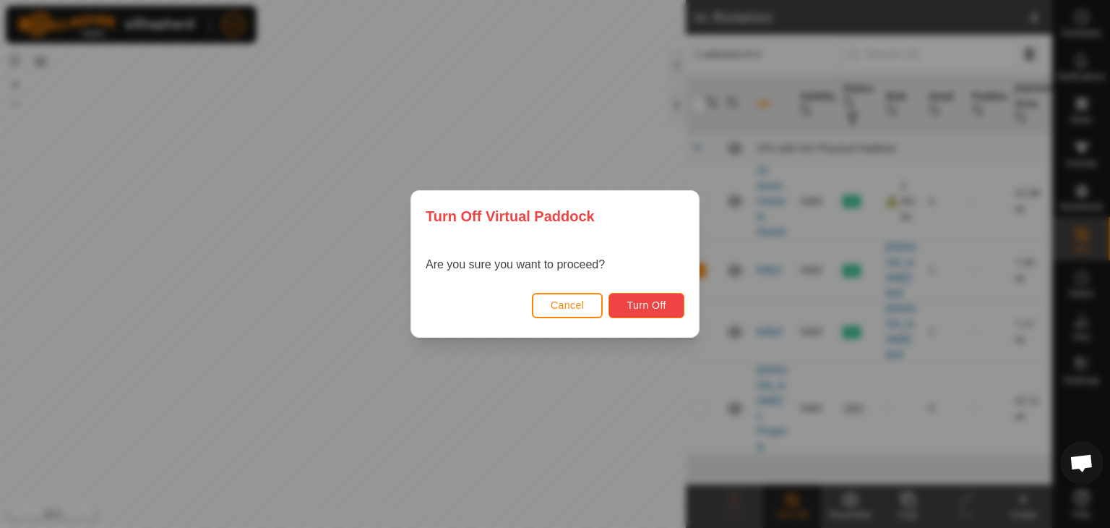
click at [672, 303] on button "Turn Off" at bounding box center [647, 305] width 76 height 25
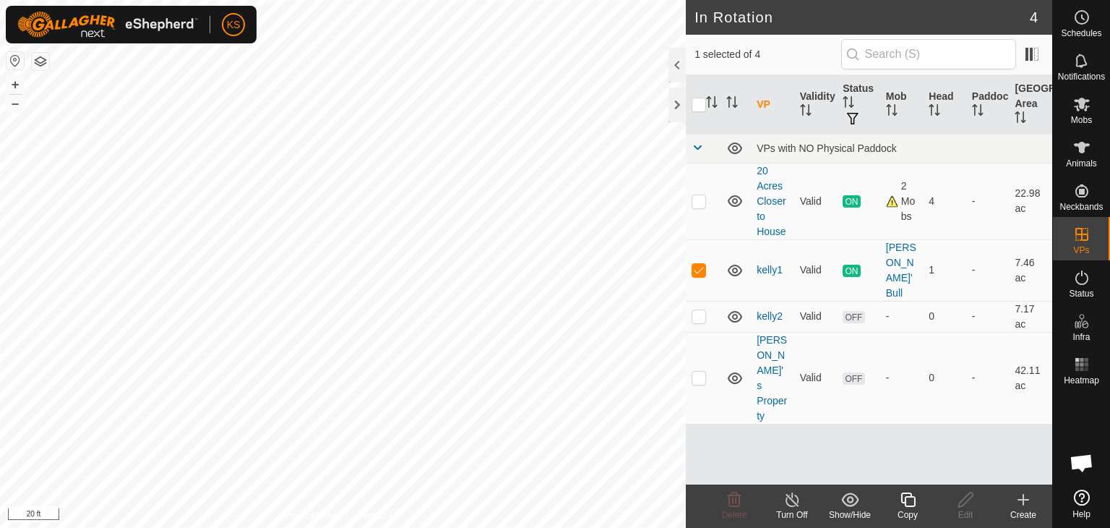
checkbox input "false"
checkbox input "true"
click at [968, 499] on icon at bounding box center [965, 499] width 14 height 14
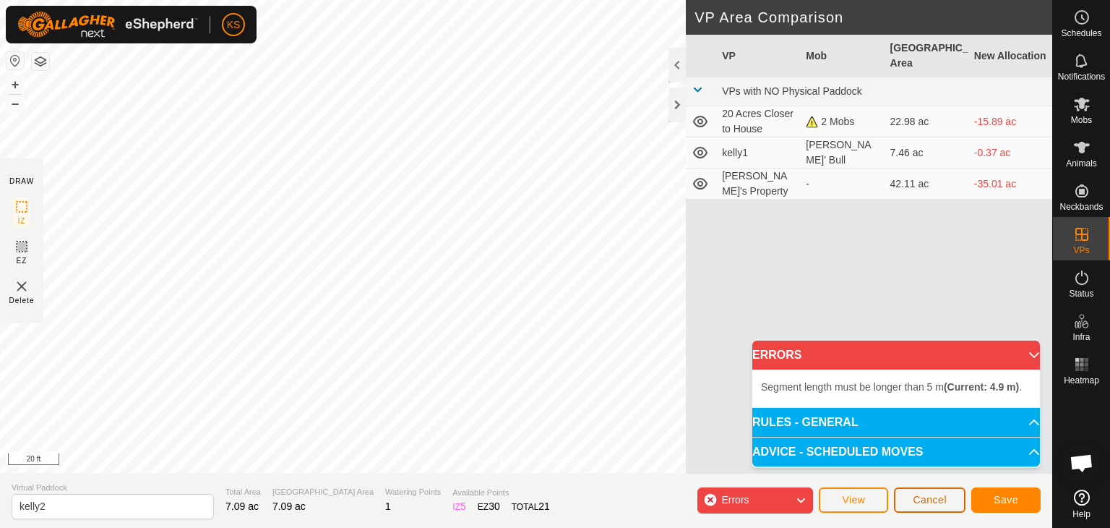
click at [916, 499] on span "Cancel" at bounding box center [930, 500] width 34 height 12
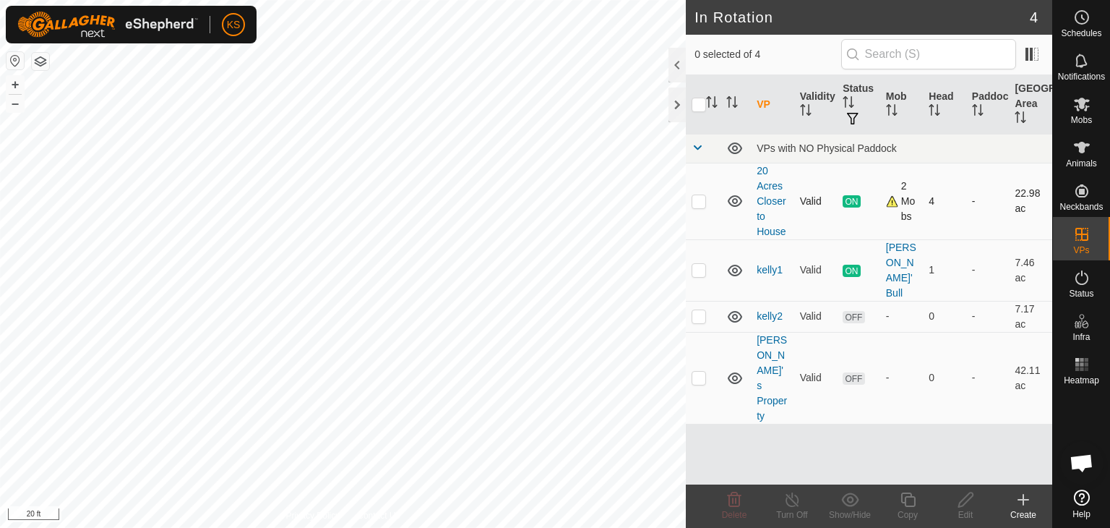
click at [891, 200] on div "2 Mobs" at bounding box center [902, 202] width 32 height 46
click at [890, 204] on div "2 Mobs" at bounding box center [902, 202] width 32 height 46
click at [766, 310] on link "kelly2" at bounding box center [770, 316] width 26 height 12
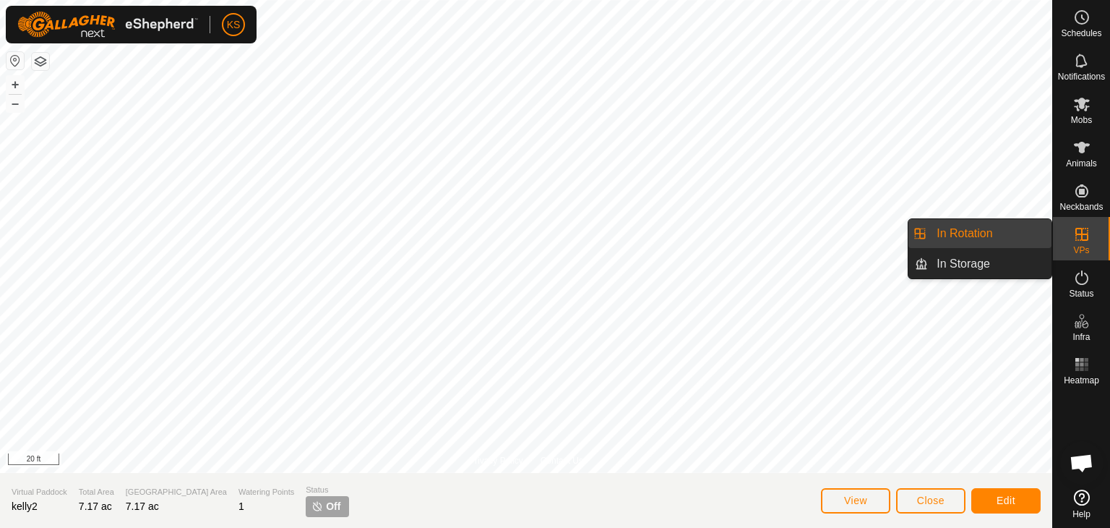
click at [1080, 238] on icon at bounding box center [1081, 233] width 17 height 17
click at [1008, 238] on link "In Rotation" at bounding box center [990, 233] width 124 height 29
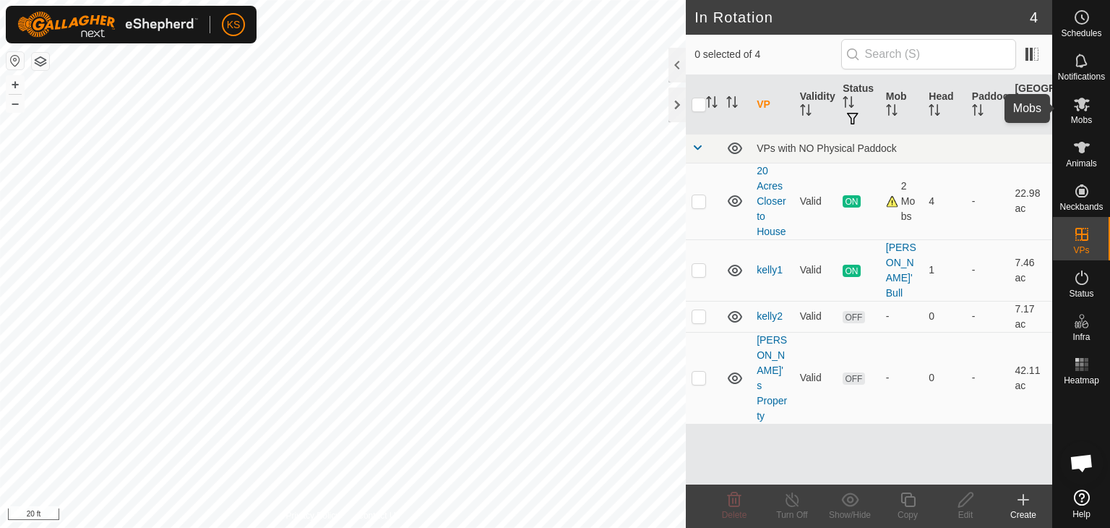
click at [1080, 111] on icon at bounding box center [1081, 103] width 17 height 17
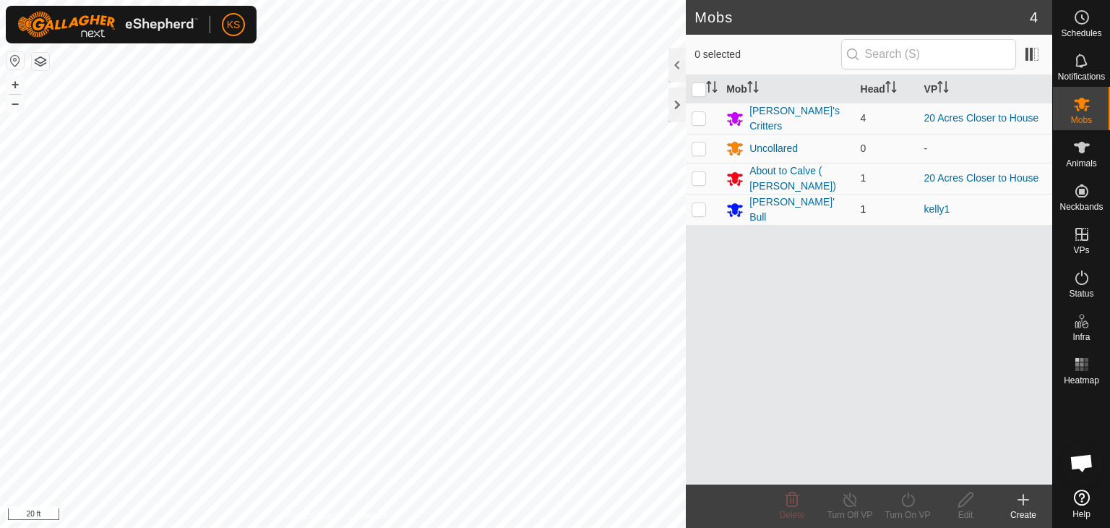
click at [702, 203] on p-checkbox at bounding box center [699, 209] width 14 height 12
checkbox input "true"
click at [908, 504] on icon at bounding box center [908, 499] width 18 height 17
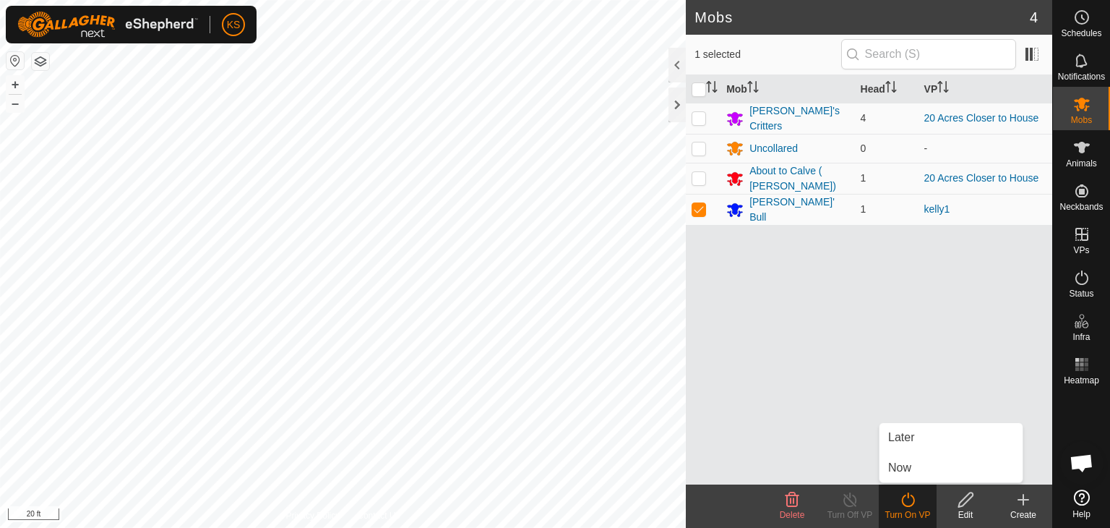
click at [817, 393] on div "Mob Head VP [PERSON_NAME]'s Critters 4 20 Acres Closer to House Uncollared 0 - …" at bounding box center [869, 279] width 366 height 409
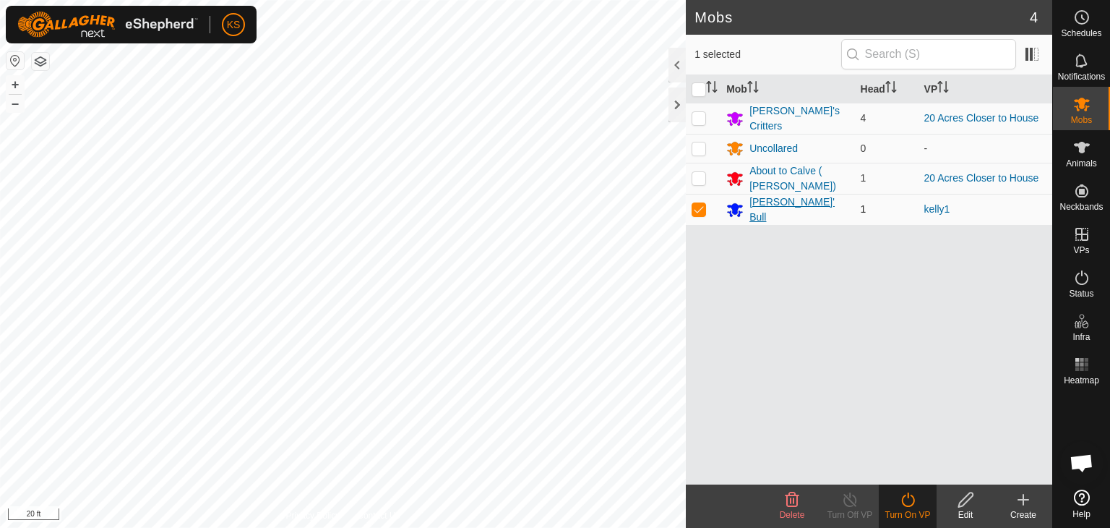
click at [780, 206] on div "[PERSON_NAME]' Bull" at bounding box center [798, 209] width 99 height 30
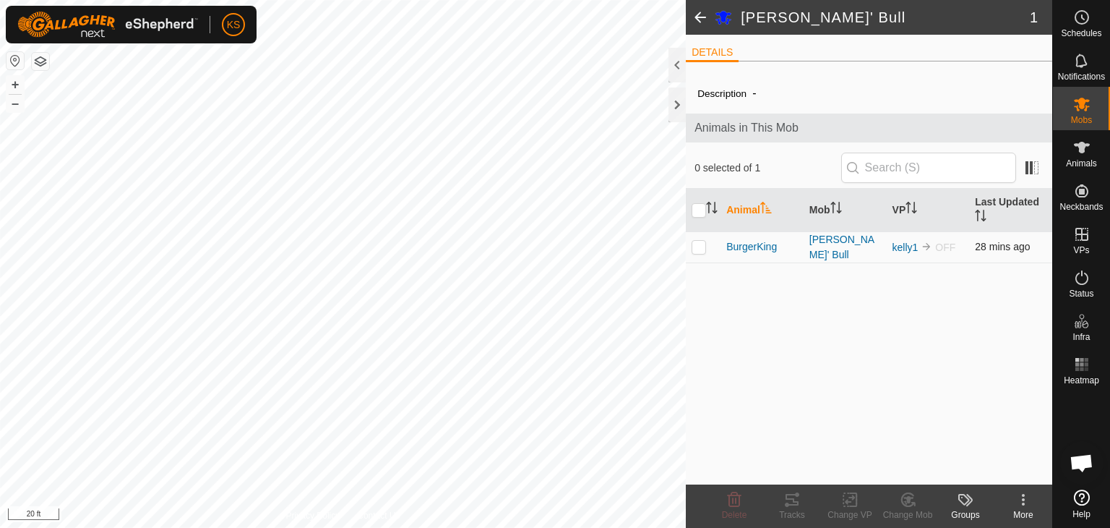
click at [703, 245] on p-checkbox at bounding box center [699, 247] width 14 height 12
checkbox input "true"
click at [850, 502] on icon at bounding box center [850, 499] width 18 height 17
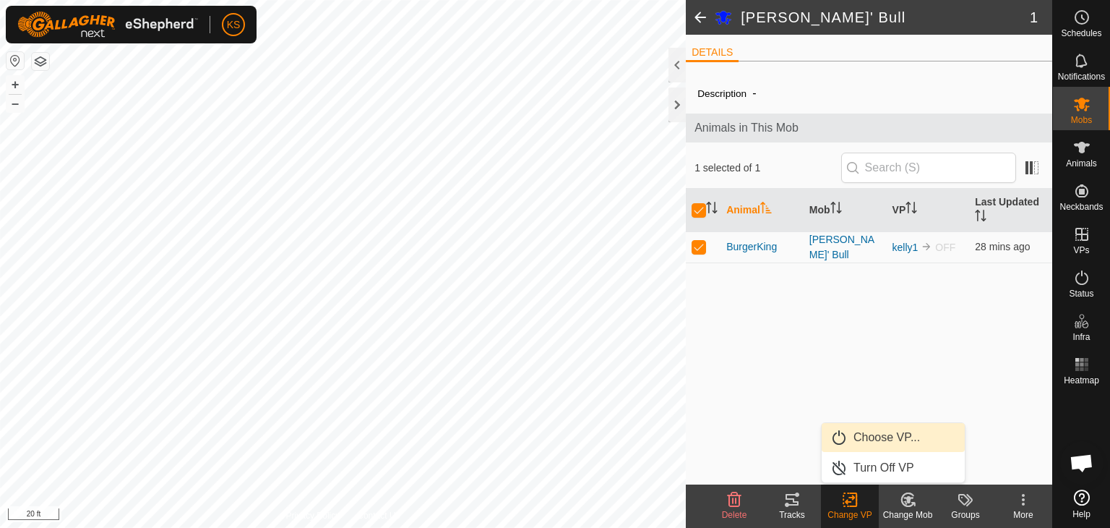
click at [862, 438] on link "Choose VP..." at bounding box center [893, 437] width 143 height 29
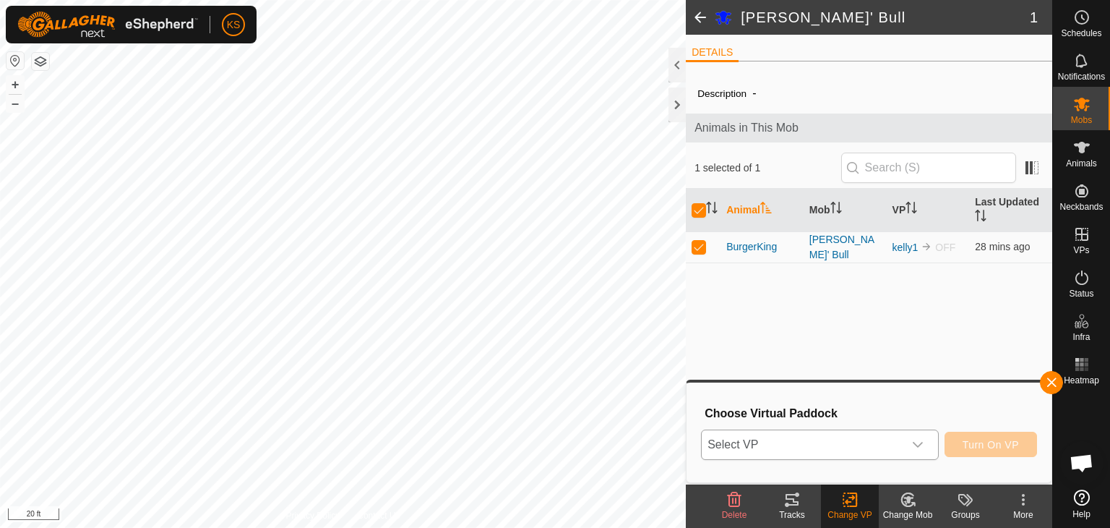
click at [922, 443] on icon "dropdown trigger" at bounding box center [918, 445] width 12 height 12
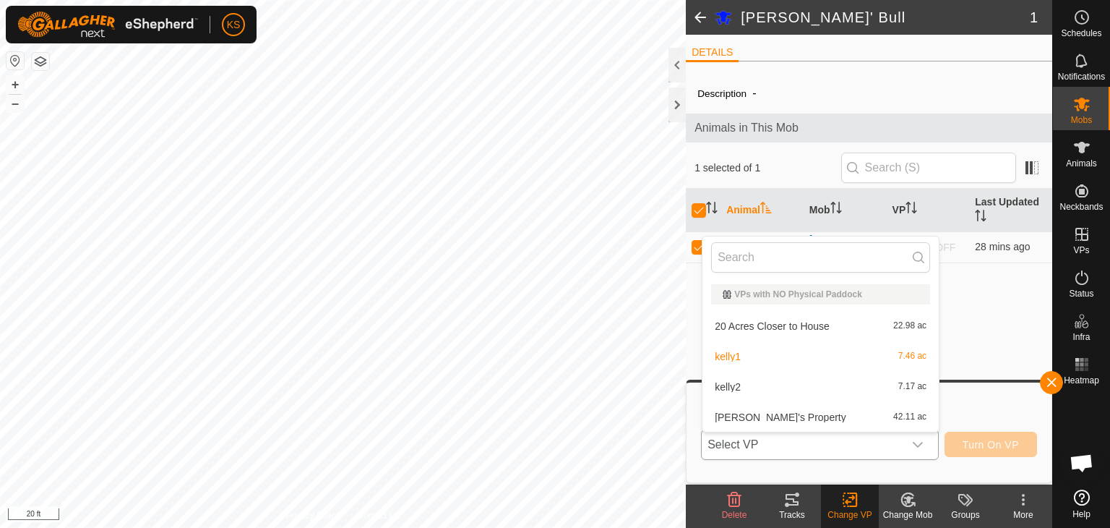
click at [802, 385] on li "kelly2 7.17 ac" at bounding box center [821, 386] width 236 height 29
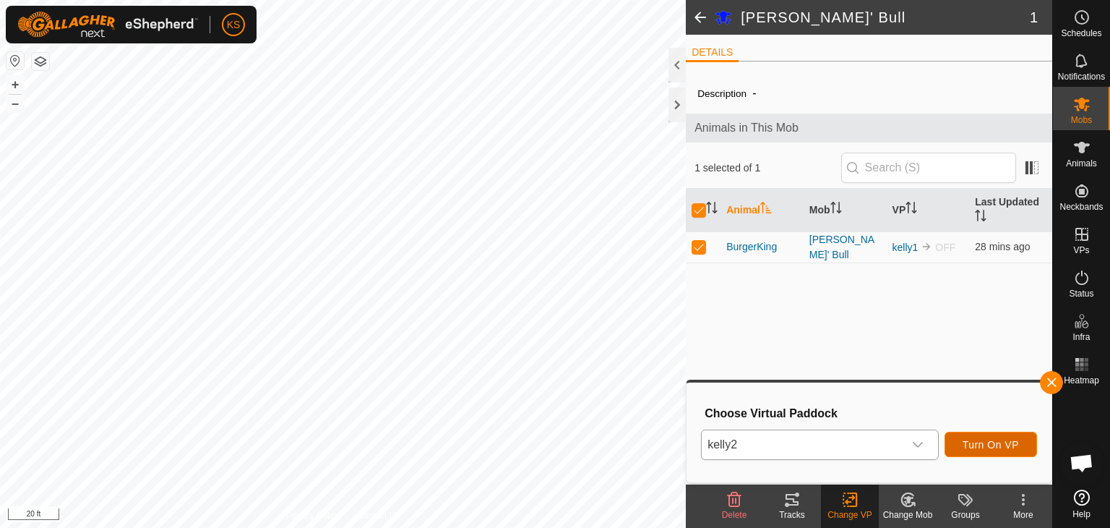
click at [974, 441] on span "Turn On VP" at bounding box center [991, 445] width 56 height 12
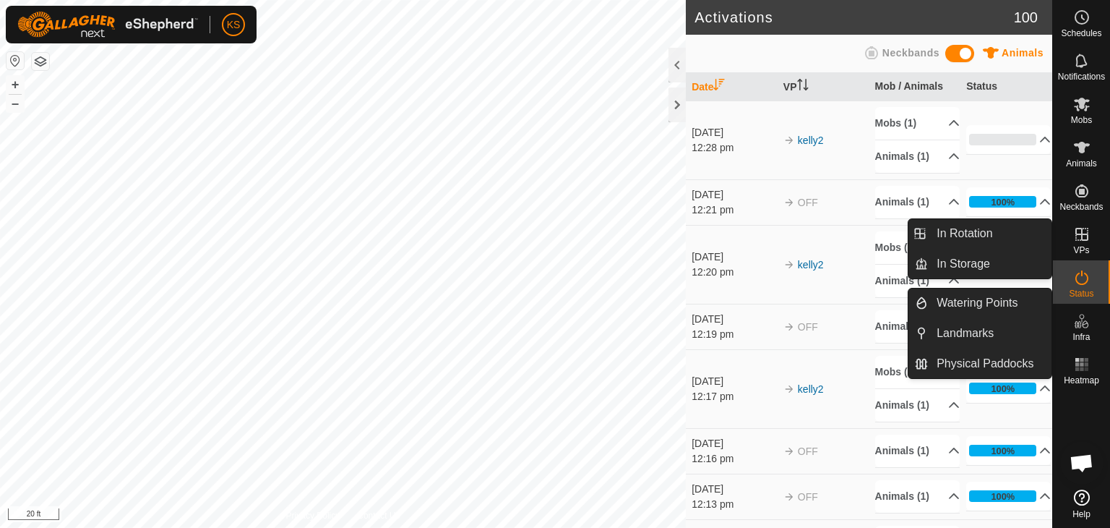
click at [1086, 239] on icon at bounding box center [1081, 234] width 13 height 13
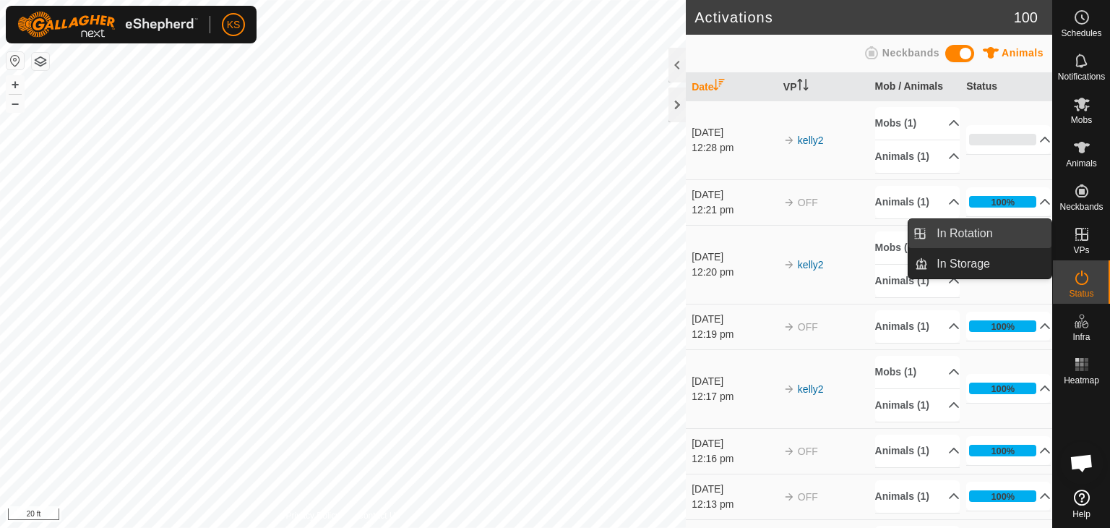
click at [983, 233] on link "In Rotation" at bounding box center [990, 233] width 124 height 29
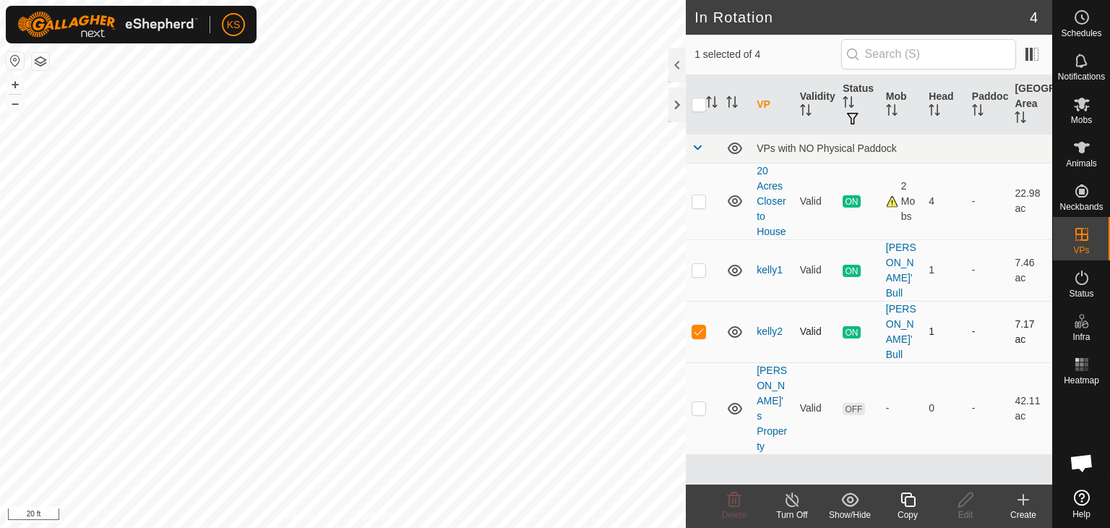
click at [695, 325] on p-checkbox at bounding box center [699, 331] width 14 height 12
checkbox input "false"
click at [699, 264] on p-checkbox at bounding box center [699, 270] width 14 height 12
checkbox input "true"
click at [788, 504] on icon at bounding box center [792, 499] width 13 height 14
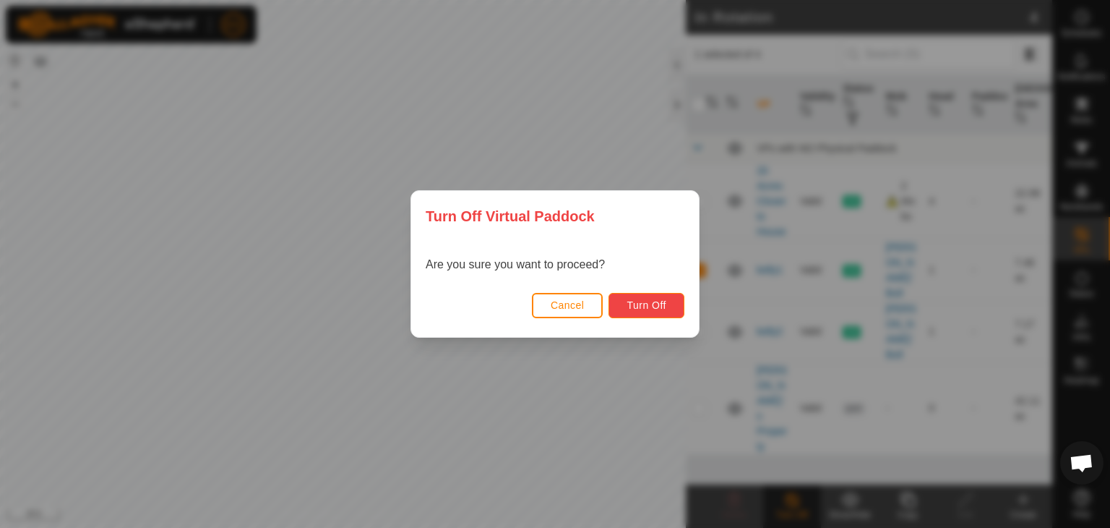
click at [657, 309] on span "Turn Off" at bounding box center [647, 305] width 40 height 12
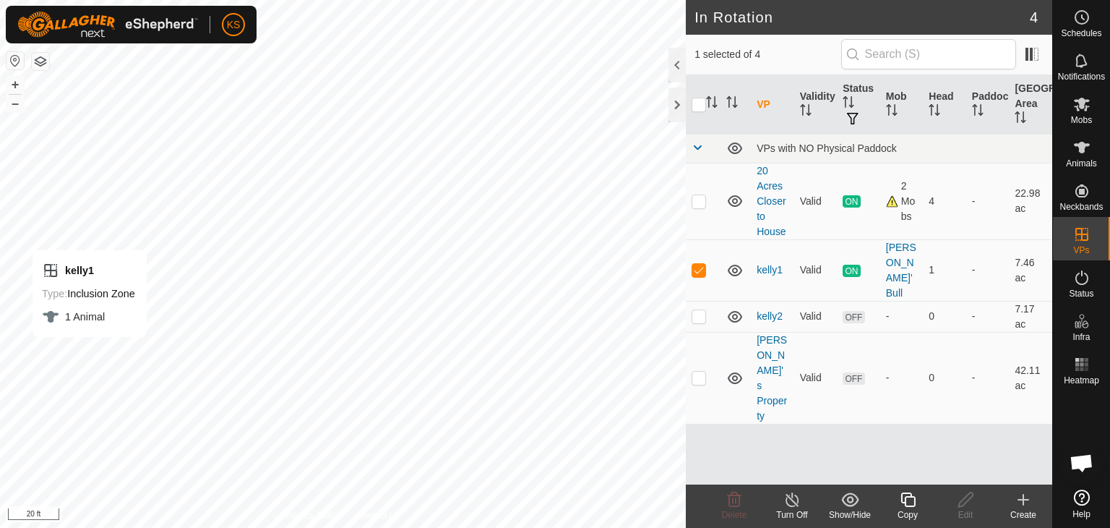
checkbox input "false"
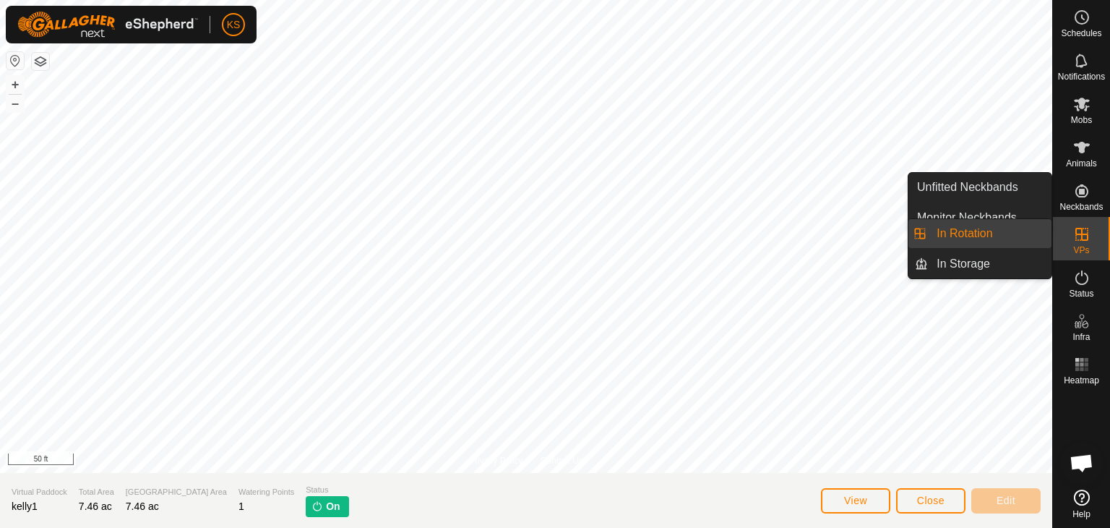
click at [992, 235] on link "In Rotation" at bounding box center [990, 233] width 124 height 29
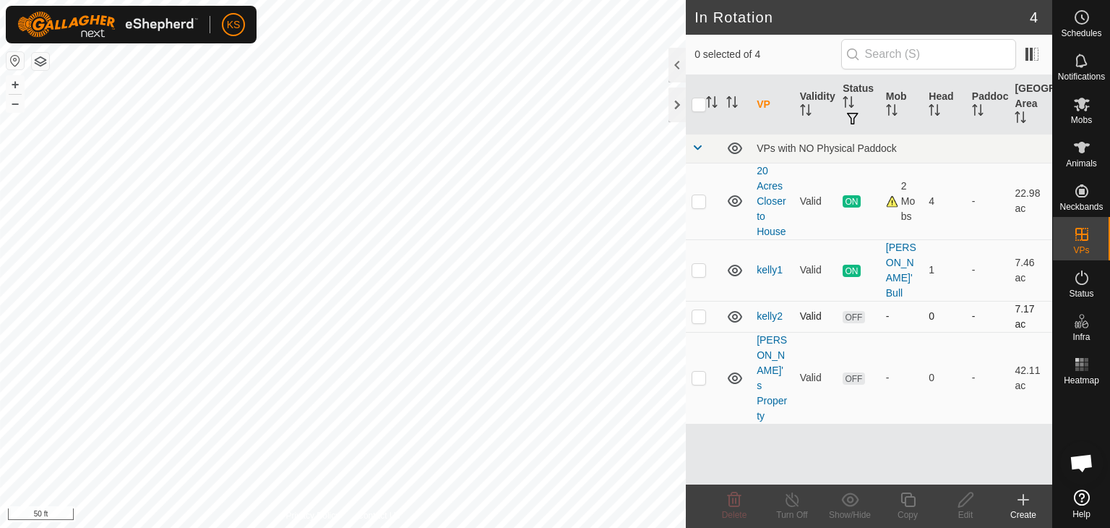
drag, startPoint x: 891, startPoint y: 252, endPoint x: 893, endPoint y: 285, distance: 32.6
click at [893, 285] on tbody "VPs with NO Physical Paddock 20 Acres Closer to House Valid ON 2 Mobs 4 - 22.98…" at bounding box center [869, 279] width 366 height 290
click at [927, 394] on div "VP Validity Status Mob Head Paddock Grazing Area VPs with NO Physical Paddock 2…" at bounding box center [869, 279] width 366 height 409
click at [1078, 111] on icon at bounding box center [1082, 105] width 16 height 14
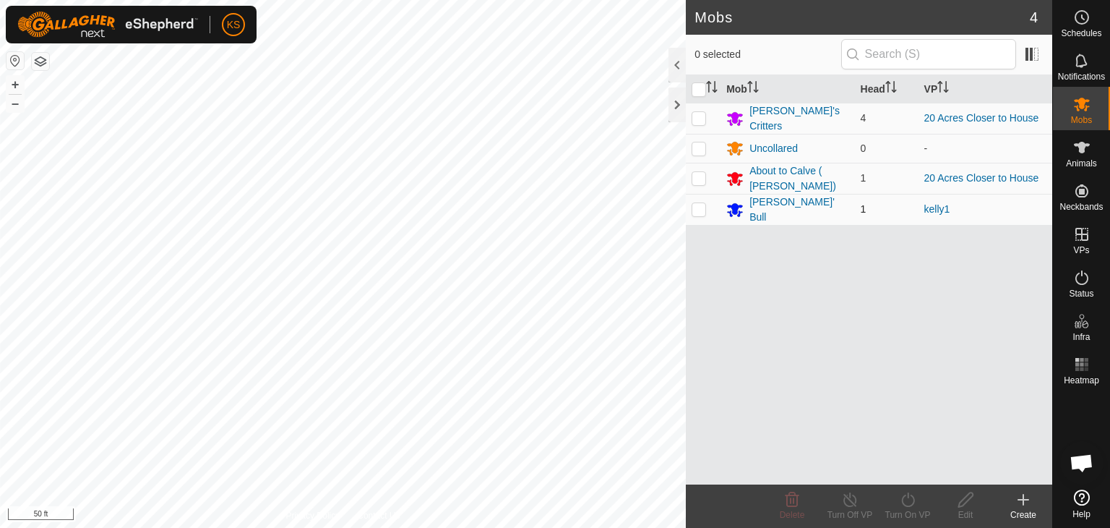
click at [700, 206] on p-checkbox at bounding box center [699, 209] width 14 height 12
checkbox input "true"
click at [763, 205] on div "[PERSON_NAME]' Bull" at bounding box center [798, 209] width 99 height 30
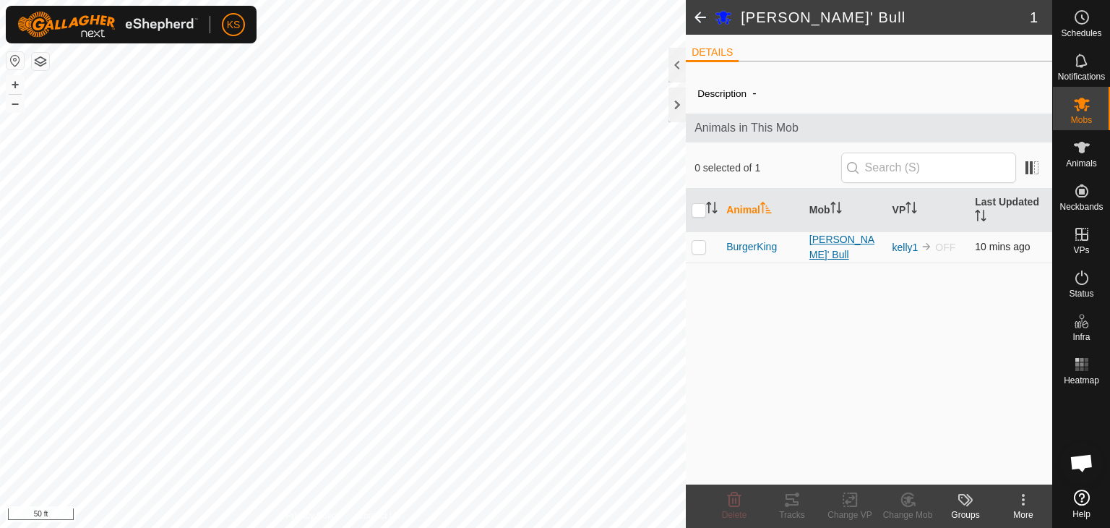
click at [837, 249] on div "[PERSON_NAME]' Bull" at bounding box center [845, 247] width 72 height 30
click at [695, 244] on p-checkbox at bounding box center [699, 247] width 14 height 12
checkbox input "true"
click at [855, 504] on icon at bounding box center [850, 499] width 18 height 17
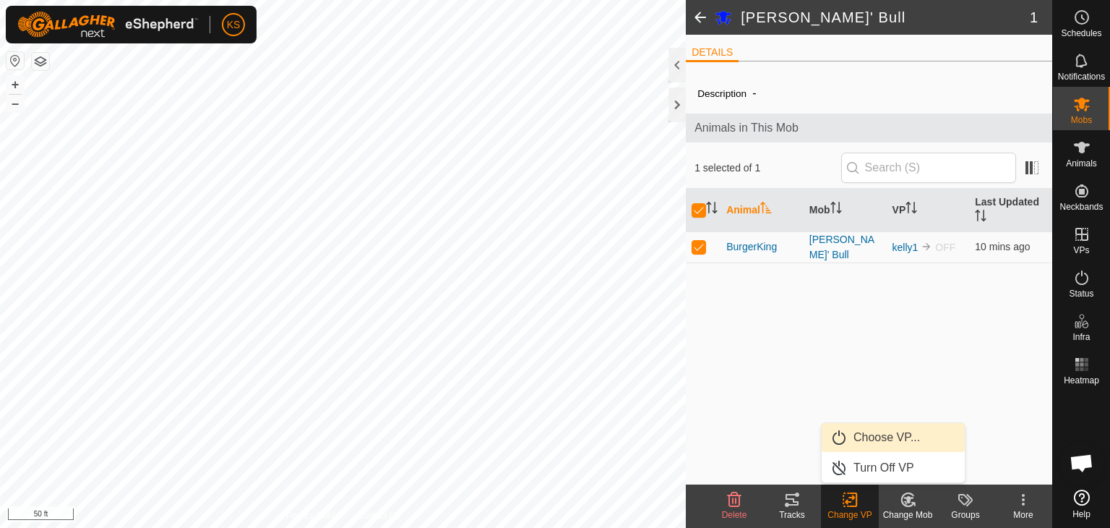
click at [880, 435] on link "Choose VP..." at bounding box center [893, 437] width 143 height 29
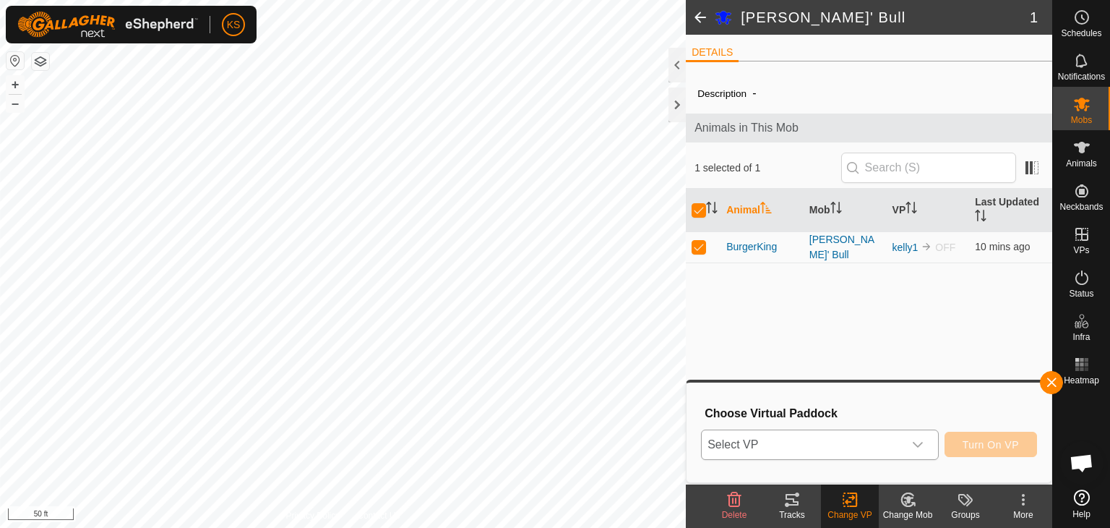
click at [926, 443] on div "dropdown trigger" at bounding box center [917, 444] width 29 height 29
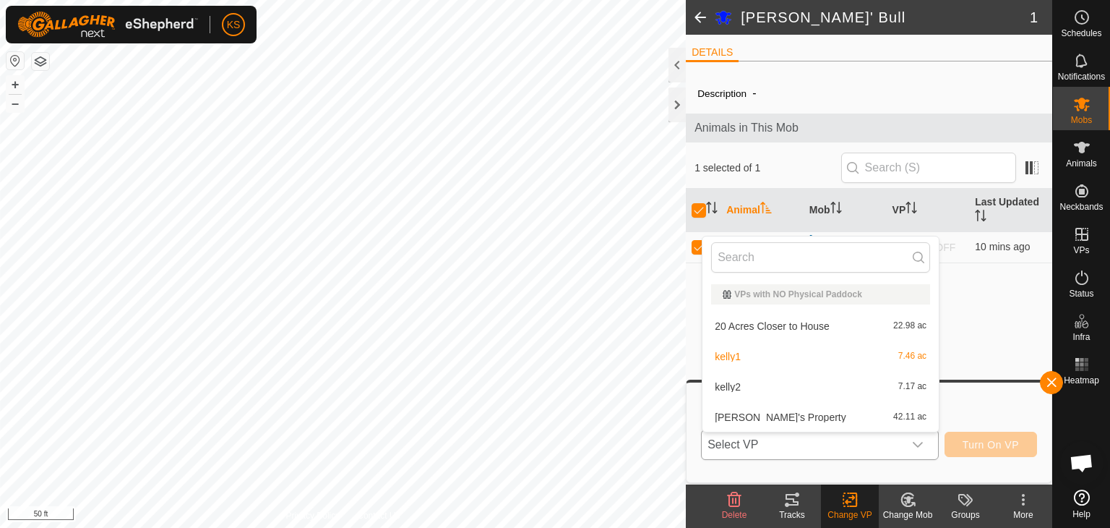
click at [796, 385] on li "kelly2 7.17 ac" at bounding box center [821, 386] width 236 height 29
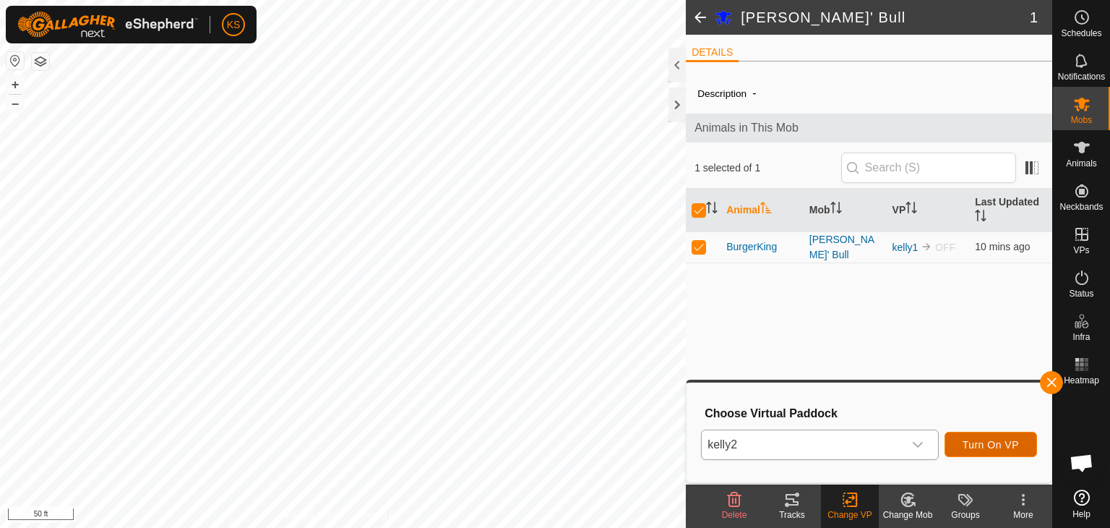
click at [974, 447] on span "Turn On VP" at bounding box center [991, 445] width 56 height 12
